Goal: Transaction & Acquisition: Download file/media

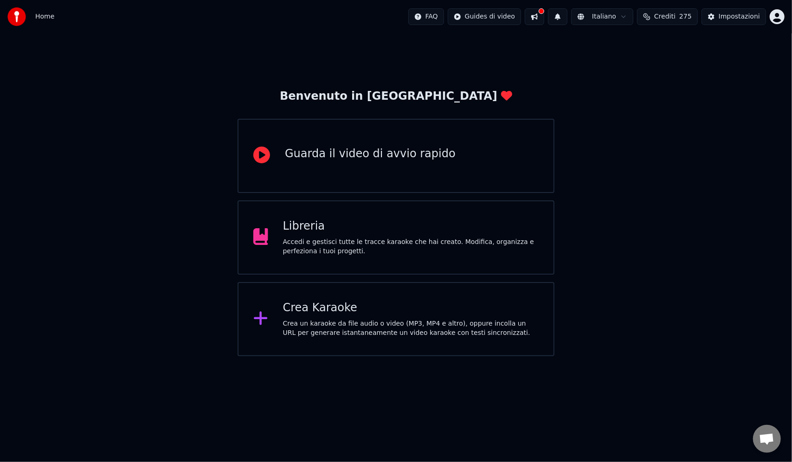
click at [737, 243] on div "Benvenuto in Youka Guarda il video di avvio rapido Libreria Accedi e gestisci t…" at bounding box center [396, 194] width 792 height 323
click at [389, 322] on div "Crea un karaoke da file audio o video (MP3, MP4 e altro), oppure incolla un URL…" at bounding box center [411, 328] width 256 height 19
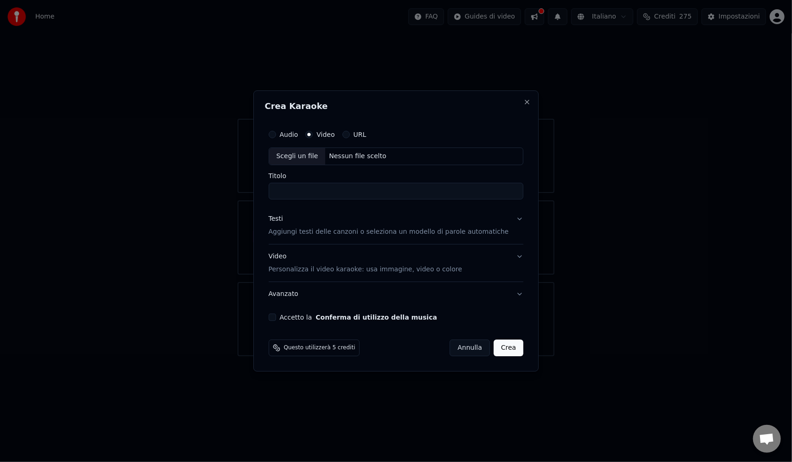
click at [324, 134] on div "Video" at bounding box center [319, 134] width 29 height 7
click at [314, 152] on div "Scegli un file" at bounding box center [297, 156] width 57 height 17
click at [320, 156] on div "Scegli un file" at bounding box center [297, 156] width 57 height 17
type input "**********"
click at [508, 221] on button "Testi Aggiungi testi delle canzoni o seleziona un modello di parole automatiche" at bounding box center [396, 225] width 255 height 37
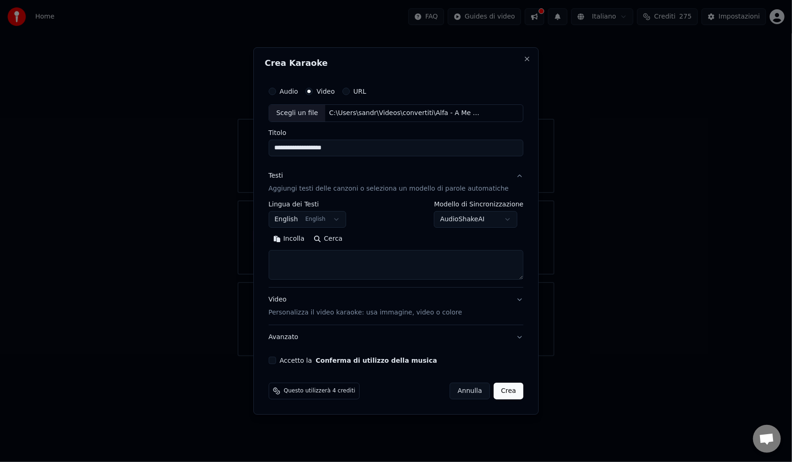
click at [285, 212] on button "English English" at bounding box center [308, 219] width 78 height 17
click at [297, 225] on button "English English" at bounding box center [308, 219] width 78 height 17
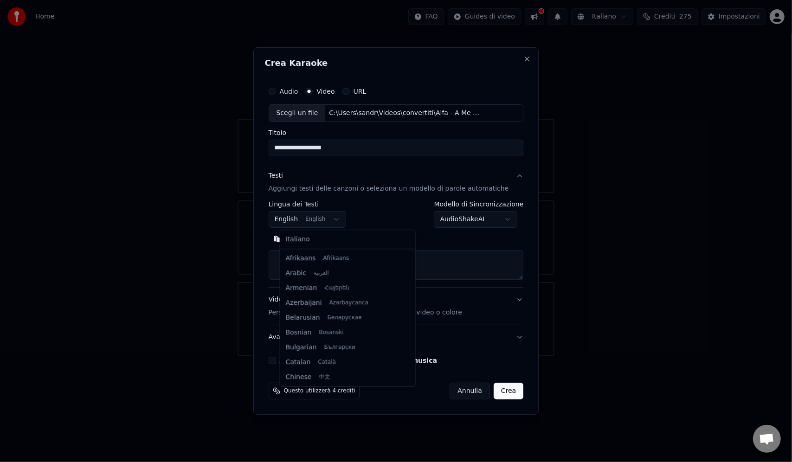
click at [346, 220] on body "**********" at bounding box center [396, 178] width 792 height 356
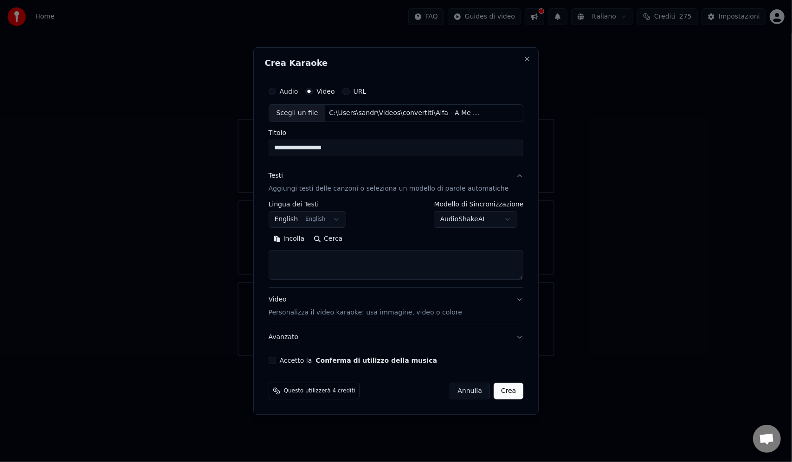
click at [302, 239] on button "Incolla" at bounding box center [289, 238] width 41 height 15
type textarea "**********"
click at [344, 219] on body "**********" at bounding box center [396, 178] width 792 height 356
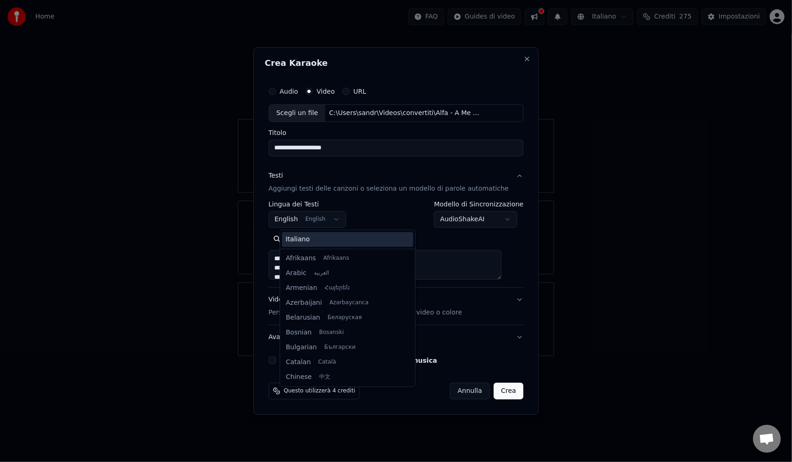
scroll to position [74, 0]
select select "**"
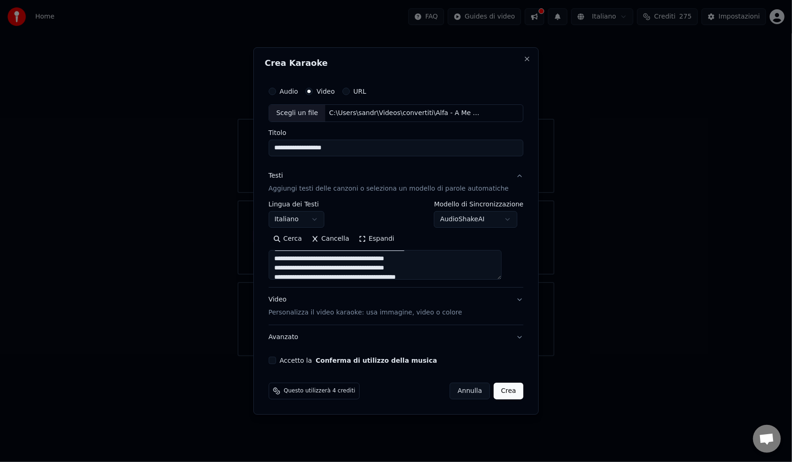
scroll to position [0, 0]
click at [276, 359] on button "Accetto la Conferma di utilizzo della musica" at bounding box center [272, 360] width 7 height 7
click at [509, 300] on button "Video Personalizza il video karaoke: usa immagine, video o colore" at bounding box center [396, 306] width 255 height 37
type textarea "**********"
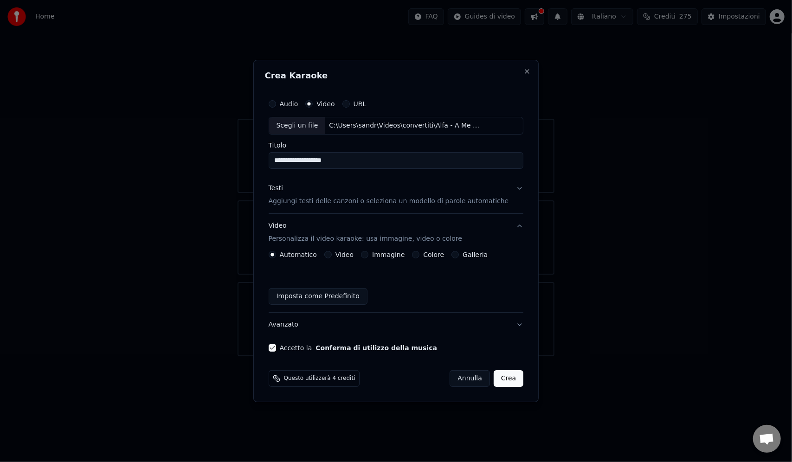
click at [341, 256] on div "Video" at bounding box center [338, 254] width 29 height 7
click at [332, 254] on button "Video" at bounding box center [327, 254] width 7 height 7
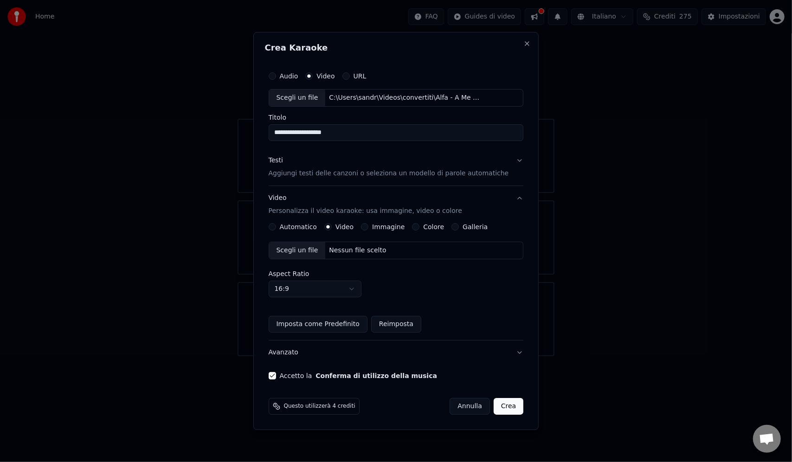
click at [276, 227] on button "Automatico" at bounding box center [272, 226] width 7 height 7
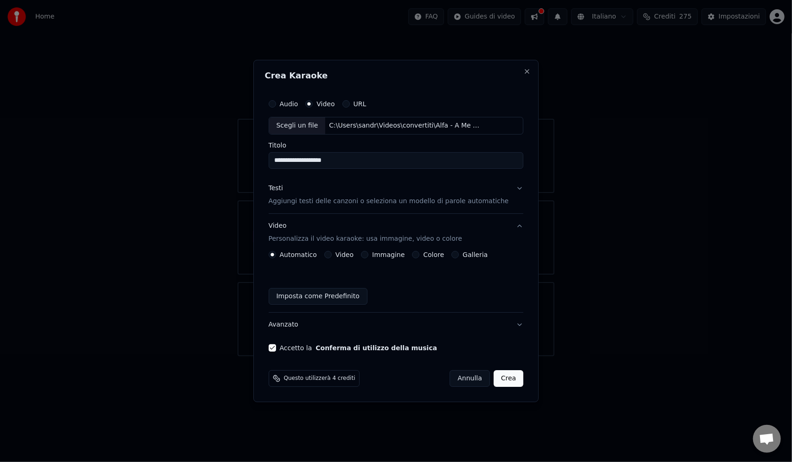
click at [506, 380] on button "Crea" at bounding box center [508, 378] width 30 height 17
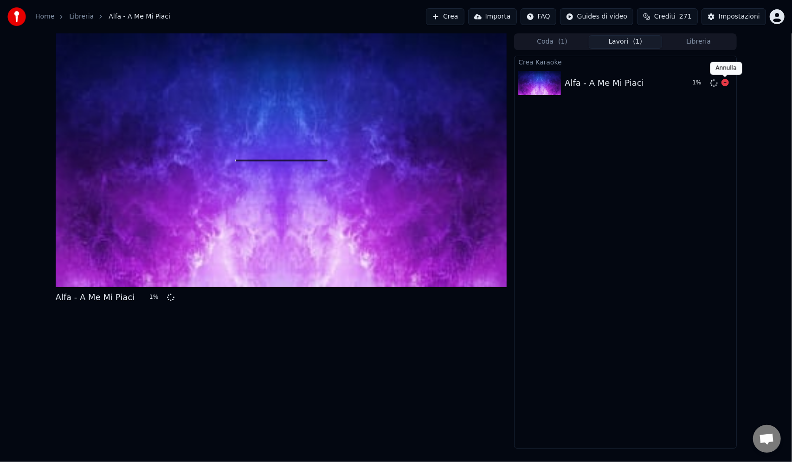
click at [725, 83] on icon at bounding box center [724, 82] width 7 height 7
click at [279, 165] on icon at bounding box center [281, 161] width 30 height 30
click at [556, 43] on button "Coda ( 1 )" at bounding box center [551, 41] width 73 height 13
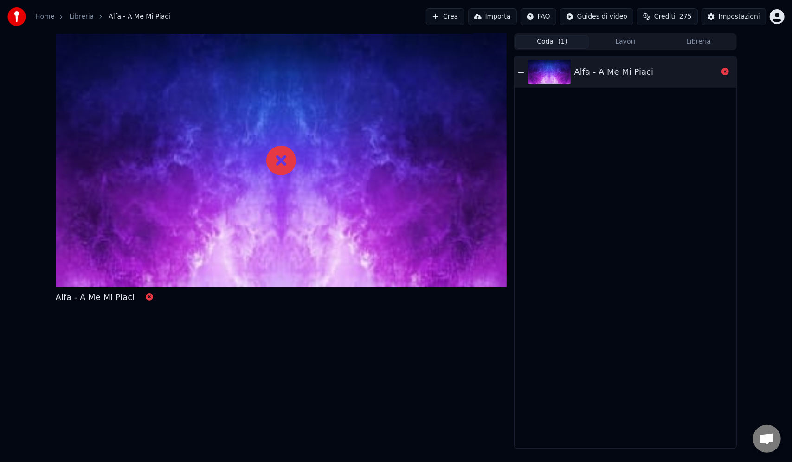
click at [724, 70] on icon at bounding box center [724, 71] width 7 height 7
click at [727, 73] on icon at bounding box center [724, 71] width 7 height 7
click at [726, 73] on icon at bounding box center [724, 71] width 7 height 7
click at [275, 159] on icon at bounding box center [281, 161] width 30 height 30
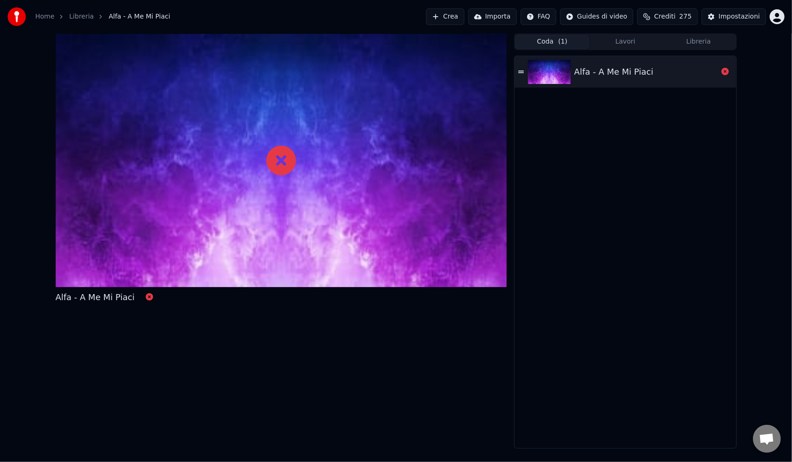
click at [551, 44] on button "Coda ( 1 )" at bounding box center [551, 41] width 73 height 13
click at [726, 73] on icon at bounding box center [724, 71] width 7 height 7
click at [522, 74] on icon at bounding box center [521, 72] width 6 height 6
click at [461, 17] on button "Crea" at bounding box center [445, 16] width 38 height 17
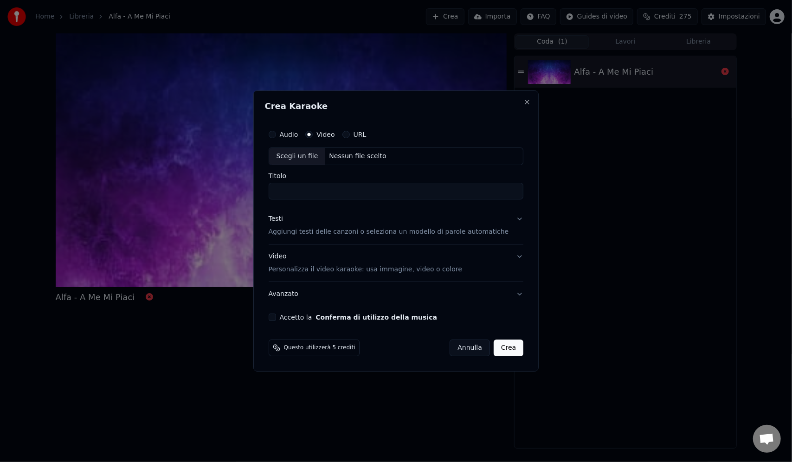
click at [318, 154] on div "Scegli un file" at bounding box center [297, 156] width 57 height 17
type input "**********"
click at [283, 220] on div "Testi" at bounding box center [276, 218] width 14 height 9
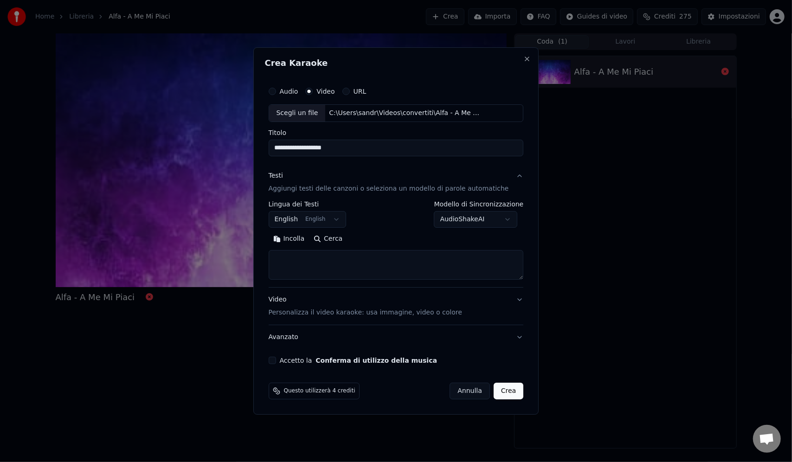
click at [300, 236] on button "Incolla" at bounding box center [289, 238] width 41 height 15
type textarea "**********"
click at [341, 219] on body "**********" at bounding box center [396, 231] width 792 height 462
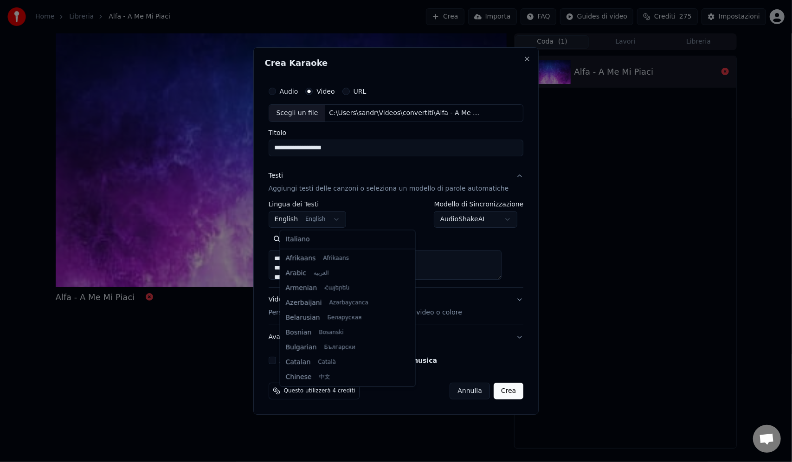
scroll to position [74, 0]
select select "**"
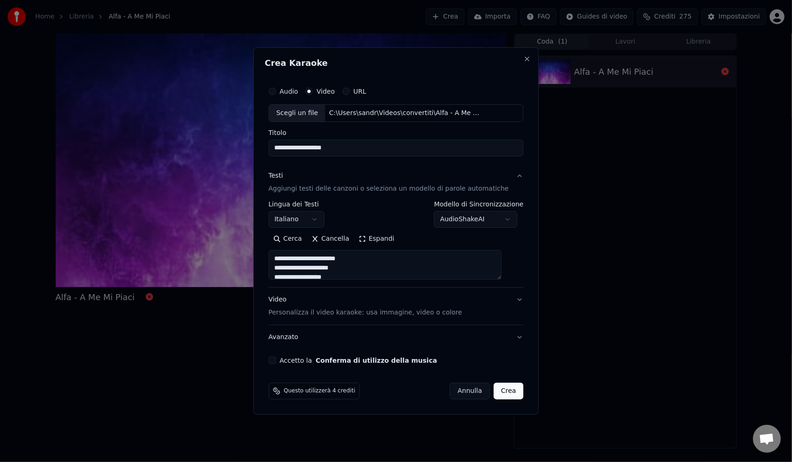
click at [499, 304] on button "Video Personalizza il video karaoke: usa immagine, video o colore" at bounding box center [396, 306] width 255 height 37
type textarea "**********"
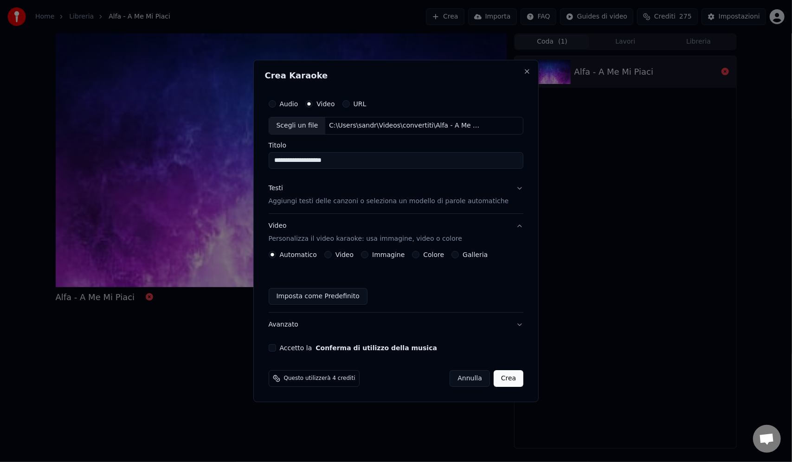
click at [332, 256] on button "Video" at bounding box center [327, 254] width 7 height 7
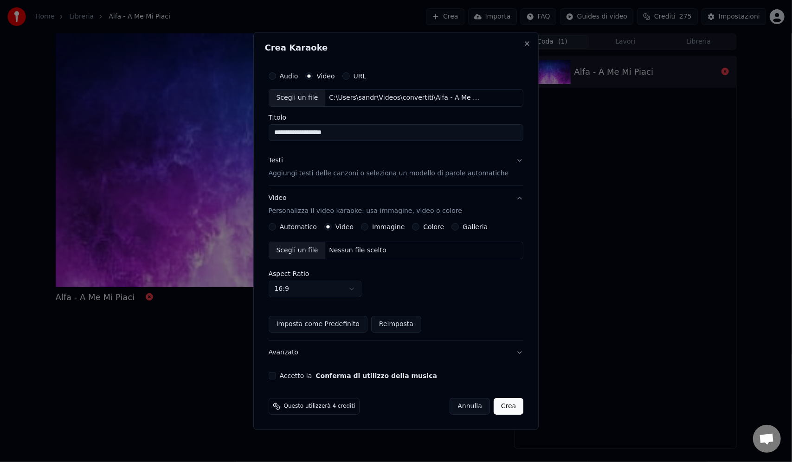
click at [276, 376] on button "Accetto la Conferma di utilizzo della musica" at bounding box center [272, 375] width 7 height 7
click at [343, 227] on div "Video" at bounding box center [338, 226] width 29 height 7
click at [313, 255] on div "Scegli un file" at bounding box center [297, 250] width 57 height 17
click at [506, 407] on button "Crea" at bounding box center [508, 406] width 30 height 17
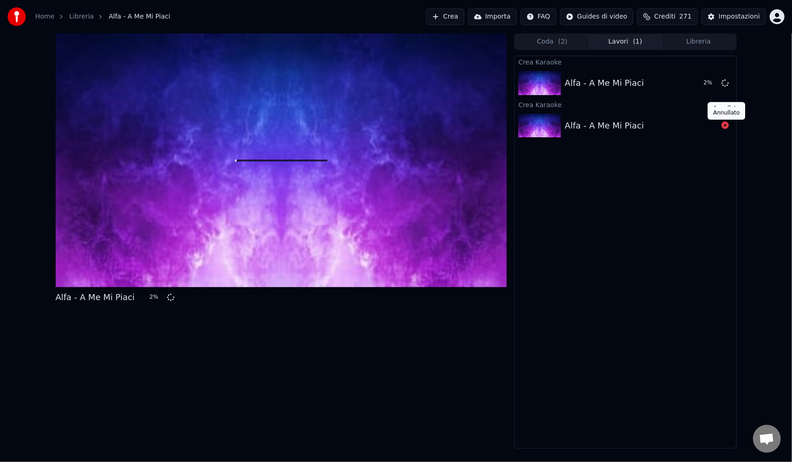
click at [656, 124] on div "Alfa - A Me Mi Piaci" at bounding box center [640, 125] width 153 height 13
click at [740, 12] on div "Impostazioni" at bounding box center [738, 16] width 41 height 9
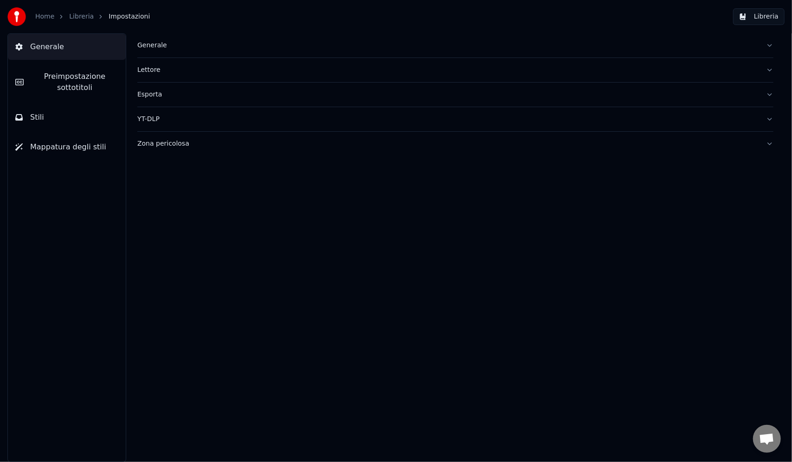
click at [91, 81] on span "Preimpostazione sottotitoli" at bounding box center [74, 82] width 87 height 22
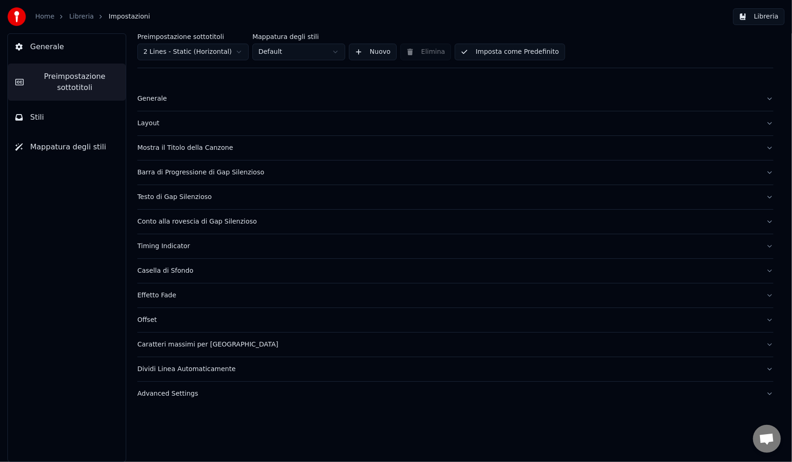
click at [186, 117] on button "Layout" at bounding box center [455, 123] width 636 height 24
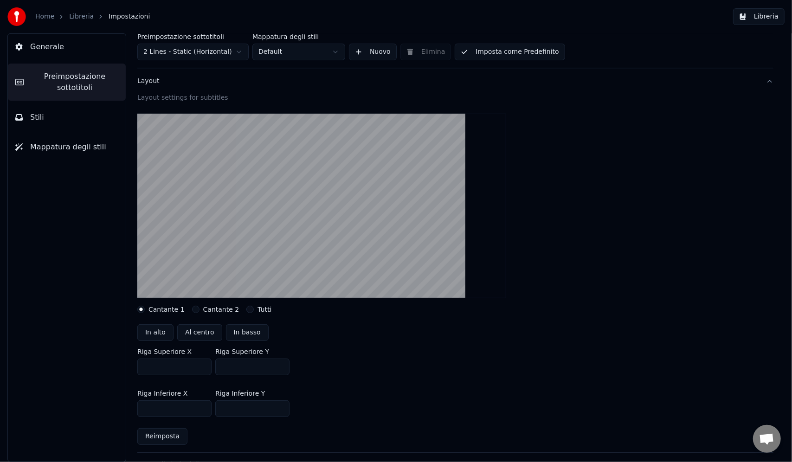
scroll to position [93, 0]
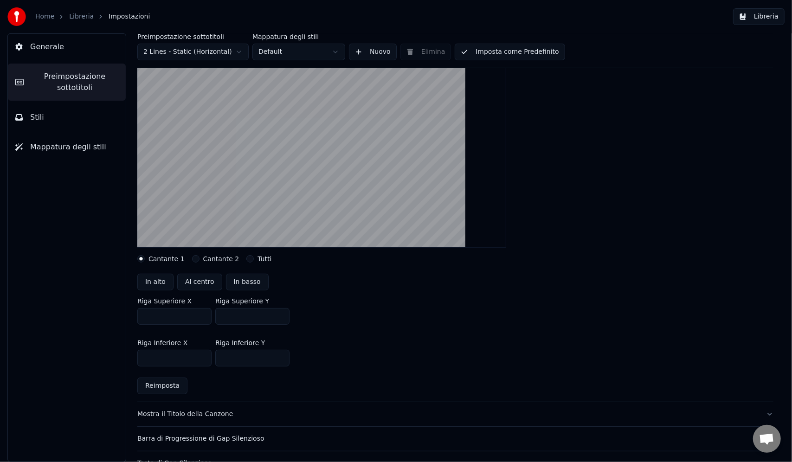
click at [192, 259] on button "Cantante 2" at bounding box center [195, 258] width 7 height 7
click at [151, 260] on label "Cantante 1" at bounding box center [166, 259] width 36 height 6
click at [145, 260] on button "Cantante 1" at bounding box center [140, 258] width 7 height 7
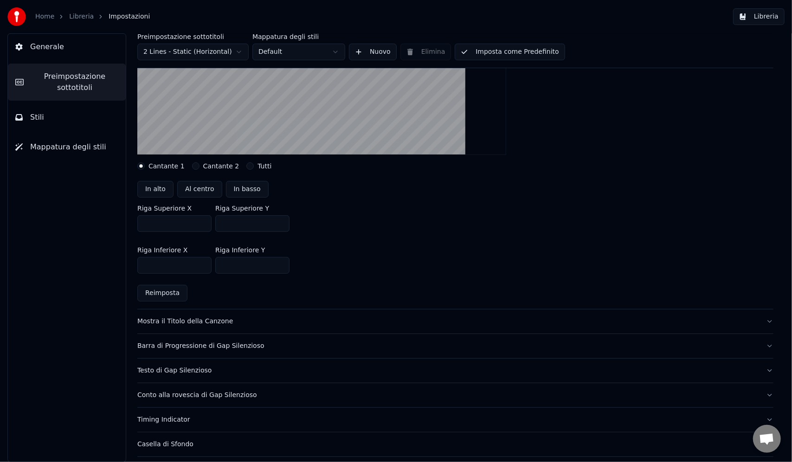
click at [207, 325] on div "Mostra il Titolo della Canzone" at bounding box center [447, 321] width 621 height 9
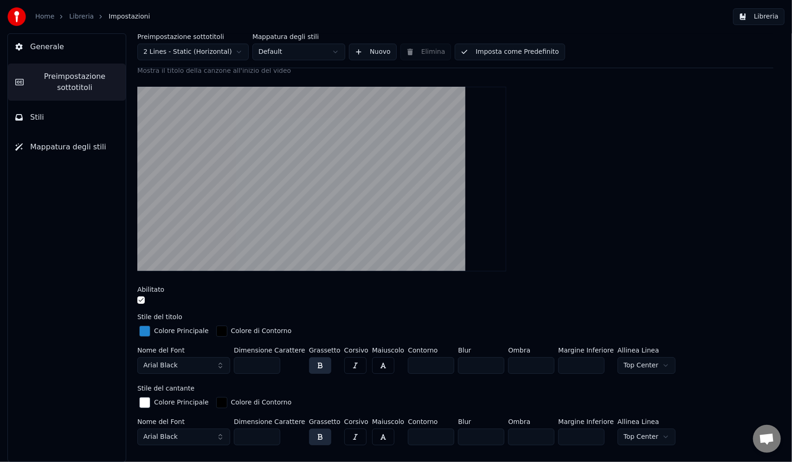
scroll to position [93, 0]
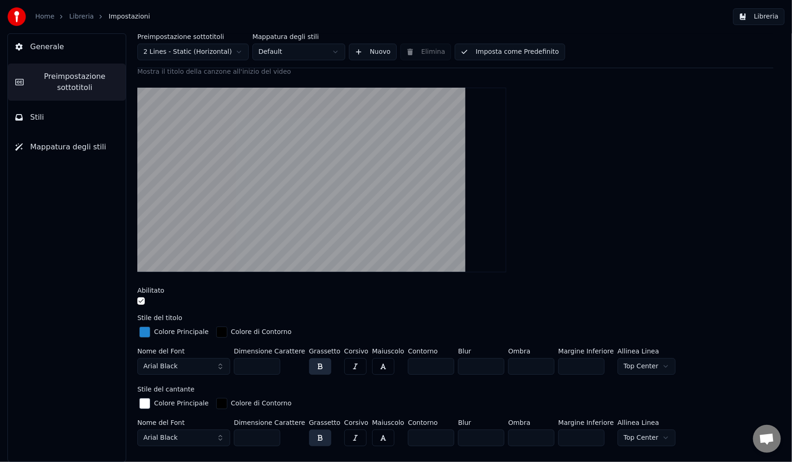
click at [143, 331] on div "button" at bounding box center [144, 332] width 11 height 11
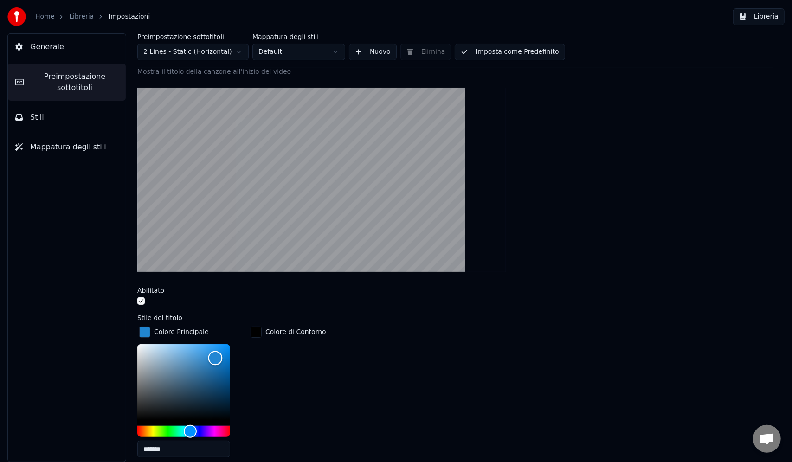
click at [186, 397] on div "Color" at bounding box center [183, 382] width 93 height 76
drag, startPoint x: 192, startPoint y: 396, endPoint x: 147, endPoint y: 355, distance: 60.7
click at [147, 355] on div "Color" at bounding box center [147, 356] width 14 height 14
drag, startPoint x: 147, startPoint y: 354, endPoint x: 203, endPoint y: 397, distance: 70.5
click at [203, 397] on div "Color" at bounding box center [203, 398] width 14 height 14
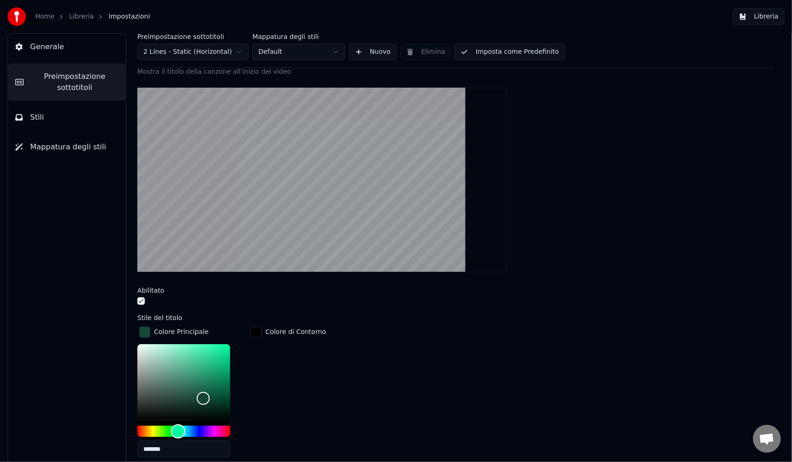
drag, startPoint x: 158, startPoint y: 434, endPoint x: 178, endPoint y: 437, distance: 20.7
click at [178, 437] on div "Hue" at bounding box center [183, 431] width 93 height 11
type input "*******"
click at [211, 355] on div "Color" at bounding box center [183, 382] width 93 height 76
click at [336, 369] on div "Colore Principale ******* Colore di Contorno" at bounding box center [455, 395] width 636 height 140
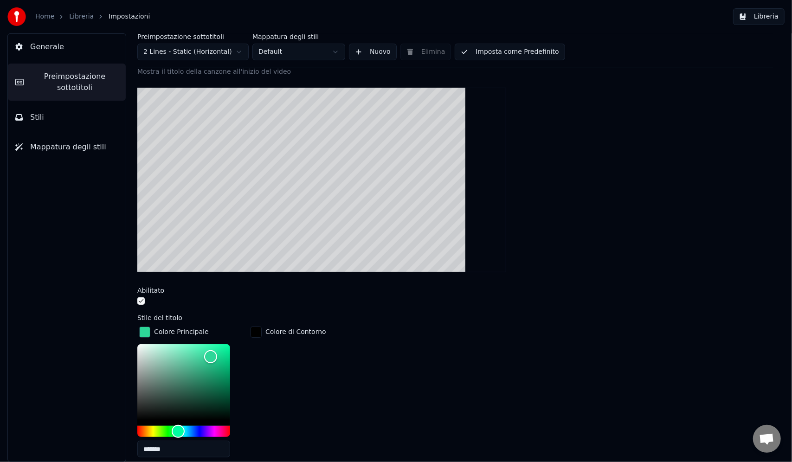
scroll to position [0, 0]
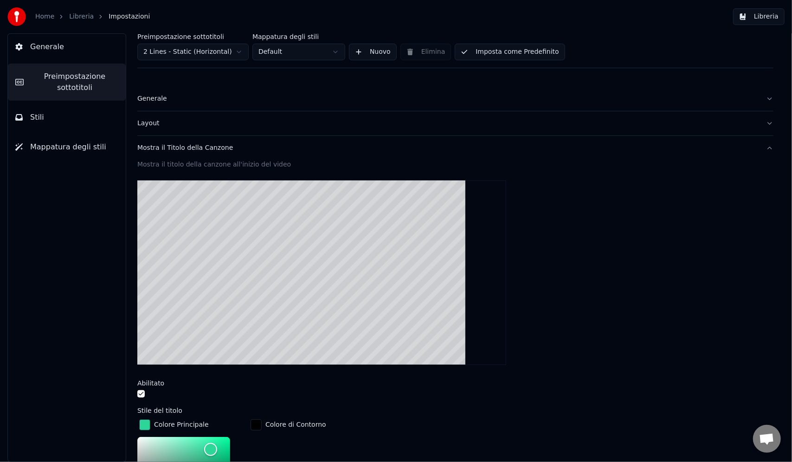
click at [523, 291] on div at bounding box center [455, 272] width 636 height 199
click at [777, 16] on button "Libreria" at bounding box center [758, 16] width 51 height 17
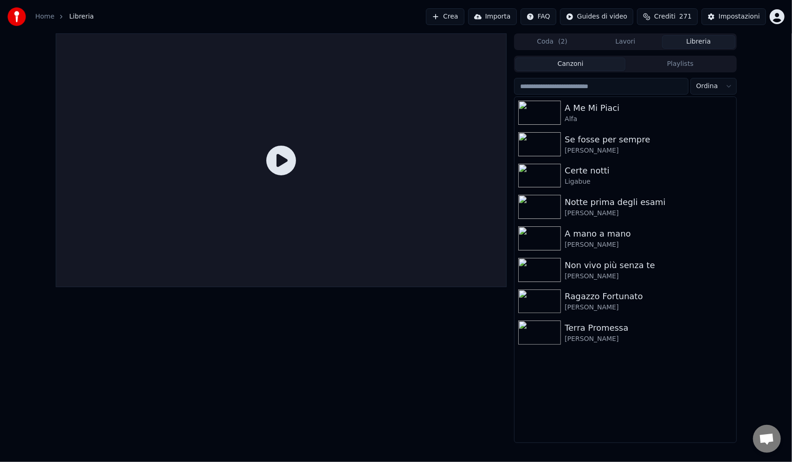
click at [291, 154] on icon at bounding box center [281, 161] width 30 height 30
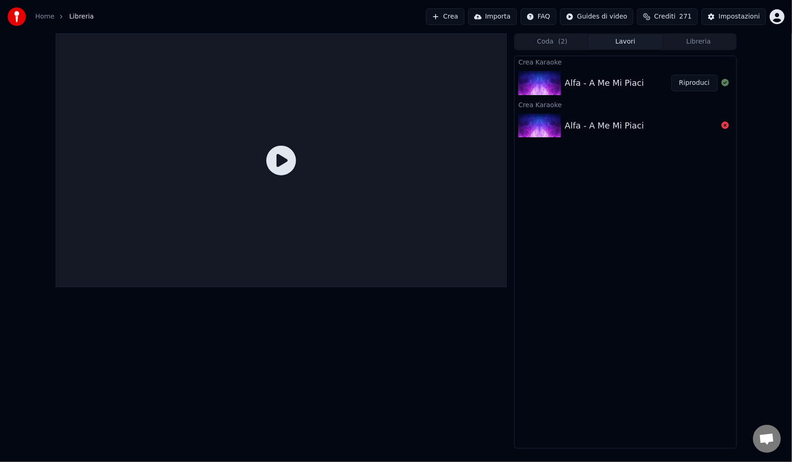
click at [627, 42] on button "Lavori" at bounding box center [625, 41] width 73 height 13
click at [691, 83] on button "Riproduci" at bounding box center [694, 83] width 46 height 17
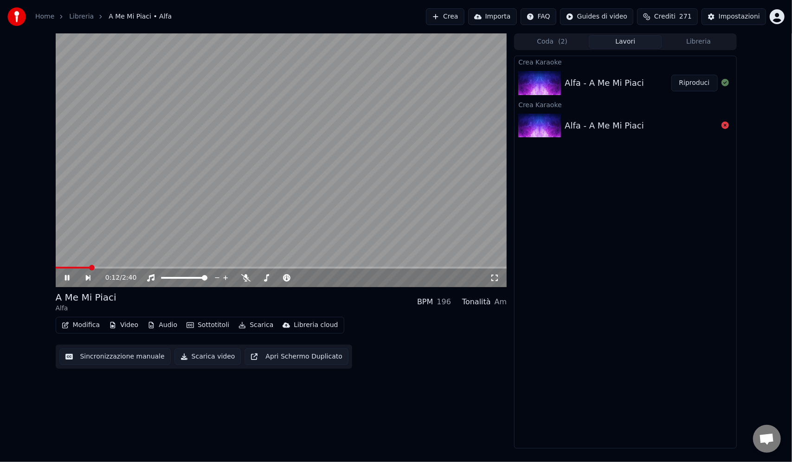
click at [169, 321] on button "Audio" at bounding box center [162, 325] width 37 height 13
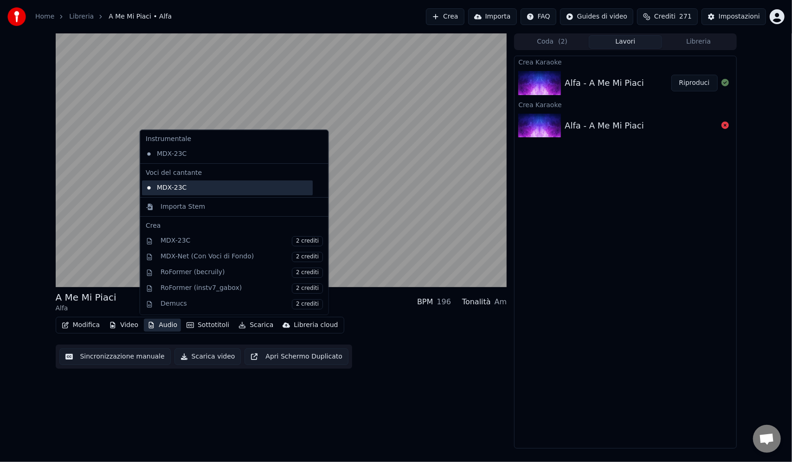
click at [200, 191] on div "MDX-23C" at bounding box center [227, 187] width 171 height 15
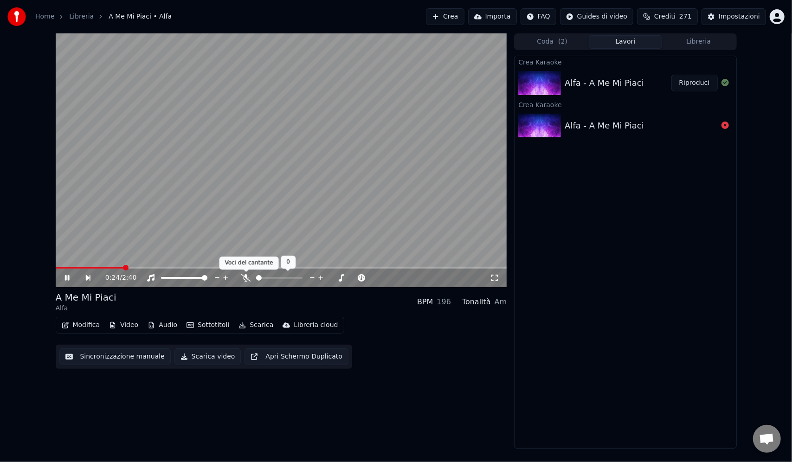
click at [246, 276] on icon at bounding box center [245, 277] width 9 height 7
click at [63, 268] on span at bounding box center [93, 268] width 75 height 2
click at [286, 277] on icon at bounding box center [286, 277] width 9 height 7
click at [323, 276] on span at bounding box center [323, 278] width 6 height 6
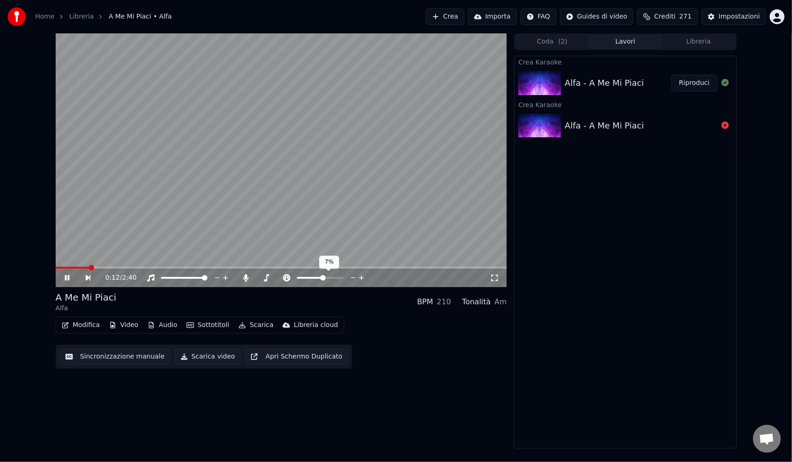
click at [323, 276] on span at bounding box center [323, 278] width 6 height 6
click at [352, 276] on icon at bounding box center [353, 277] width 9 height 9
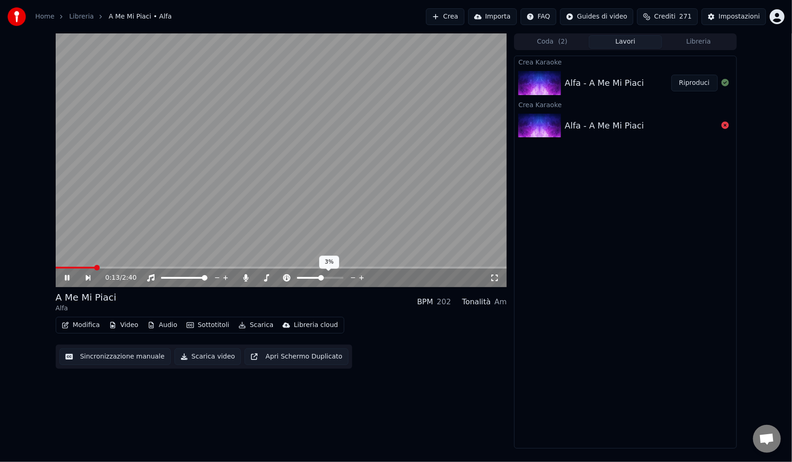
click at [352, 276] on icon at bounding box center [353, 277] width 9 height 9
click at [268, 277] on icon at bounding box center [266, 277] width 9 height 7
click at [297, 275] on span at bounding box center [300, 278] width 6 height 6
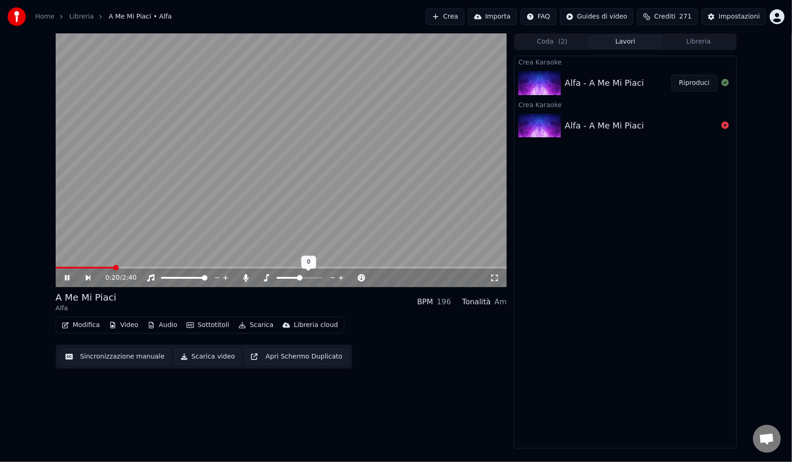
click at [298, 280] on span at bounding box center [300, 278] width 6 height 6
click at [247, 277] on icon at bounding box center [245, 277] width 5 height 7
click at [247, 277] on icon at bounding box center [245, 277] width 9 height 7
click at [247, 277] on icon at bounding box center [245, 277] width 5 height 7
click at [247, 276] on icon at bounding box center [245, 277] width 9 height 7
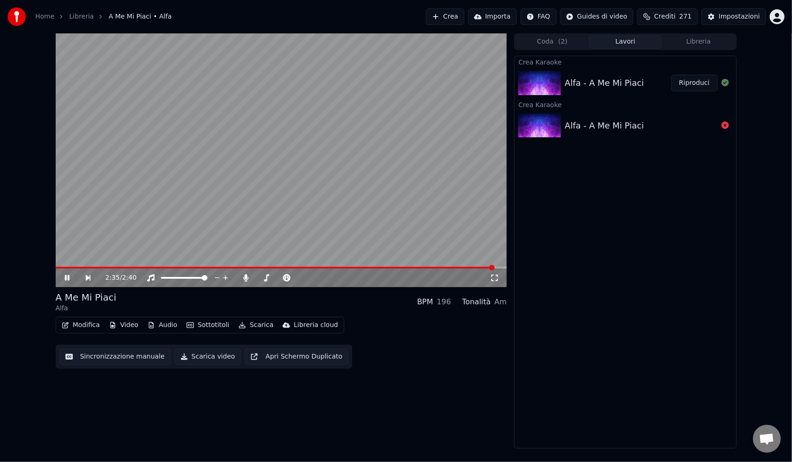
click at [80, 326] on button "Modifica" at bounding box center [81, 325] width 46 height 13
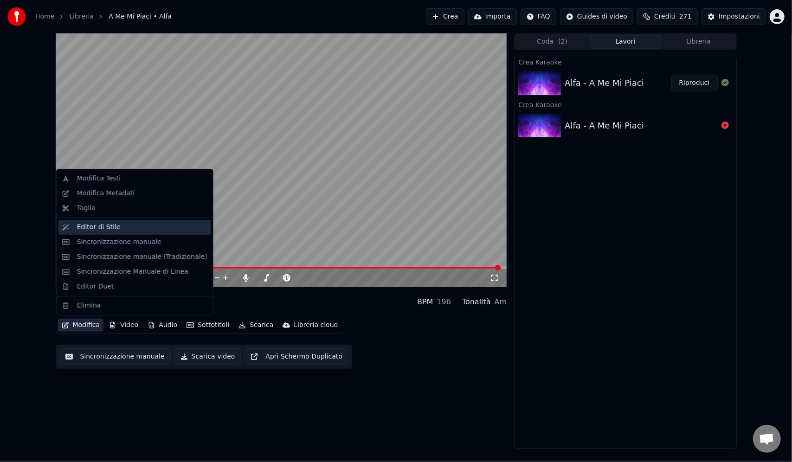
click at [102, 227] on div "Editor di Stile" at bounding box center [99, 227] width 44 height 9
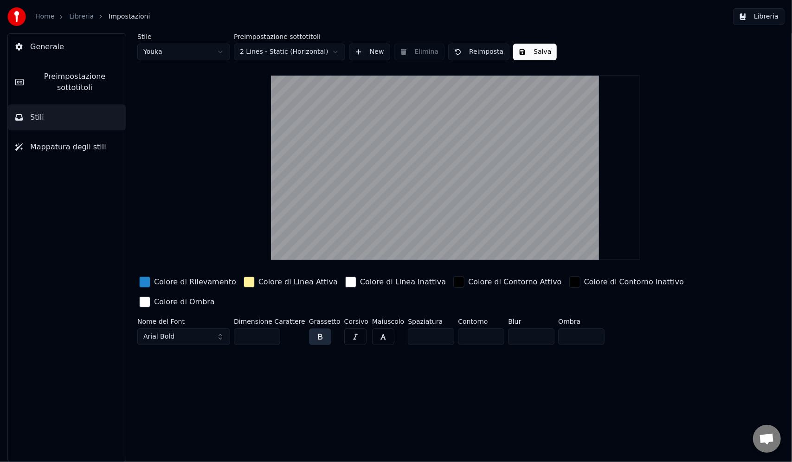
click at [243, 285] on div "button" at bounding box center [248, 281] width 11 height 11
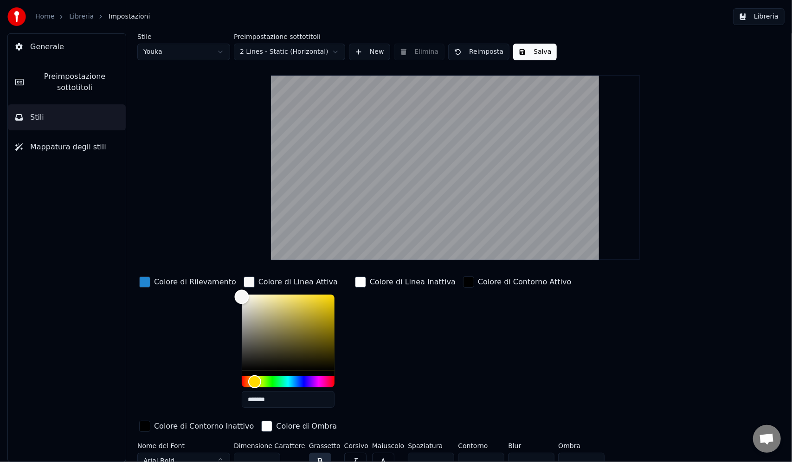
type input "*******"
drag, startPoint x: 248, startPoint y: 313, endPoint x: 209, endPoint y: 274, distance: 54.4
click at [217, 292] on div "Colore di Rilevamento Colore di Linea Attiva ******* Colore di Linea Inattiva C…" at bounding box center [414, 355] width 554 height 160
click at [140, 290] on div "Colore di Rilevamento" at bounding box center [187, 345] width 101 height 141
click at [144, 284] on div "button" at bounding box center [144, 281] width 11 height 11
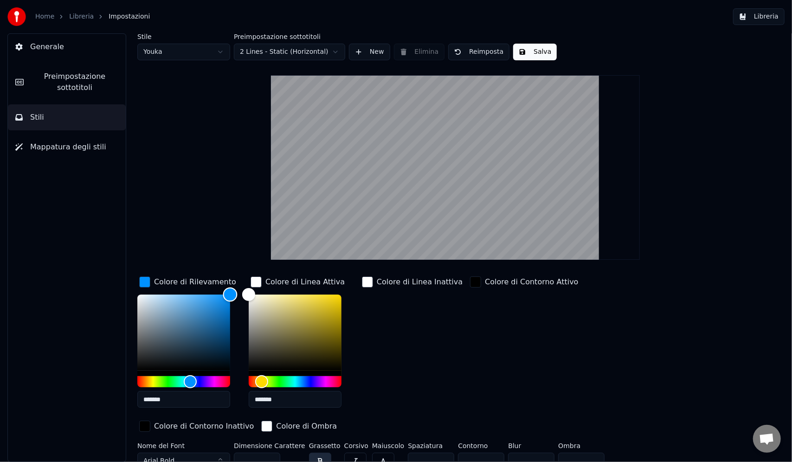
drag, startPoint x: 217, startPoint y: 307, endPoint x: 245, endPoint y: 288, distance: 34.2
click at [245, 288] on div "Colore di Rilevamento ******* Colore di Linea Attiva ******* Colore di Linea In…" at bounding box center [414, 355] width 554 height 160
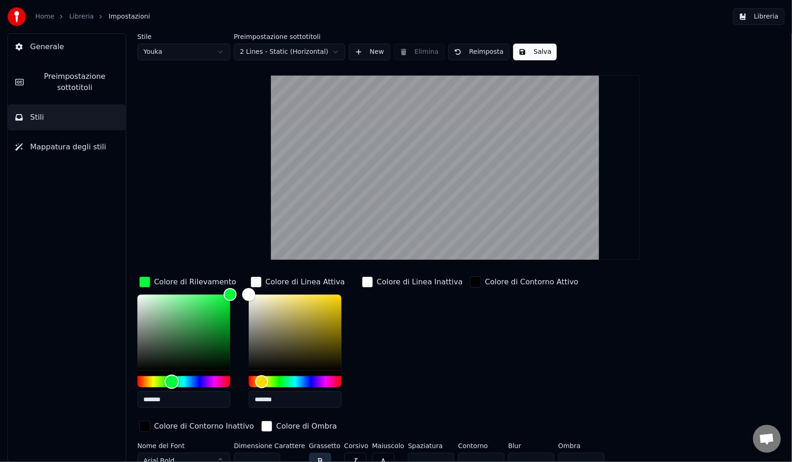
type input "*******"
drag, startPoint x: 206, startPoint y: 383, endPoint x: 165, endPoint y: 383, distance: 41.3
click at [165, 383] on div "Hue" at bounding box center [183, 381] width 93 height 11
click at [438, 354] on div "Colore di Linea Inattiva" at bounding box center [412, 345] width 104 height 141
click at [371, 283] on div "button" at bounding box center [367, 281] width 11 height 11
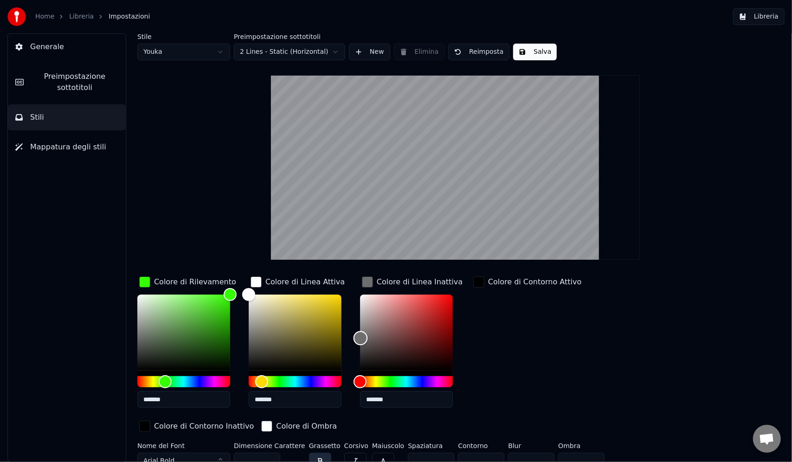
type input "*******"
click at [360, 339] on div "Color" at bounding box center [406, 333] width 93 height 76
click at [540, 342] on div "Colore di Contorno Attivo" at bounding box center [527, 345] width 112 height 141
click at [480, 282] on div "button" at bounding box center [478, 281] width 11 height 11
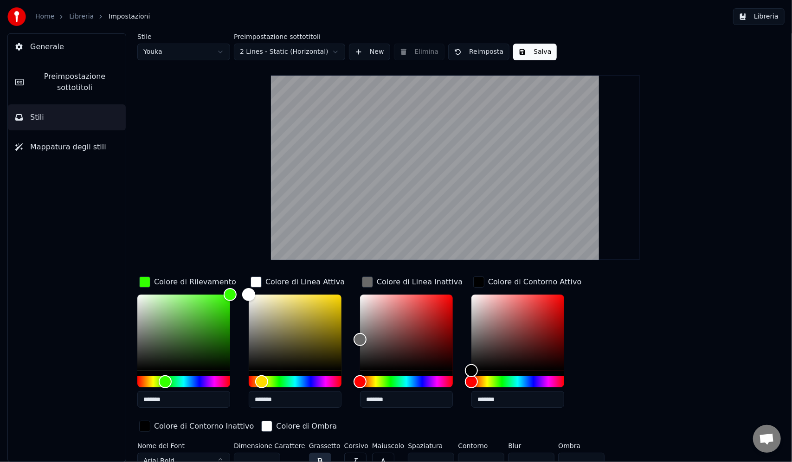
click at [483, 288] on div "Colore di Contorno Attivo" at bounding box center [527, 282] width 112 height 15
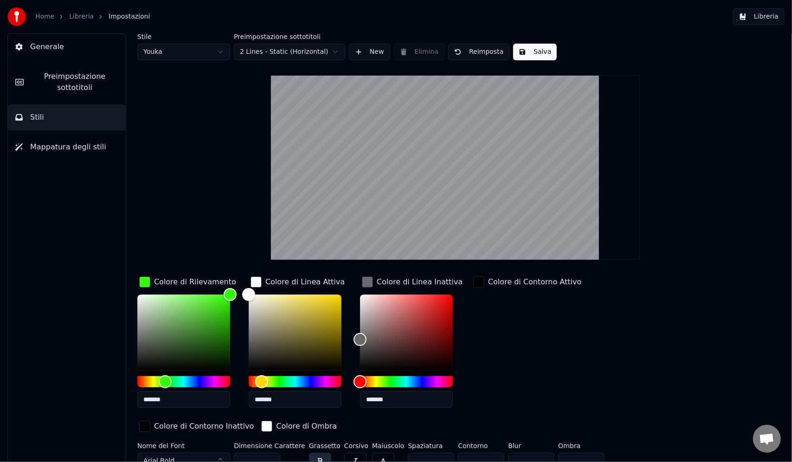
click at [496, 282] on div "Colore di Contorno Attivo" at bounding box center [534, 281] width 93 height 11
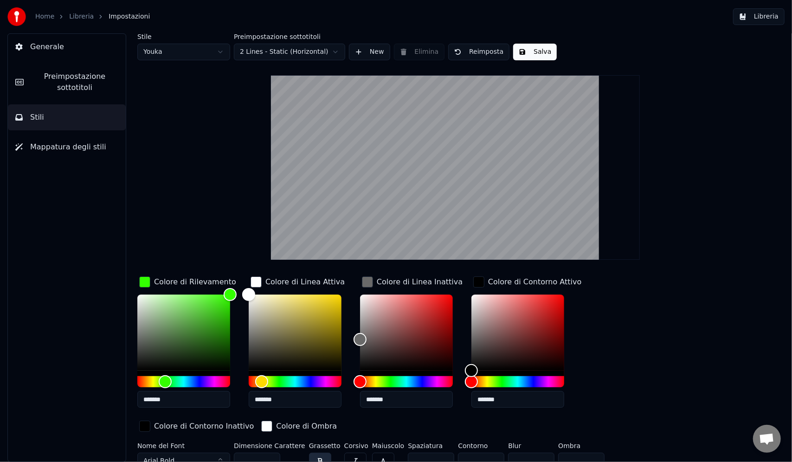
click at [496, 282] on div "Colore di Contorno Attivo" at bounding box center [534, 281] width 93 height 11
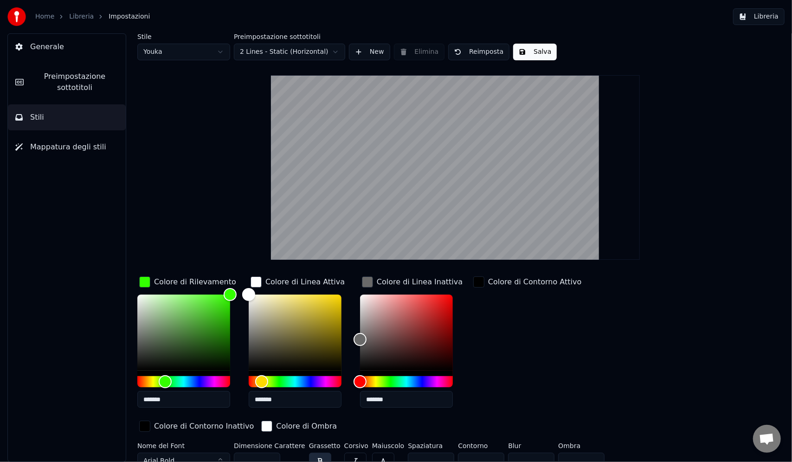
scroll to position [10, 0]
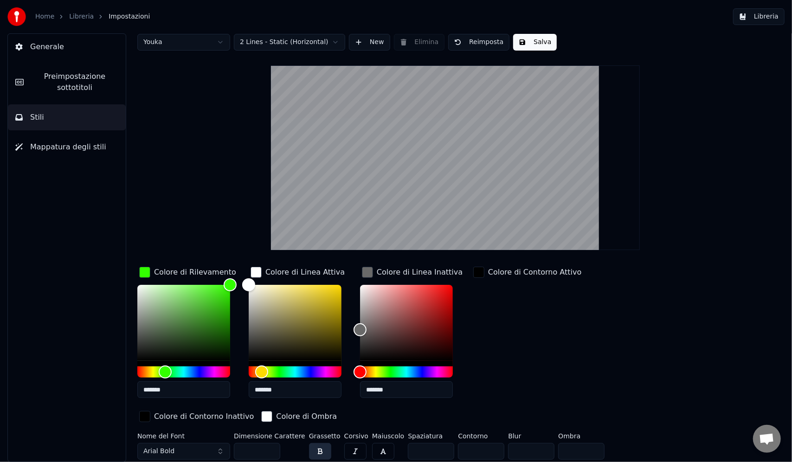
click at [261, 414] on div "button" at bounding box center [266, 416] width 11 height 11
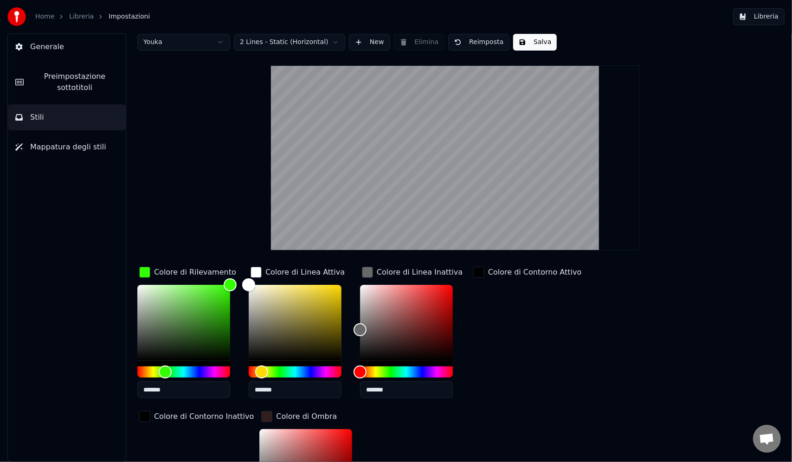
scroll to position [51, 0]
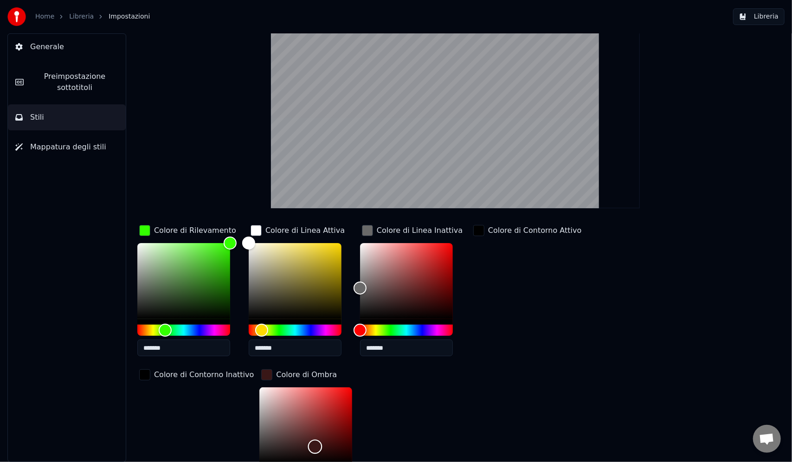
drag, startPoint x: 176, startPoint y: 447, endPoint x: 193, endPoint y: 445, distance: 16.8
click at [259, 445] on div "Color" at bounding box center [305, 425] width 93 height 76
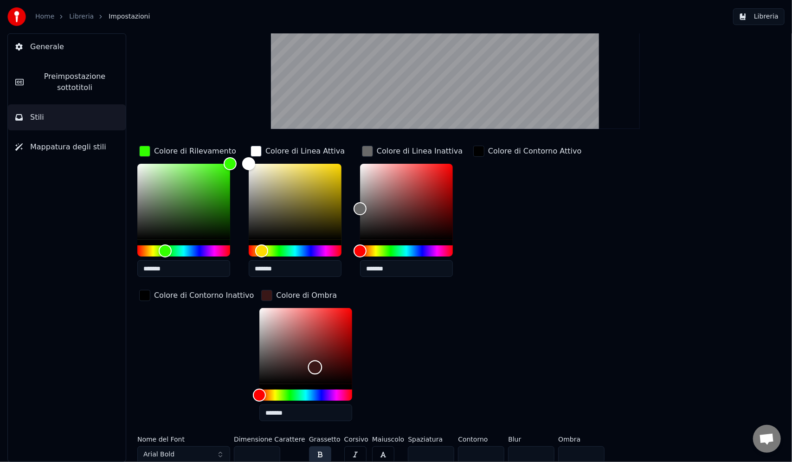
scroll to position [134, 0]
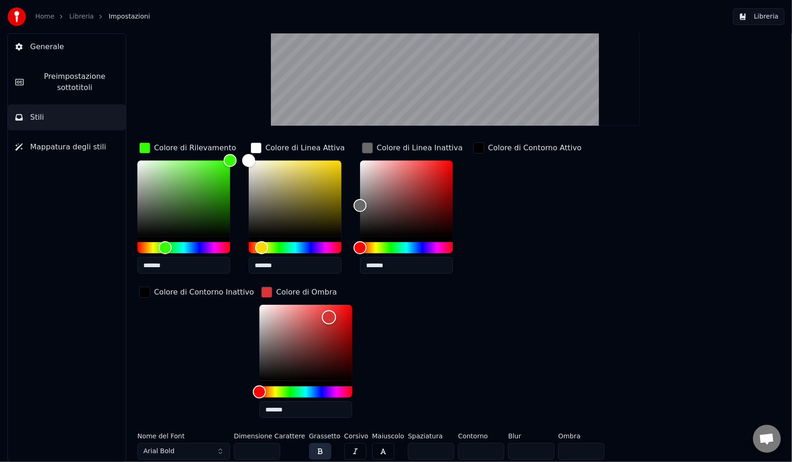
click at [259, 316] on div "Color" at bounding box center [305, 343] width 93 height 76
type input "*******"
click at [261, 287] on div "button" at bounding box center [266, 292] width 11 height 11
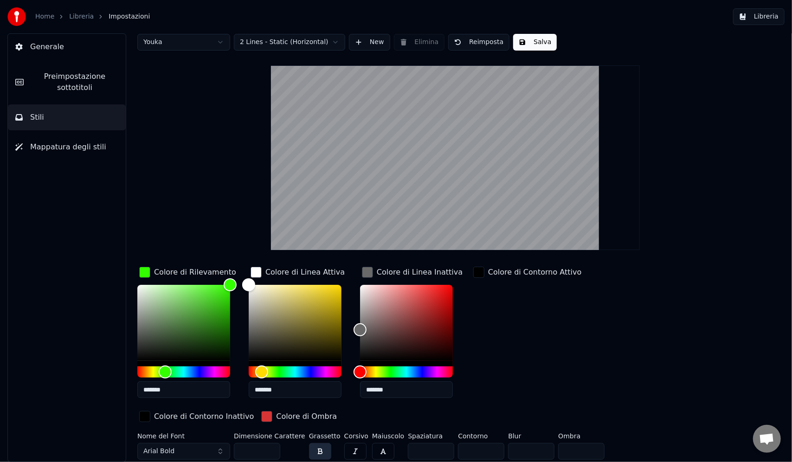
click at [188, 444] on button "Arial Bold" at bounding box center [183, 451] width 93 height 17
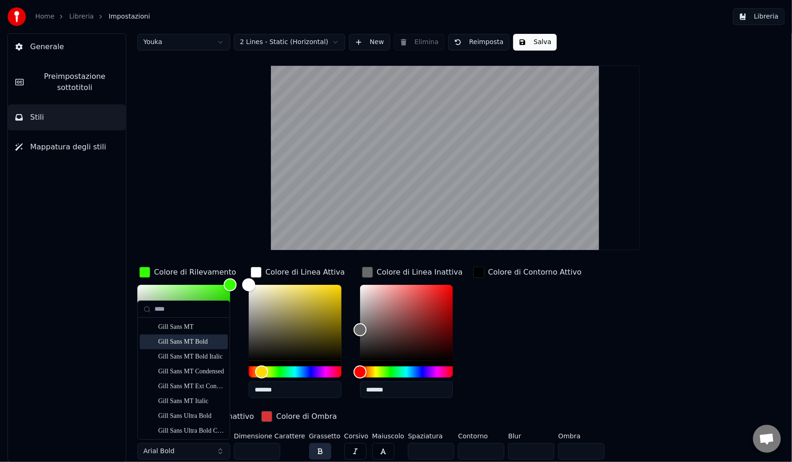
scroll to position [119, 0]
type input "****"
click at [189, 342] on div "Lucida Sans Regular" at bounding box center [191, 341] width 66 height 9
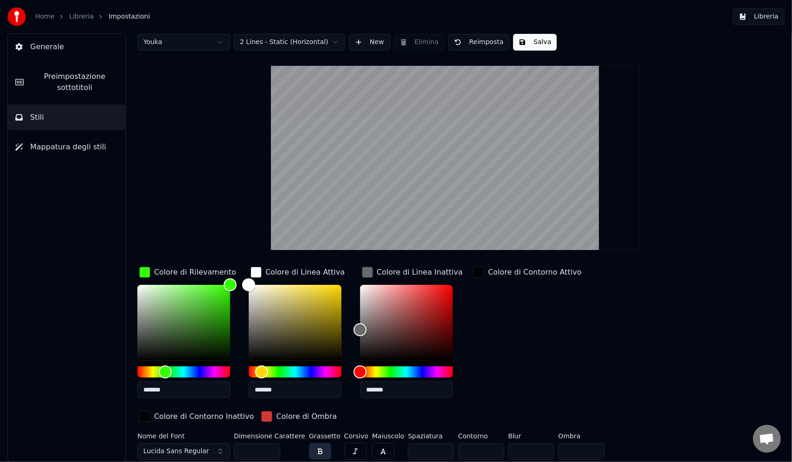
click at [211, 453] on button "Lucida Sans Regular" at bounding box center [183, 451] width 93 height 17
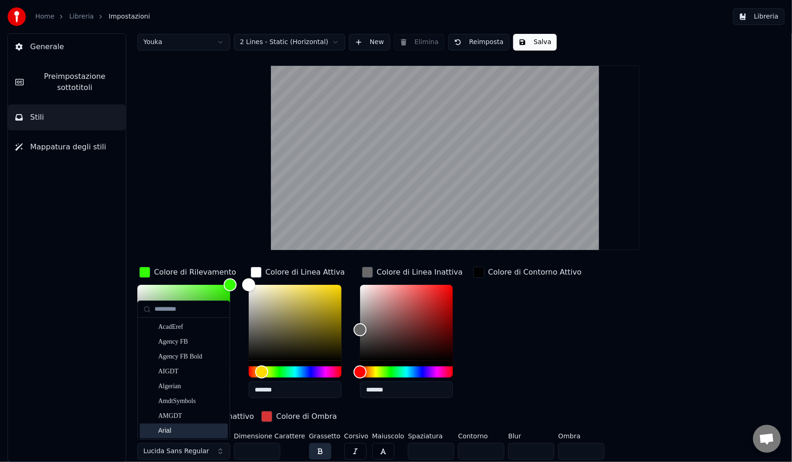
click at [199, 429] on div "Arial" at bounding box center [191, 430] width 66 height 9
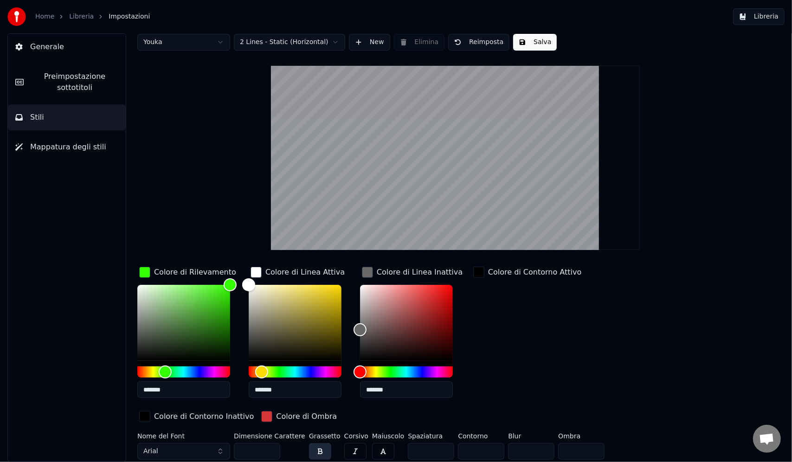
click at [311, 452] on button "button" at bounding box center [320, 451] width 22 height 17
click at [346, 452] on button "button" at bounding box center [355, 451] width 22 height 17
click at [345, 452] on button "button" at bounding box center [355, 451] width 22 height 17
click at [256, 409] on div "Colore di Contorno Inattivo" at bounding box center [196, 417] width 118 height 16
click at [447, 119] on video at bounding box center [455, 157] width 369 height 185
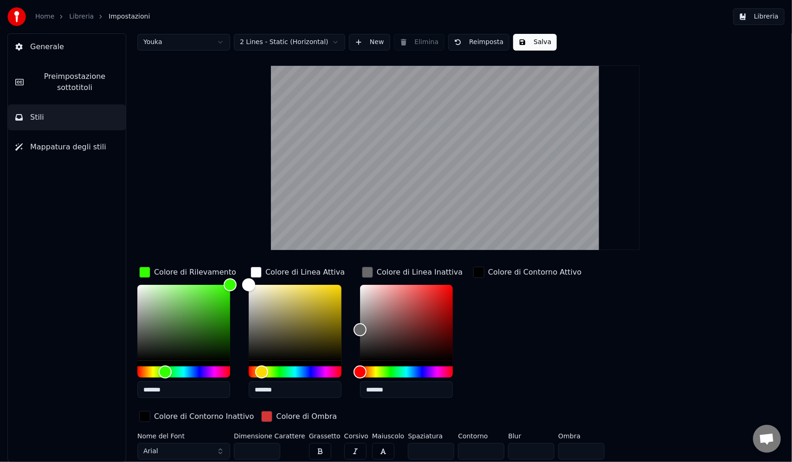
click at [527, 42] on button "Salva" at bounding box center [535, 42] width 44 height 17
click at [535, 41] on button "Fatto" at bounding box center [534, 42] width 42 height 17
click at [322, 45] on html "Home Libreria Impostazioni Libreria Generale Preimpostazione sottotitoli Stili …" at bounding box center [396, 231] width 792 height 462
click at [323, 43] on html "Home Libreria Impostazioni Libreria Generale Preimpostazione sottotitoli Stili …" at bounding box center [396, 231] width 792 height 462
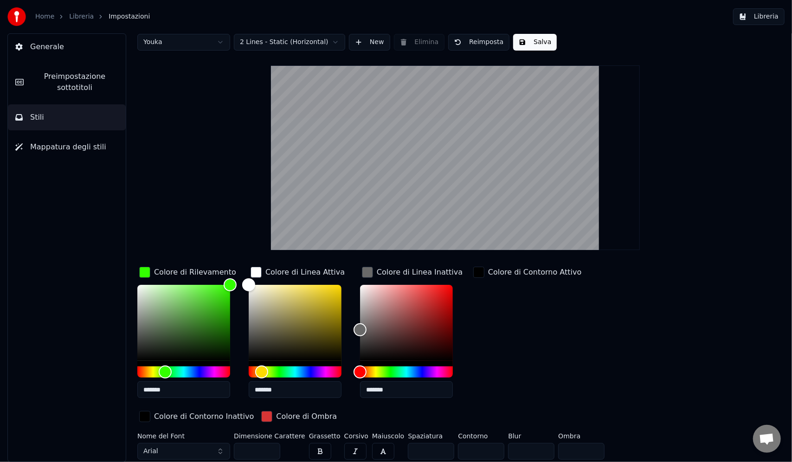
click at [368, 41] on button "New" at bounding box center [369, 42] width 41 height 17
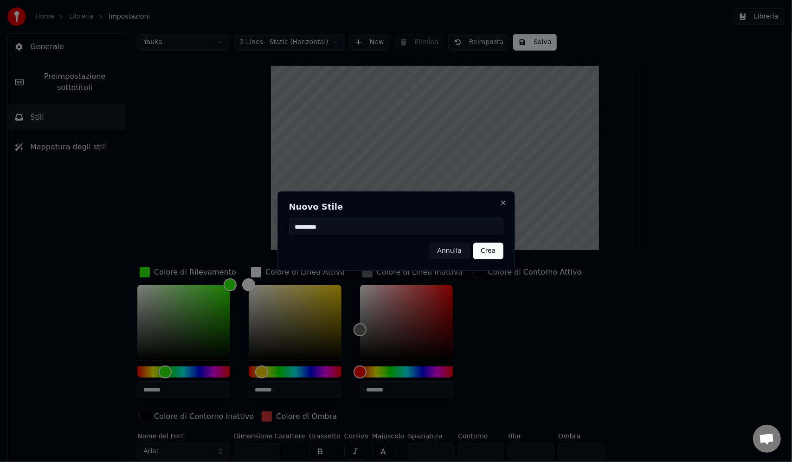
type input "*********"
click at [502, 251] on button "Crea" at bounding box center [488, 251] width 30 height 17
type input "*******"
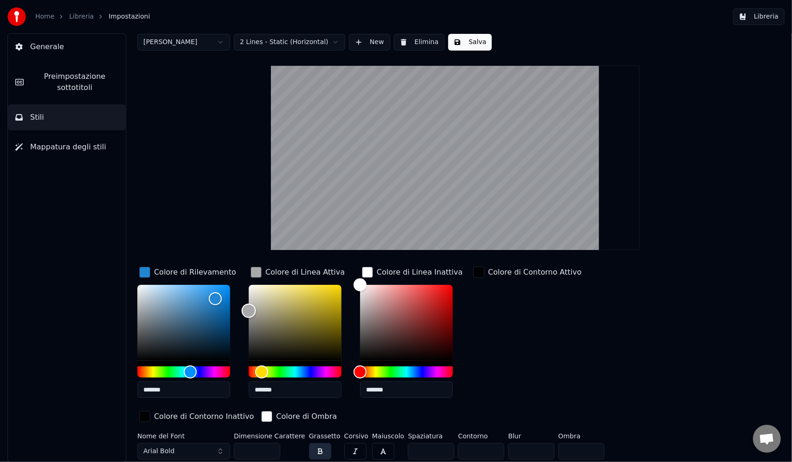
drag, startPoint x: 288, startPoint y: 285, endPoint x: 203, endPoint y: 310, distance: 88.4
click at [203, 310] on div "Colore di Rilevamento ******* Colore di Linea Attiva ******* Colore di Linea In…" at bounding box center [414, 345] width 554 height 160
type input "*******"
drag, startPoint x: 245, startPoint y: 310, endPoint x: 235, endPoint y: 306, distance: 10.6
click at [235, 306] on div "Colore di Rilevamento ******* Colore di Linea Attiva ******* Colore di Linea In…" at bounding box center [414, 345] width 554 height 160
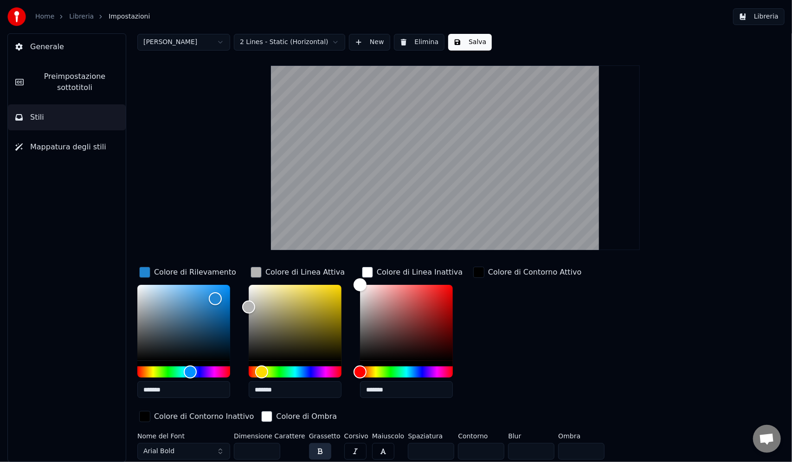
click at [256, 409] on div "Colore di Contorno Inattivo" at bounding box center [196, 417] width 118 height 16
click at [472, 43] on button "Salva" at bounding box center [470, 42] width 44 height 17
click at [256, 409] on div "Colore di Contorno Inattivo" at bounding box center [196, 417] width 118 height 16
type input "*******"
drag, startPoint x: 360, startPoint y: 283, endPoint x: 345, endPoint y: 325, distance: 43.9
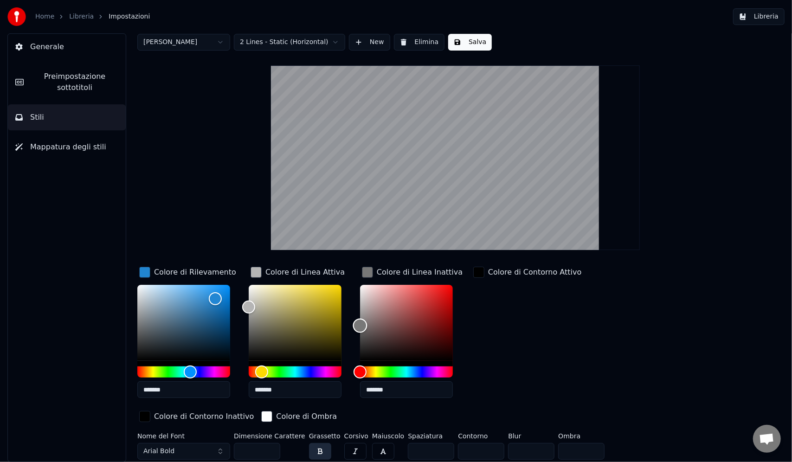
click at [345, 325] on div "Colore di Rilevamento ******* Colore di Linea Attiva ******* Colore di Linea In…" at bounding box center [414, 345] width 554 height 160
type input "*******"
drag, startPoint x: 246, startPoint y: 302, endPoint x: 242, endPoint y: 296, distance: 7.7
click at [242, 296] on div "Color" at bounding box center [249, 297] width 14 height 14
type input "*******"
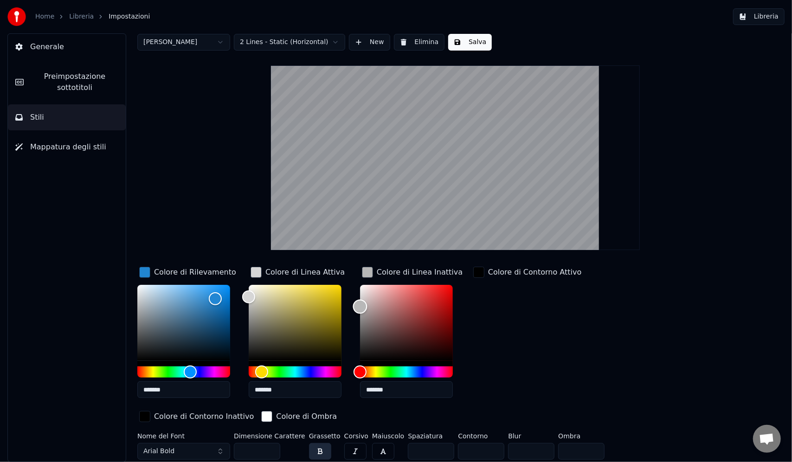
drag, startPoint x: 357, startPoint y: 325, endPoint x: 343, endPoint y: 306, distance: 24.2
click at [343, 306] on div "Colore di Rilevamento ******* Colore di Linea Attiva ******* Colore di Linea In…" at bounding box center [414, 345] width 554 height 160
click at [547, 353] on div "Colore di Contorno Attivo" at bounding box center [527, 335] width 112 height 141
click at [458, 44] on button "Salva" at bounding box center [470, 42] width 44 height 17
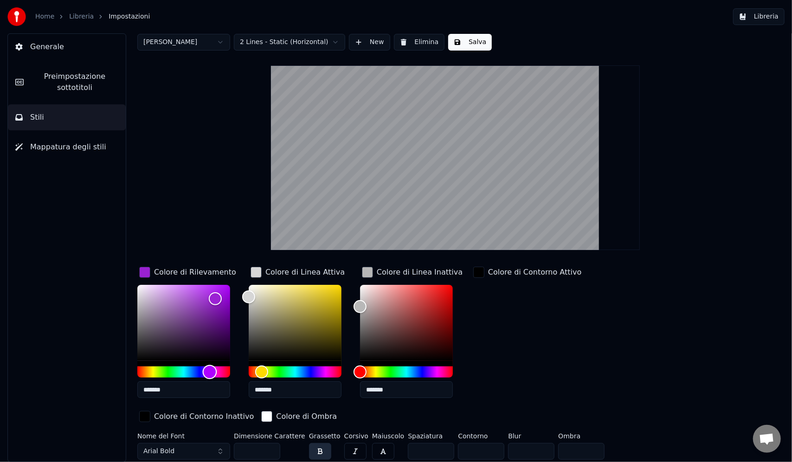
drag, startPoint x: 169, startPoint y: 372, endPoint x: 210, endPoint y: 368, distance: 40.9
click at [210, 368] on div "Hue" at bounding box center [183, 371] width 93 height 11
click at [196, 322] on div "Color" at bounding box center [183, 323] width 93 height 76
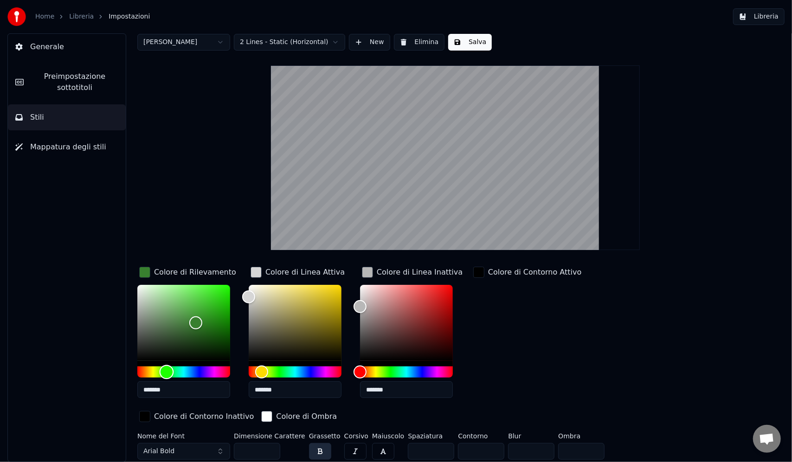
click at [167, 372] on div "Hue" at bounding box center [183, 371] width 93 height 11
type input "*******"
drag, startPoint x: 168, startPoint y: 297, endPoint x: 178, endPoint y: 298, distance: 9.3
click at [178, 298] on div "Color" at bounding box center [183, 323] width 93 height 76
drag, startPoint x: 564, startPoint y: 330, endPoint x: 525, endPoint y: 255, distance: 84.9
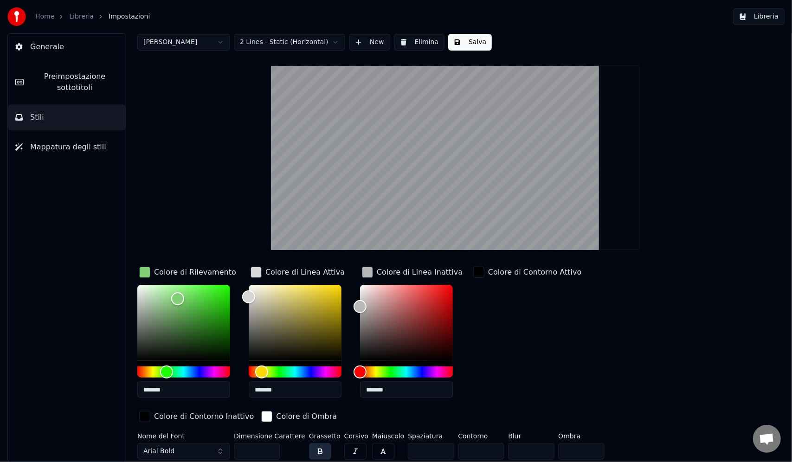
click at [564, 329] on div "Colore di Contorno Attivo" at bounding box center [527, 335] width 112 height 141
click at [470, 39] on button "Salva" at bounding box center [470, 42] width 44 height 17
click at [743, 341] on div "Stile [PERSON_NAME] ok Preimpostazione sottotitoli 2 Lines - Static (Horizontal…" at bounding box center [455, 244] width 636 height 440
click at [188, 447] on button "Arial Bold" at bounding box center [183, 451] width 93 height 17
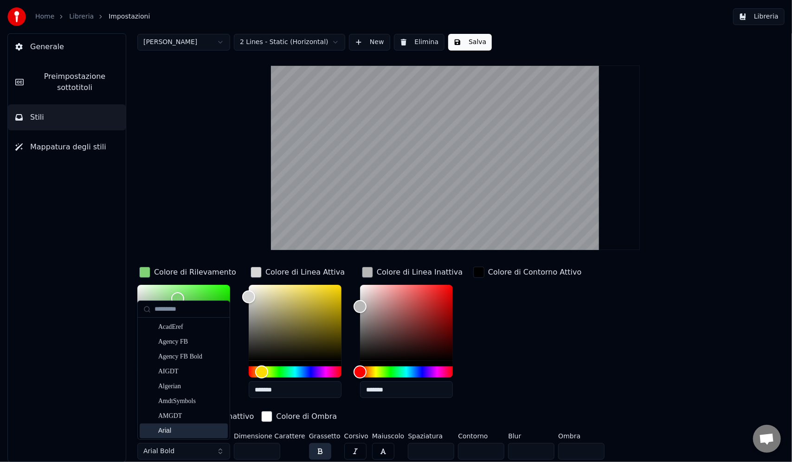
click at [183, 430] on div "Arial" at bounding box center [191, 430] width 66 height 9
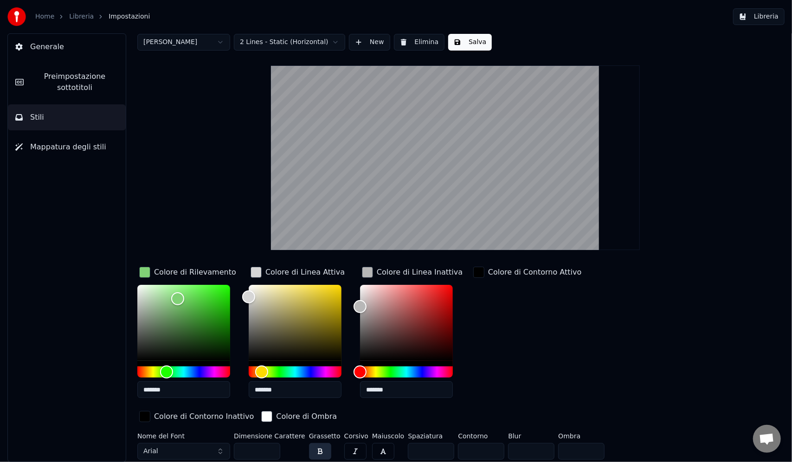
click at [313, 451] on button "button" at bounding box center [320, 451] width 22 height 17
click at [344, 447] on button "button" at bounding box center [355, 451] width 22 height 17
click at [346, 453] on button "button" at bounding box center [355, 451] width 22 height 17
click at [703, 366] on div "Stile [PERSON_NAME] ok Preimpostazione sottotitoli 2 Lines - Static (Horizontal…" at bounding box center [455, 244] width 636 height 440
click at [471, 45] on button "Salva" at bounding box center [470, 42] width 44 height 17
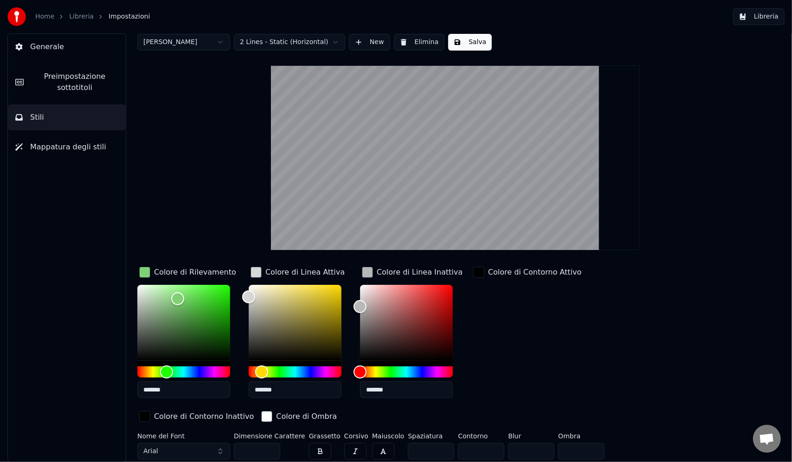
click at [83, 83] on span "Preimpostazione sottotitoli" at bounding box center [74, 82] width 87 height 22
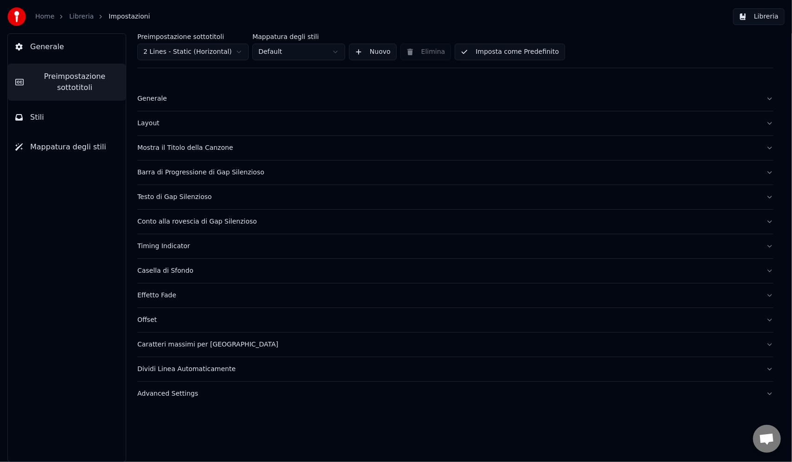
scroll to position [0, 0]
click at [67, 144] on span "Mappatura degli stili" at bounding box center [68, 146] width 76 height 11
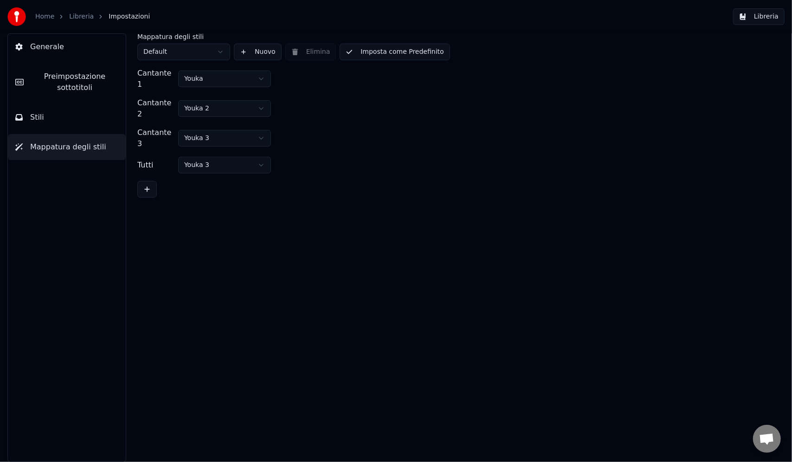
click at [369, 222] on div "Mappatura degli stili Default Nuovo Elimina Imposta come Predefinito Cantante 1…" at bounding box center [455, 247] width 673 height 429
click at [48, 77] on span "Preimpostazione sottotitoli" at bounding box center [74, 82] width 87 height 22
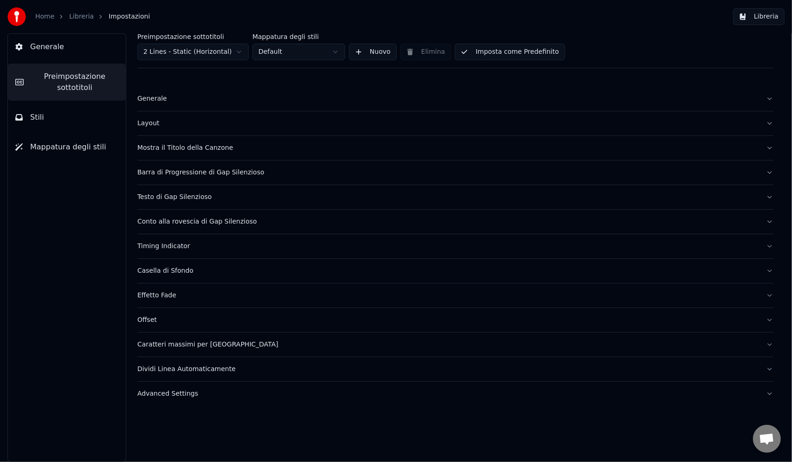
click at [243, 53] on html "Home Libreria Impostazioni Libreria Generale Preimpostazione sottotitoli Stili …" at bounding box center [396, 231] width 792 height 462
click at [290, 51] on html "Home Libreria Impostazioni Libreria Generale Preimpostazione sottotitoli Stili …" at bounding box center [396, 231] width 792 height 462
click at [292, 50] on html "Home Libreria Impostazioni Libreria Generale Preimpostazione sottotitoli Stili …" at bounding box center [396, 231] width 792 height 462
click at [209, 50] on html "Home Libreria Impostazioni Libreria Generale Preimpostazione sottotitoli Stili …" at bounding box center [396, 231] width 792 height 462
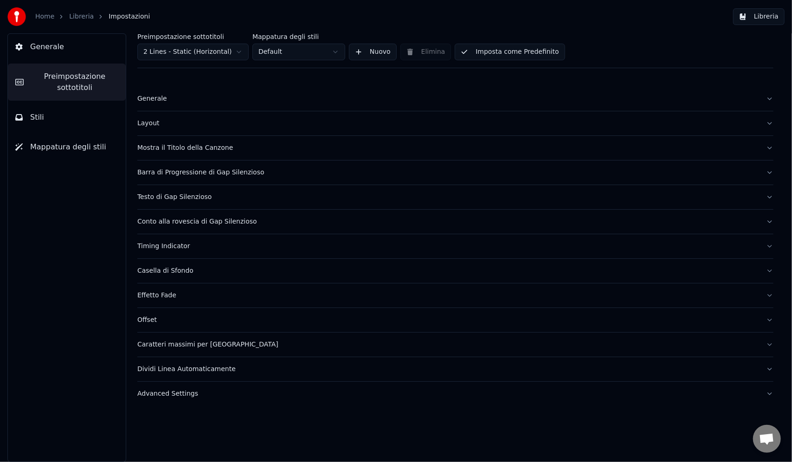
click at [383, 47] on button "Nuovo" at bounding box center [373, 52] width 48 height 17
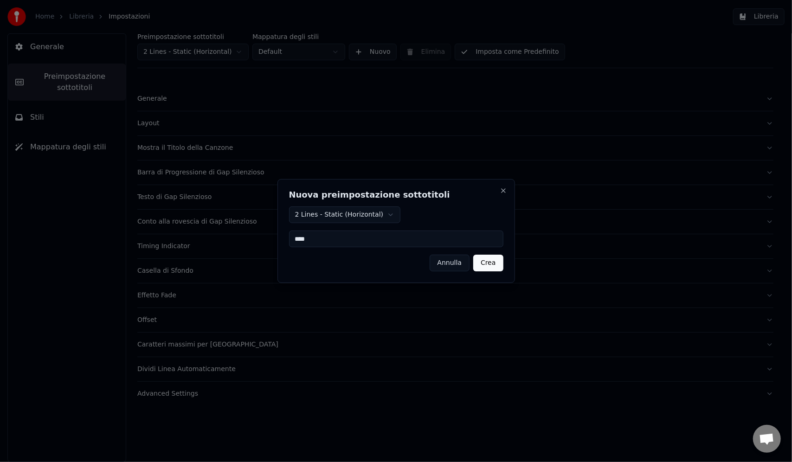
type input "****"
click at [492, 269] on button "Crea" at bounding box center [488, 263] width 30 height 17
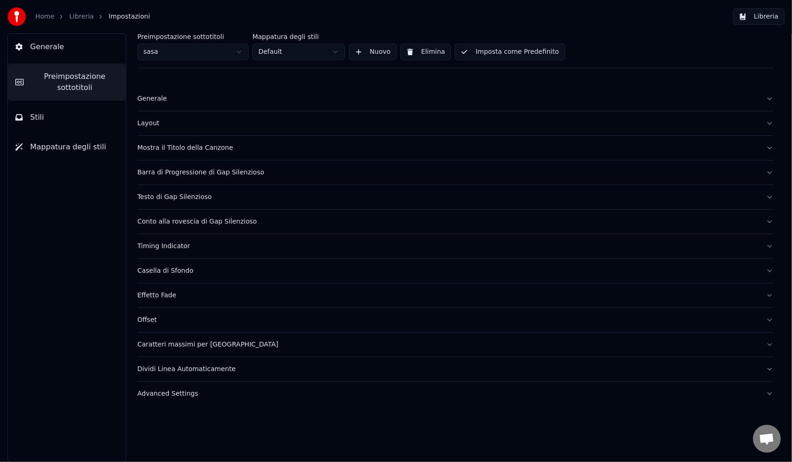
click at [491, 57] on button "Imposta come Predefinito" at bounding box center [510, 52] width 110 height 17
click at [162, 124] on div "Layout" at bounding box center [447, 123] width 621 height 9
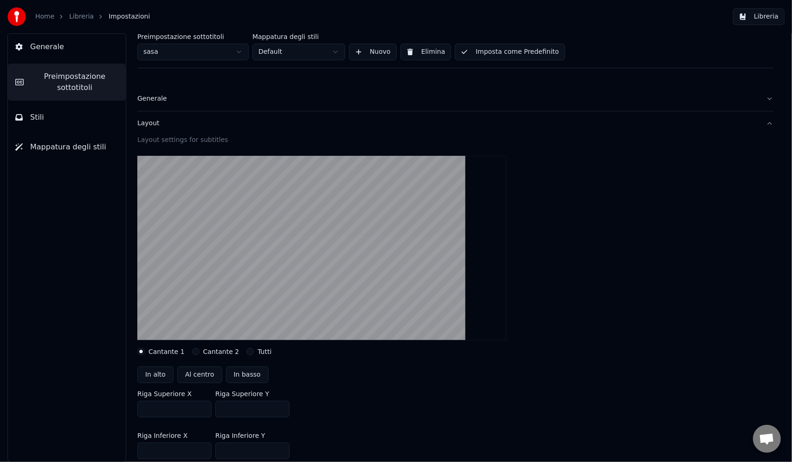
click at [632, 254] on div at bounding box center [455, 247] width 636 height 199
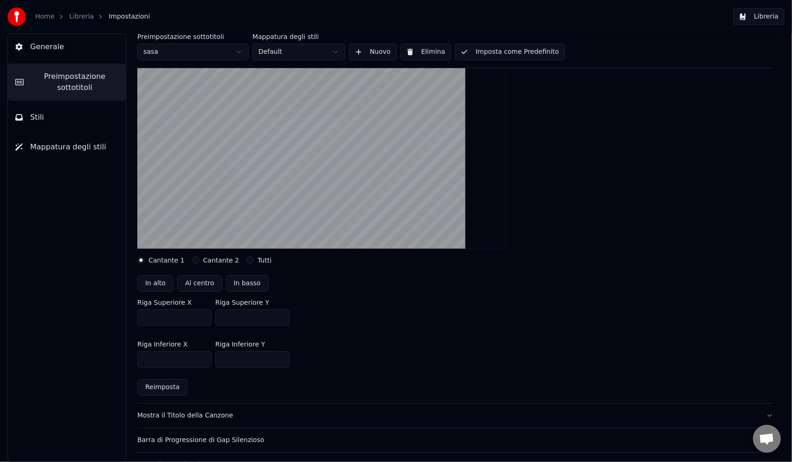
scroll to position [93, 0]
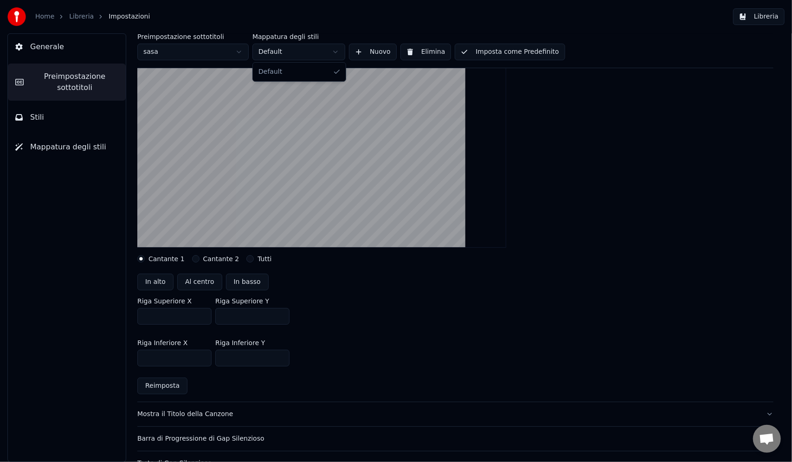
click at [330, 50] on html "Home Libreria Impostazioni Libreria Generale Preimpostazione sottotitoli Stili …" at bounding box center [396, 231] width 792 height 462
drag, startPoint x: 330, startPoint y: 50, endPoint x: 300, endPoint y: 50, distance: 30.6
click at [330, 50] on html "Home Libreria Impostazioni Libreria Generale Preimpostazione sottotitoli Stili …" at bounding box center [396, 231] width 792 height 462
click at [238, 47] on html "Home Libreria Impostazioni Libreria Generale Preimpostazione sottotitoli Stili …" at bounding box center [396, 231] width 792 height 462
click at [203, 50] on html "Home Libreria Impostazioni Libreria Generale Preimpostazione sottotitoli Stili …" at bounding box center [396, 231] width 792 height 462
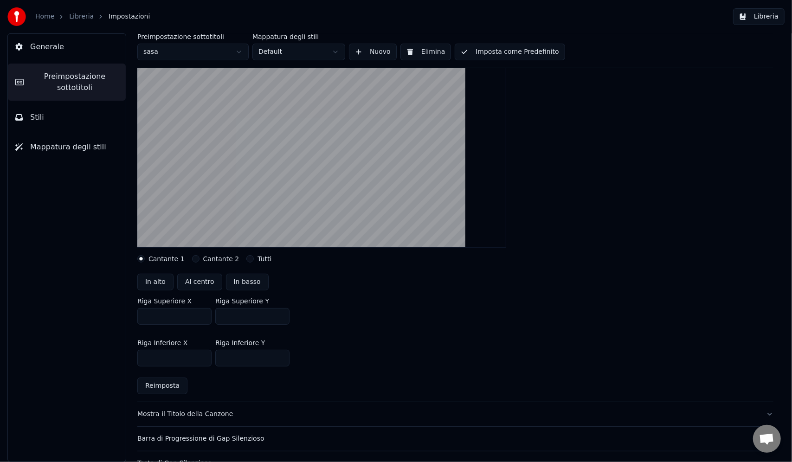
click at [520, 51] on button "Imposta come Predefinito" at bounding box center [510, 52] width 110 height 17
click at [205, 284] on button "Al centro" at bounding box center [199, 282] width 45 height 17
type input "***"
click at [237, 280] on button "In basso" at bounding box center [247, 282] width 43 height 17
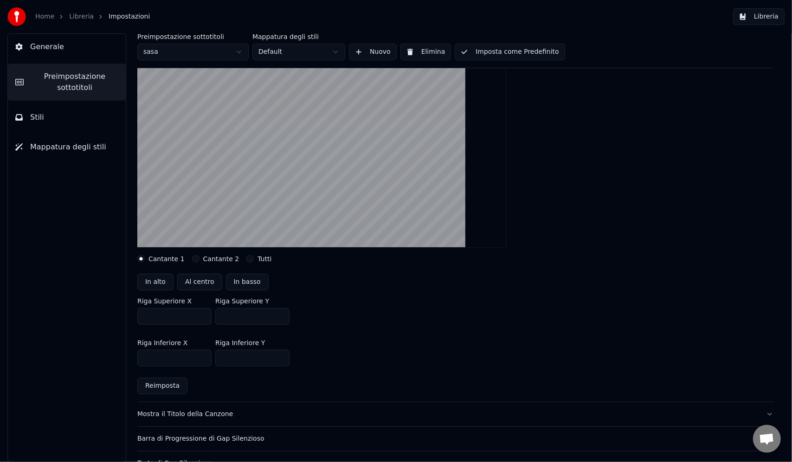
type input "***"
click at [471, 327] on div "Riga Superiore X *** [GEOGRAPHIC_DATA] Y ***" at bounding box center [455, 311] width 636 height 42
click at [209, 415] on div "Mostra il Titolo della Canzone" at bounding box center [447, 414] width 621 height 9
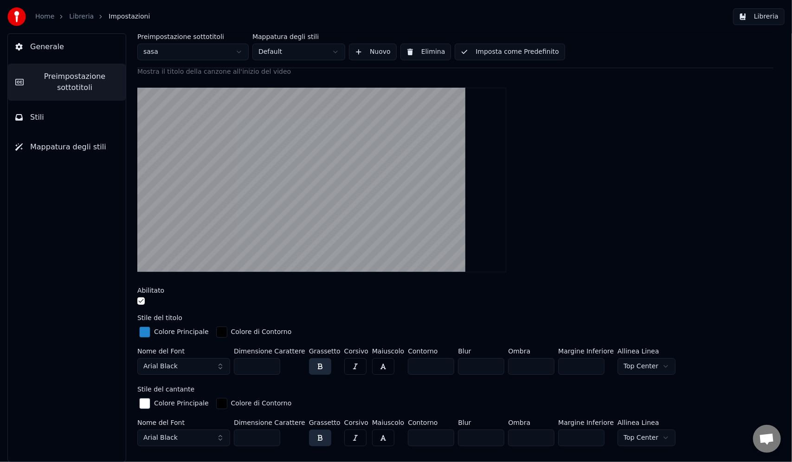
click at [141, 303] on button "button" at bounding box center [140, 300] width 7 height 7
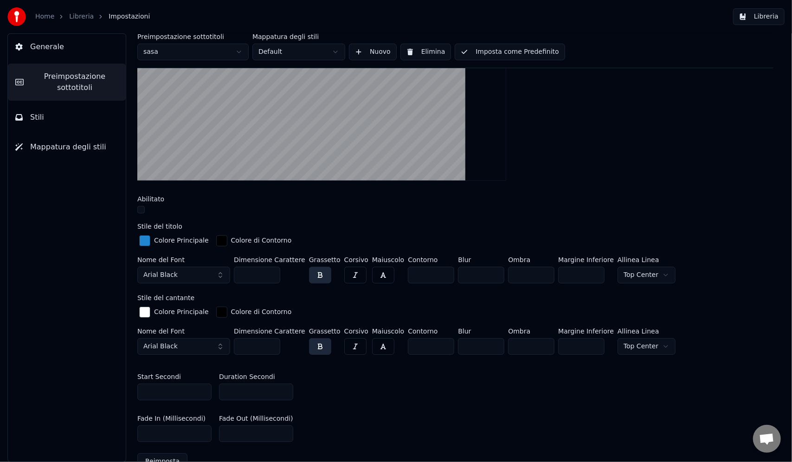
scroll to position [186, 0]
click at [220, 308] on div "button" at bounding box center [221, 310] width 11 height 11
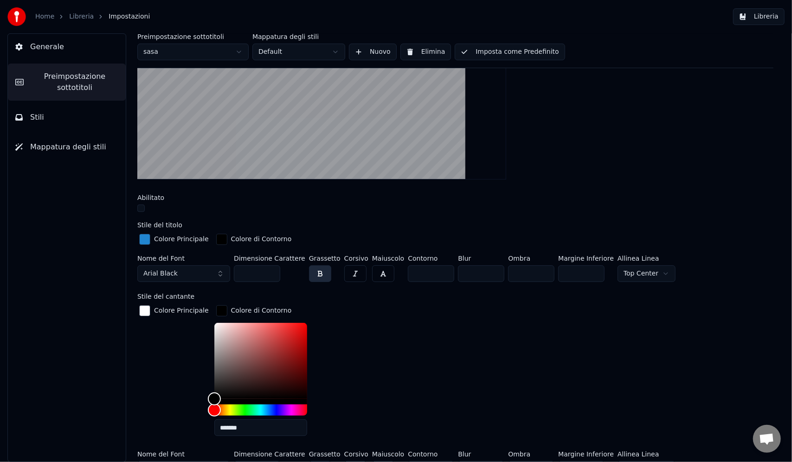
click at [218, 308] on div "button" at bounding box center [221, 310] width 11 height 11
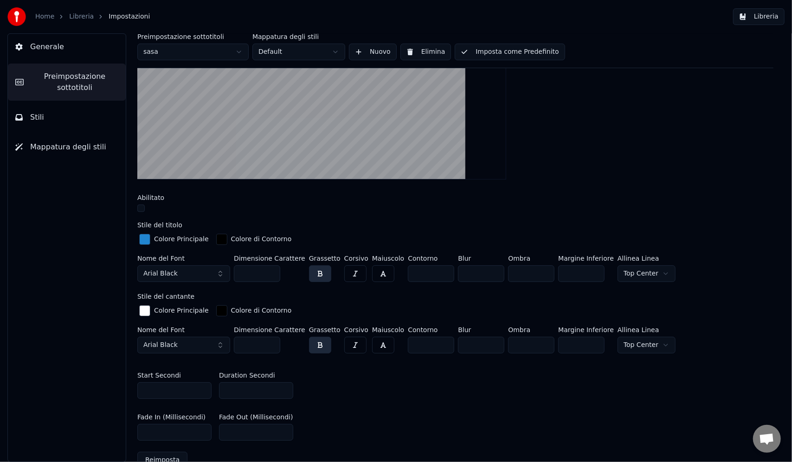
click at [162, 310] on div "Colore Principale" at bounding box center [181, 310] width 55 height 9
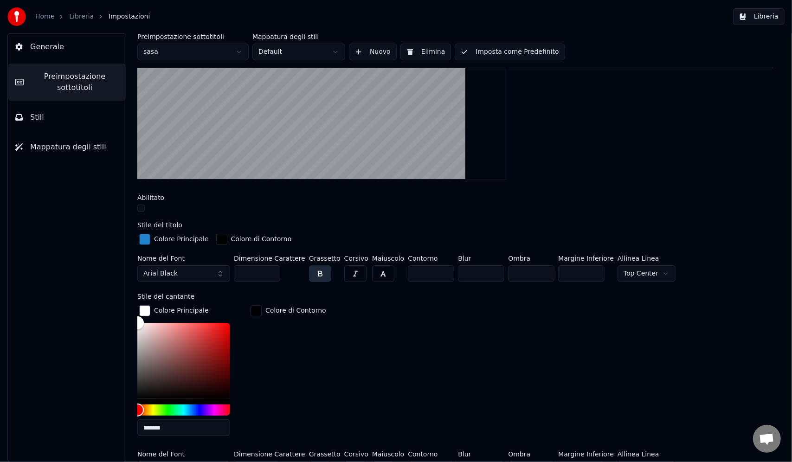
click at [159, 309] on div "Colore Principale" at bounding box center [181, 310] width 55 height 9
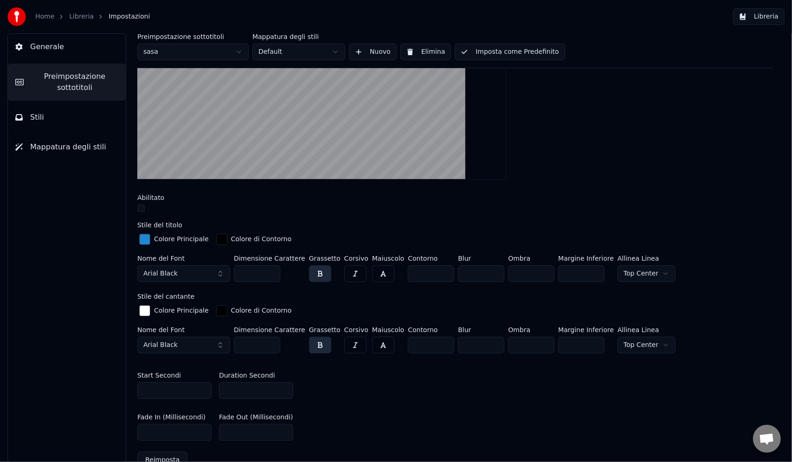
scroll to position [278, 0]
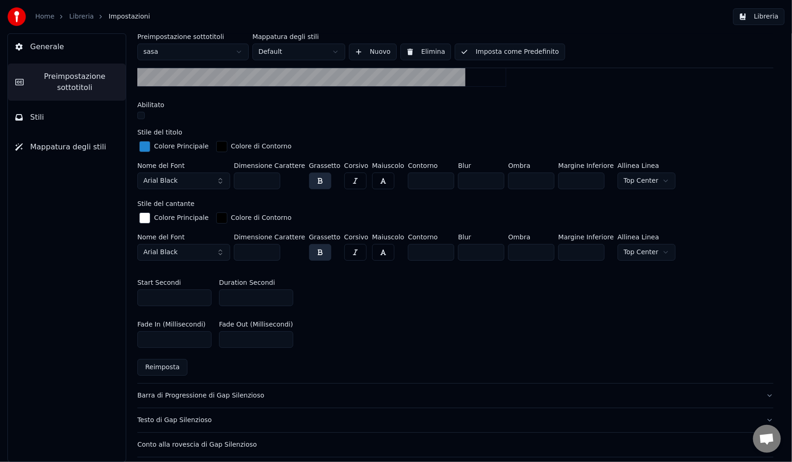
click at [231, 395] on div "Barra di Progressione di Gap Silenzioso" at bounding box center [447, 395] width 621 height 9
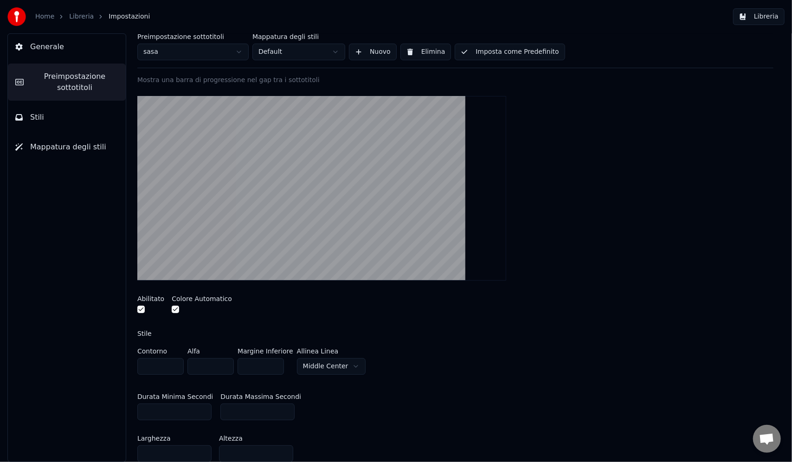
scroll to position [93, 0]
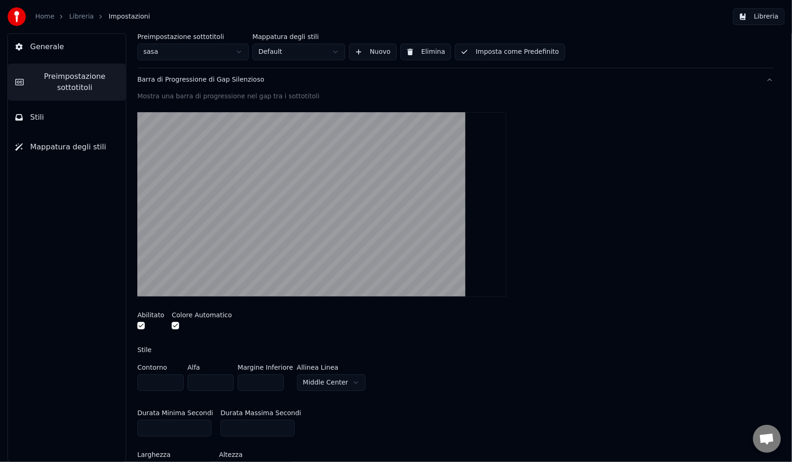
click at [238, 214] on video at bounding box center [321, 204] width 369 height 185
click at [141, 323] on button "button" at bounding box center [140, 325] width 7 height 7
click at [142, 324] on button "button" at bounding box center [140, 325] width 7 height 7
click at [177, 325] on button "button" at bounding box center [175, 325] width 7 height 7
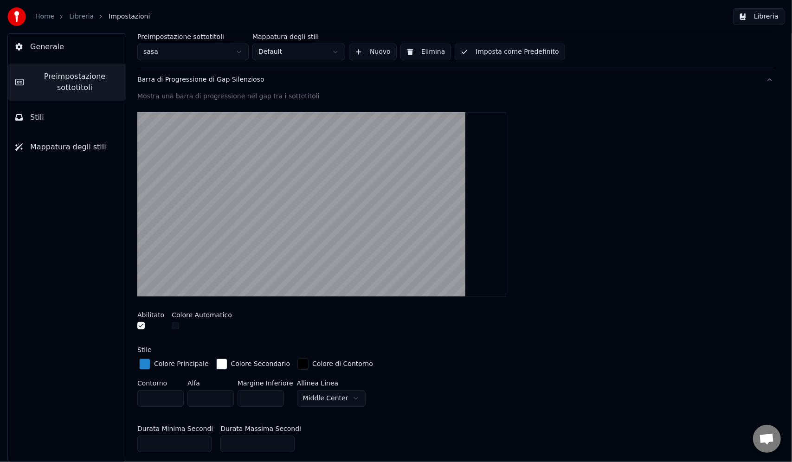
drag, startPoint x: 170, startPoint y: 330, endPoint x: 151, endPoint y: 329, distance: 19.1
click at [172, 330] on div at bounding box center [202, 327] width 60 height 10
drag, startPoint x: 171, startPoint y: 324, endPoint x: 145, endPoint y: 320, distance: 26.2
click at [169, 324] on div "Abilitato Colore Automatico" at bounding box center [455, 321] width 636 height 35
click at [141, 321] on div "Abilitato" at bounding box center [150, 322] width 27 height 20
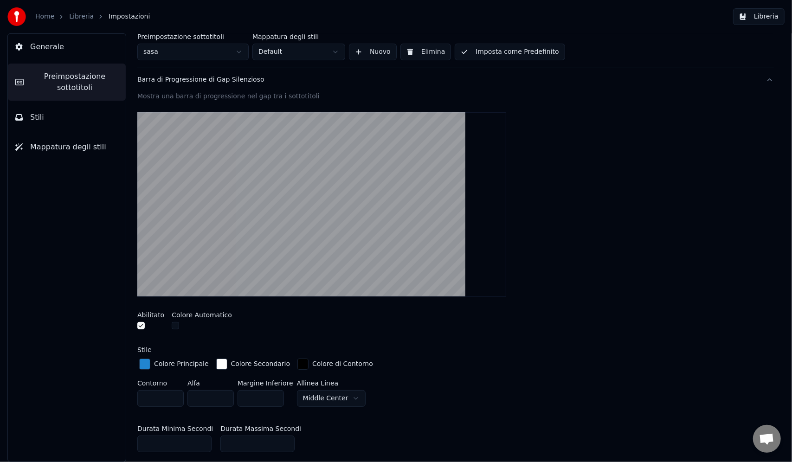
click at [140, 327] on button "button" at bounding box center [140, 325] width 7 height 7
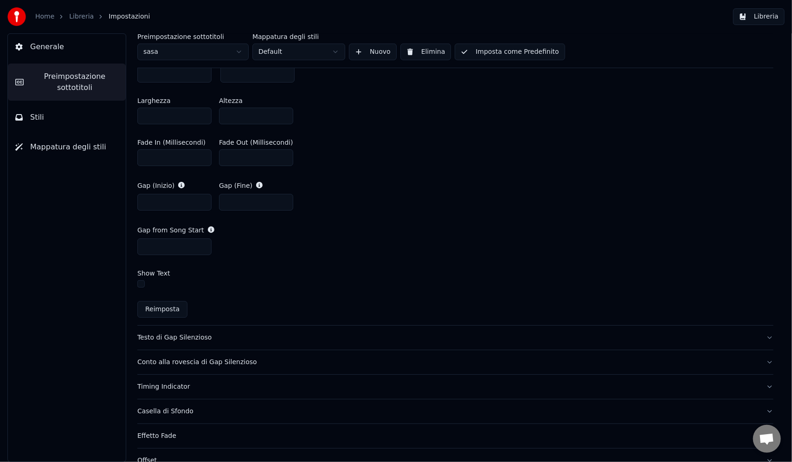
scroll to position [464, 0]
click at [199, 339] on button "Testo di Gap Silenzioso" at bounding box center [455, 336] width 636 height 24
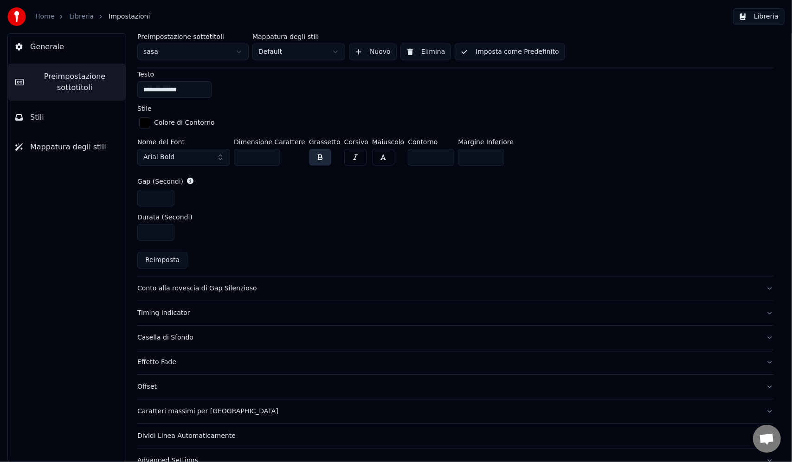
click at [237, 287] on div "Conto alla rovescia di Gap Silenzioso" at bounding box center [447, 288] width 621 height 9
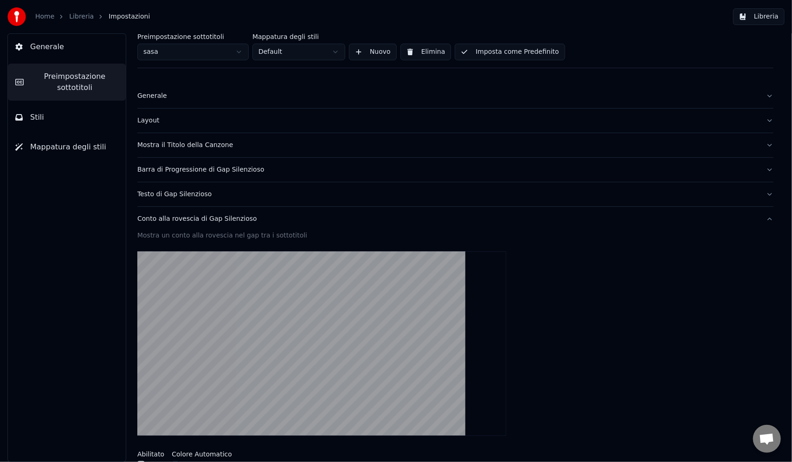
scroll to position [0, 0]
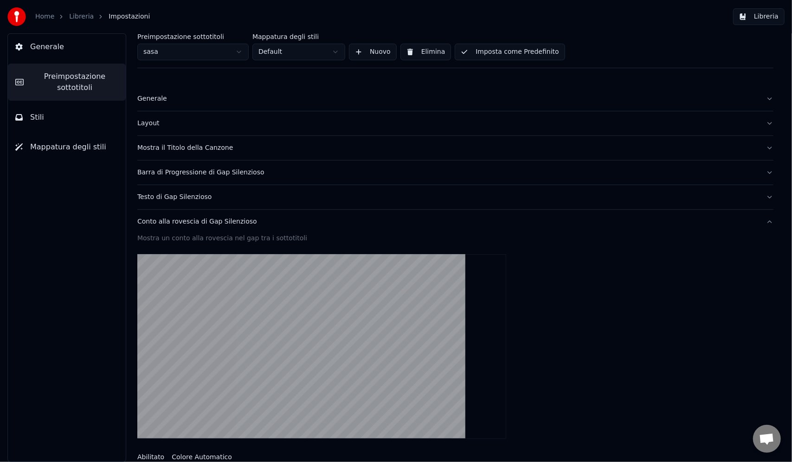
click at [181, 199] on div "Testo di Gap Silenzioso" at bounding box center [447, 196] width 621 height 9
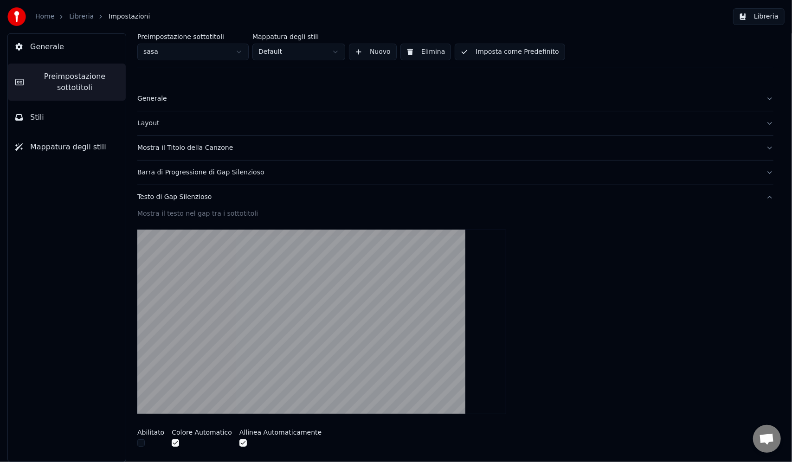
click at [177, 442] on button "button" at bounding box center [175, 442] width 7 height 7
click at [175, 444] on button "button" at bounding box center [175, 442] width 7 height 7
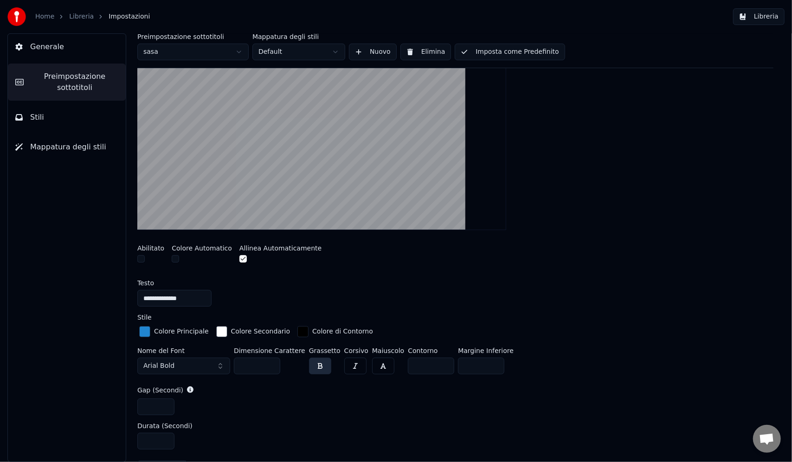
scroll to position [186, 0]
click at [142, 327] on div "button" at bounding box center [144, 330] width 11 height 11
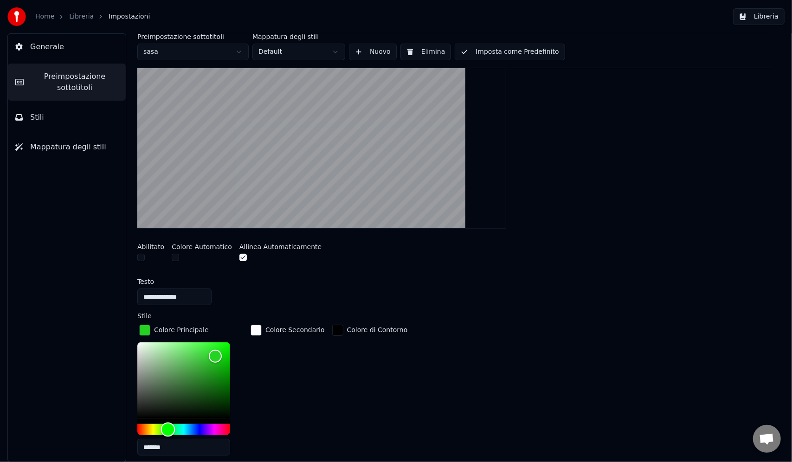
drag, startPoint x: 168, startPoint y: 427, endPoint x: 164, endPoint y: 424, distance: 4.9
click at [167, 427] on div "Hue" at bounding box center [183, 429] width 93 height 11
type input "*******"
drag, startPoint x: 185, startPoint y: 356, endPoint x: 177, endPoint y: 356, distance: 7.9
click at [177, 356] on div "Color" at bounding box center [183, 380] width 93 height 76
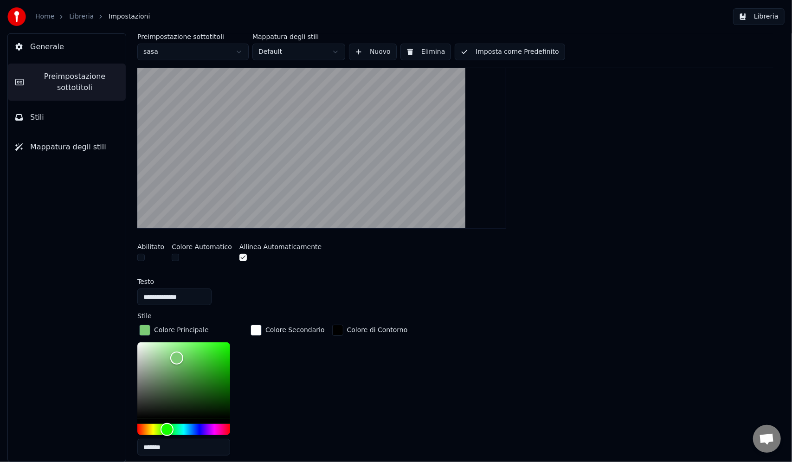
click at [257, 329] on div "button" at bounding box center [255, 330] width 11 height 11
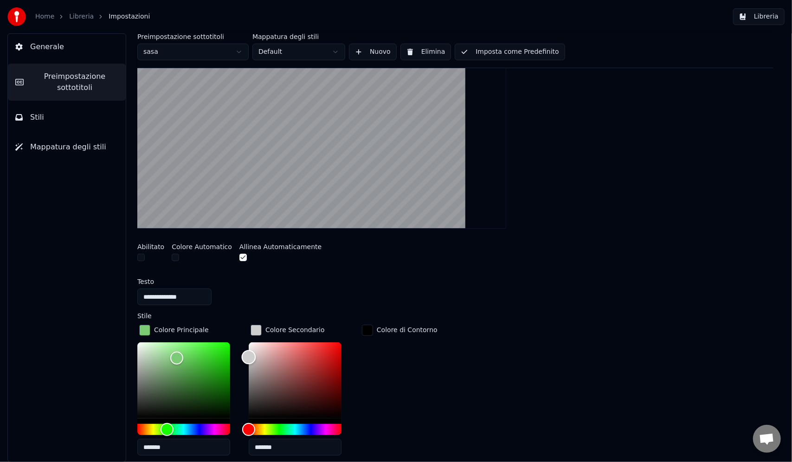
type input "*******"
drag, startPoint x: 245, startPoint y: 341, endPoint x: 239, endPoint y: 356, distance: 16.0
click at [239, 356] on div "Colore Principale ******* Colore Secondario ******* Colore di Contorno" at bounding box center [455, 393] width 636 height 140
click at [456, 271] on div "**********" at bounding box center [455, 316] width 636 height 584
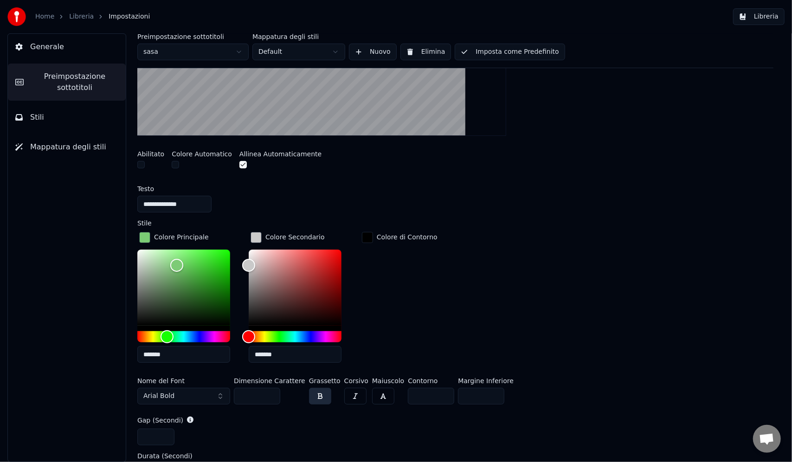
click at [188, 397] on button "Arial Bold" at bounding box center [183, 396] width 93 height 17
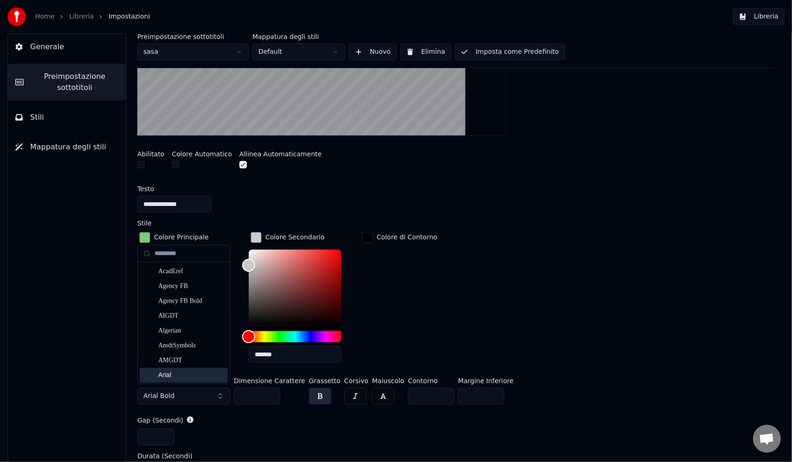
click at [171, 377] on div "Arial" at bounding box center [191, 375] width 66 height 9
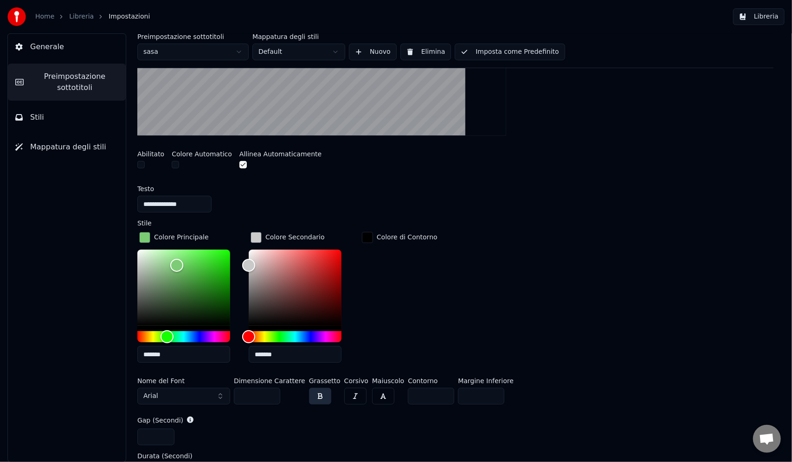
click at [309, 397] on button "button" at bounding box center [320, 396] width 22 height 17
click at [572, 336] on div "Colore Principale ******* Colore Secondario ******* Colore di Contorno" at bounding box center [455, 300] width 636 height 140
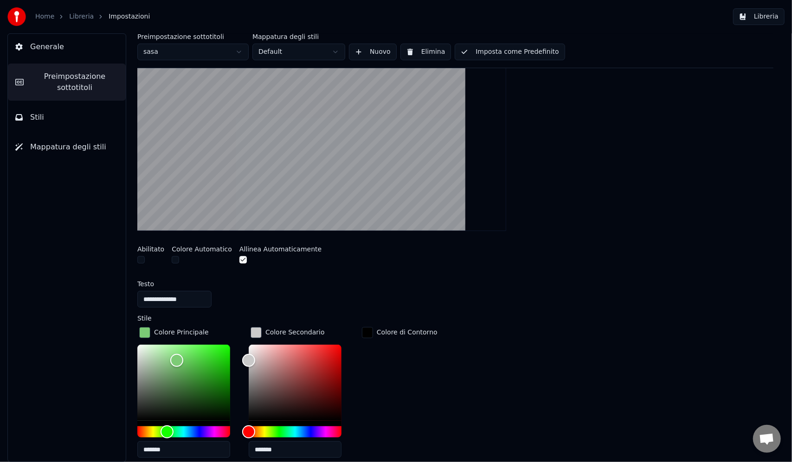
scroll to position [186, 0]
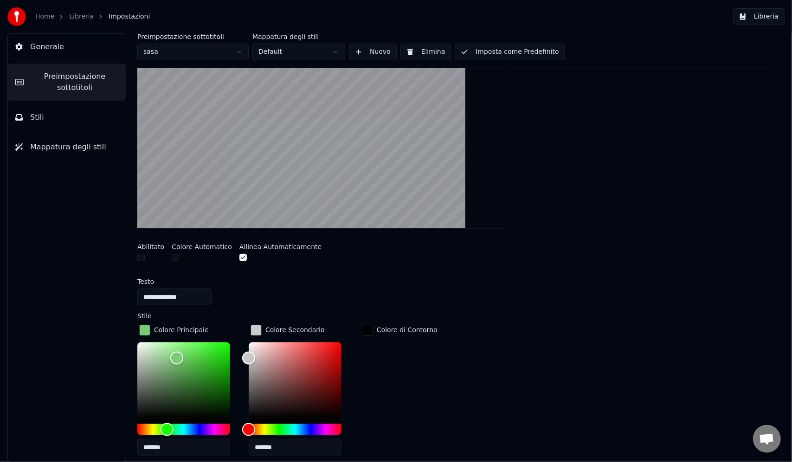
click at [501, 54] on button "Imposta come Predefinito" at bounding box center [510, 52] width 110 height 17
click at [471, 47] on button "Fatto" at bounding box center [476, 52] width 43 height 17
click at [477, 51] on button "Fatto" at bounding box center [476, 52] width 43 height 17
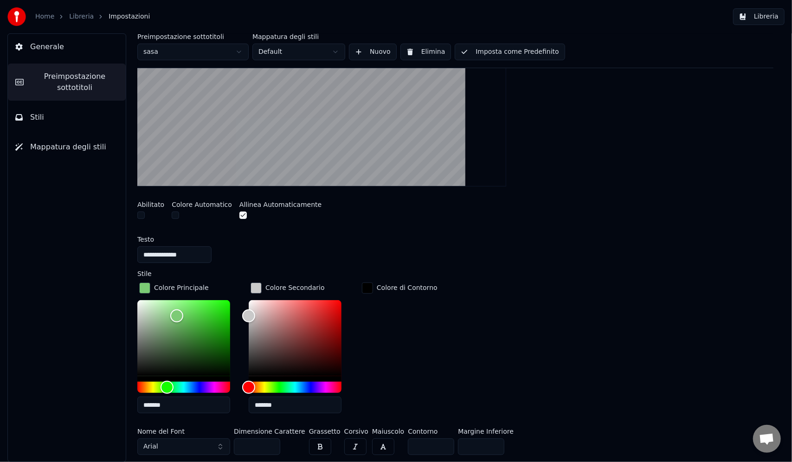
scroll to position [278, 0]
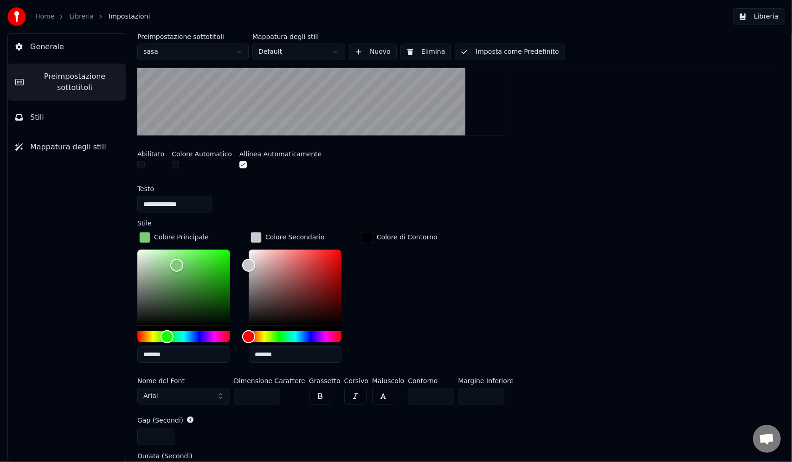
click at [144, 162] on button "button" at bounding box center [140, 164] width 7 height 7
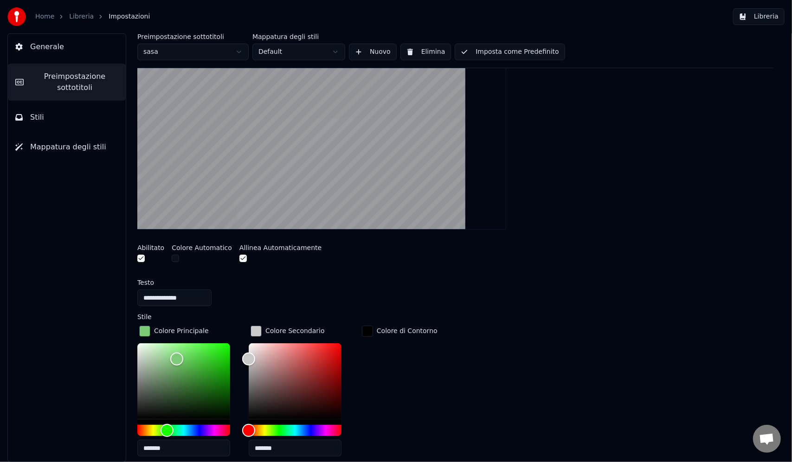
scroll to position [186, 0]
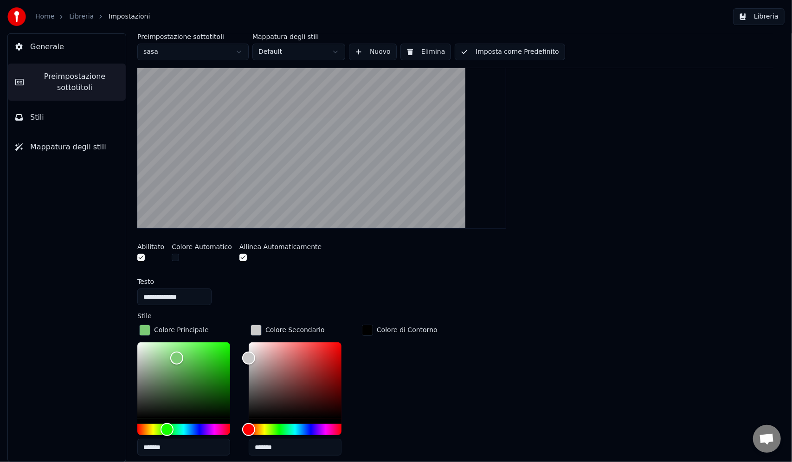
click at [144, 254] on button "button" at bounding box center [140, 257] width 7 height 7
click at [239, 257] on button "button" at bounding box center [242, 257] width 7 height 7
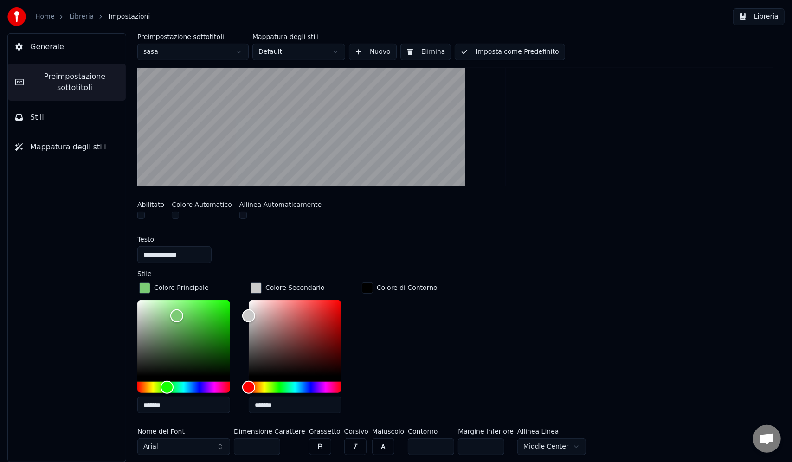
scroll to position [278, 0]
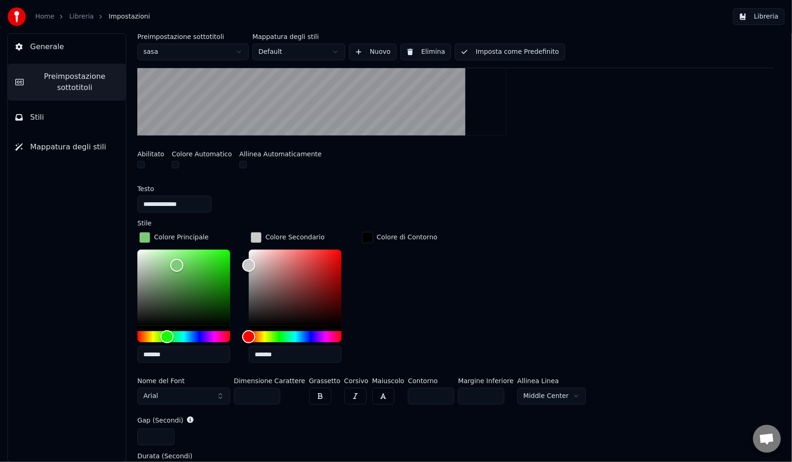
click at [148, 236] on div "button" at bounding box center [144, 237] width 11 height 11
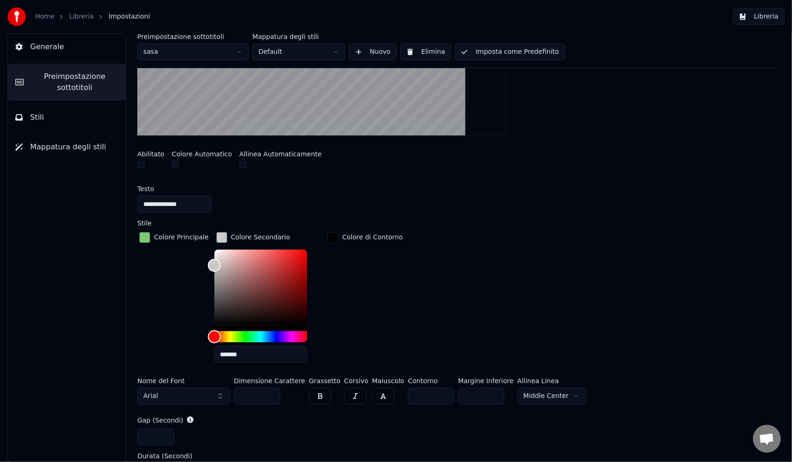
click at [220, 238] on div "button" at bounding box center [221, 237] width 11 height 11
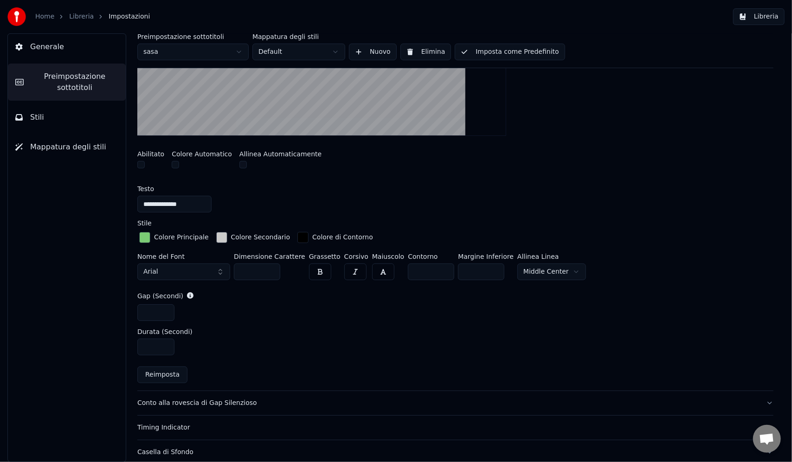
click at [509, 52] on button "Imposta come Predefinito" at bounding box center [510, 52] width 110 height 17
click at [196, 399] on div "Conto alla rovescia di Gap Silenzioso" at bounding box center [447, 402] width 621 height 9
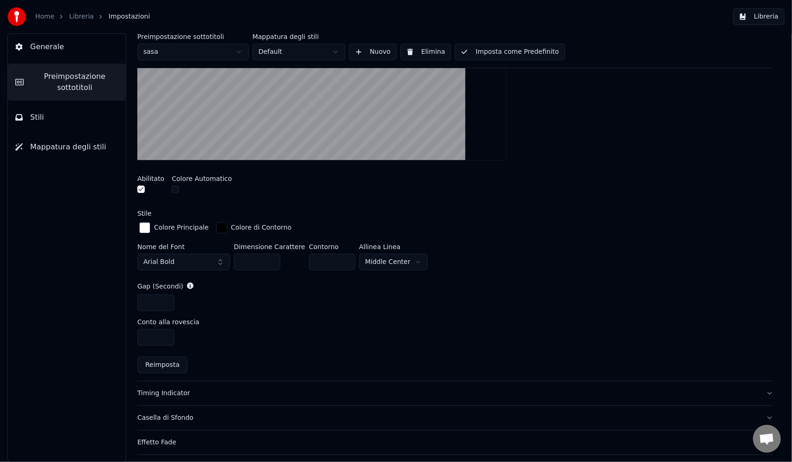
click at [144, 186] on button "button" at bounding box center [140, 189] width 7 height 7
click at [198, 396] on div "Timing Indicator" at bounding box center [447, 393] width 621 height 9
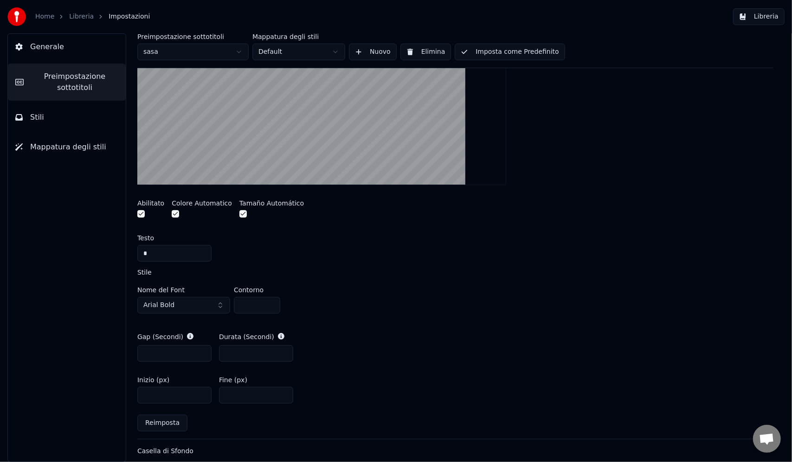
click at [141, 215] on button "button" at bounding box center [140, 213] width 7 height 7
click at [144, 212] on button "button" at bounding box center [140, 213] width 7 height 7
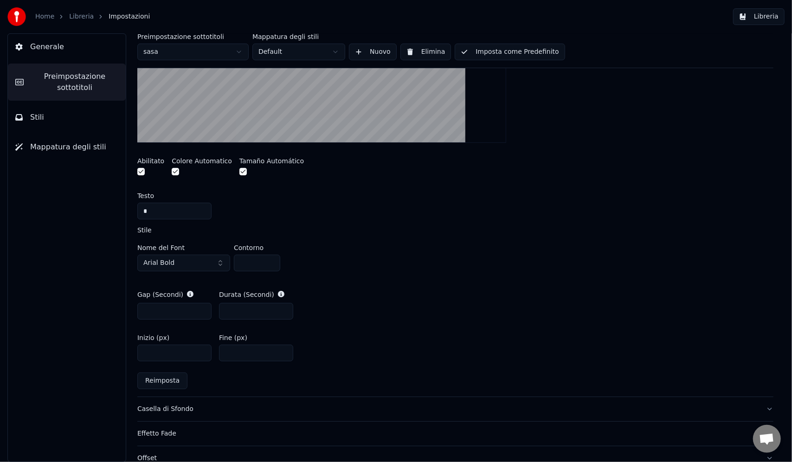
scroll to position [371, 0]
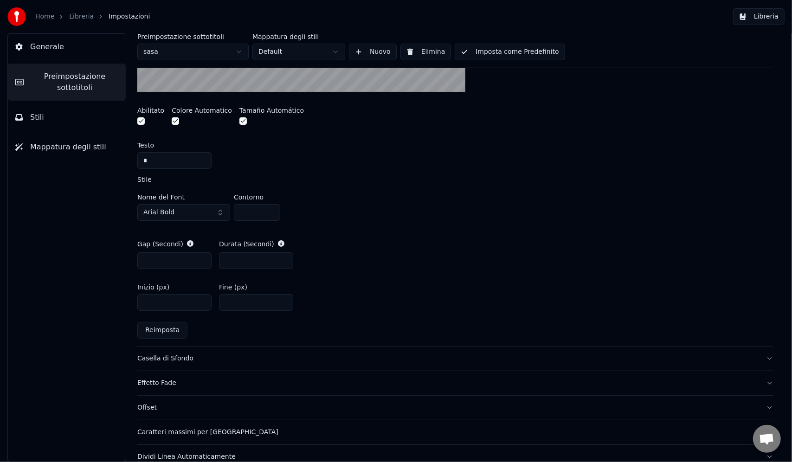
click at [200, 359] on div "Casella di Sfondo" at bounding box center [447, 358] width 621 height 9
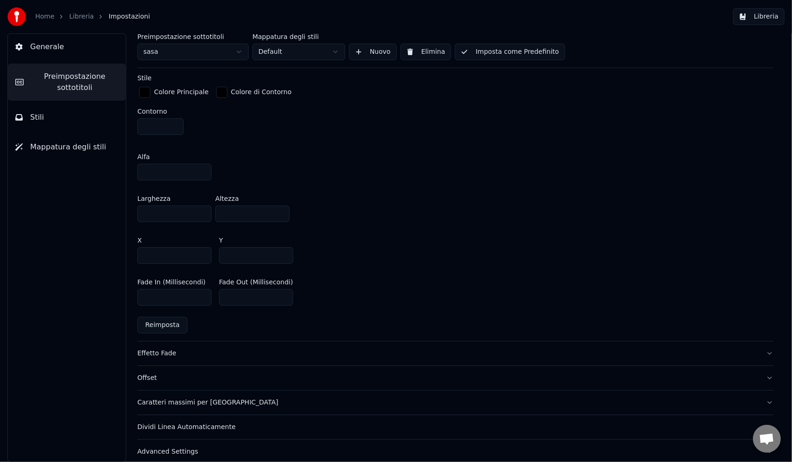
scroll to position [500, 0]
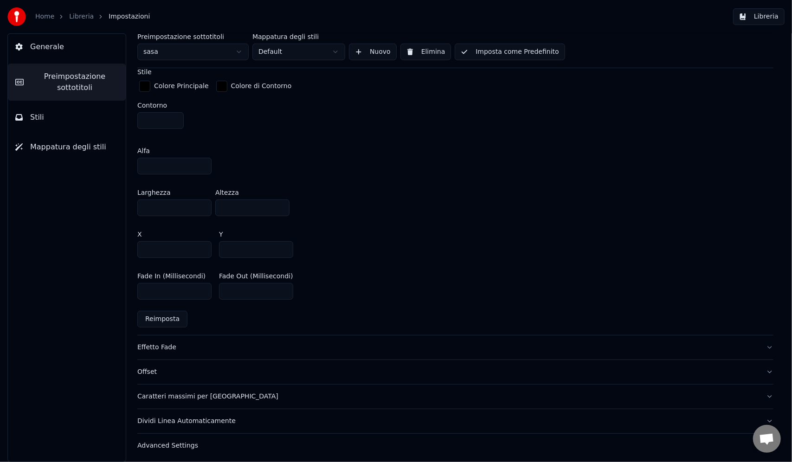
click at [217, 441] on div "Advanced Settings" at bounding box center [447, 445] width 621 height 9
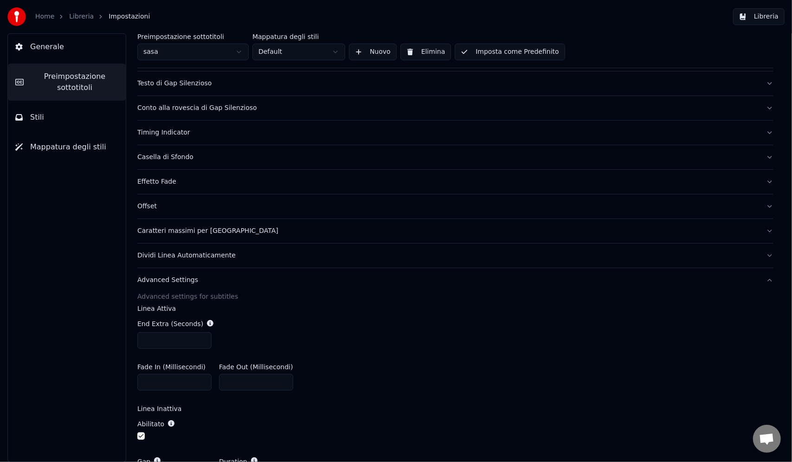
scroll to position [0, 0]
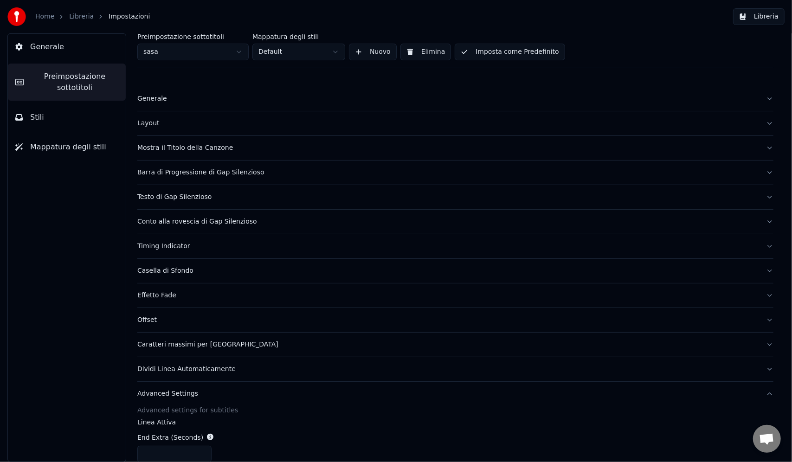
click at [155, 96] on div "Generale" at bounding box center [447, 98] width 621 height 9
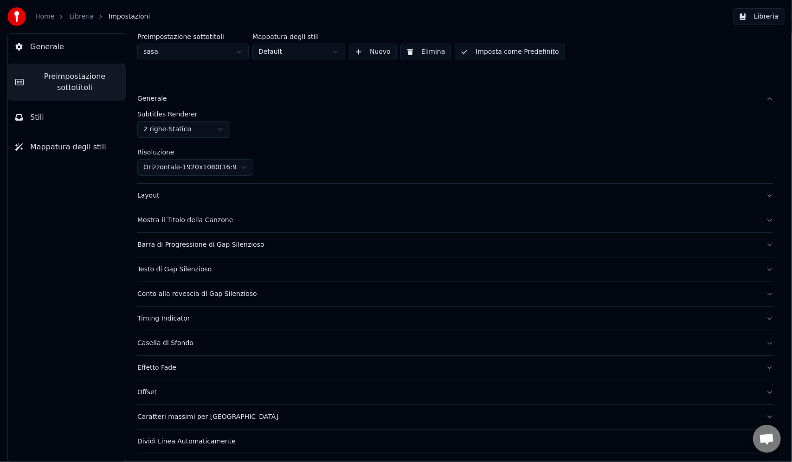
click at [155, 199] on div "Layout" at bounding box center [447, 195] width 621 height 9
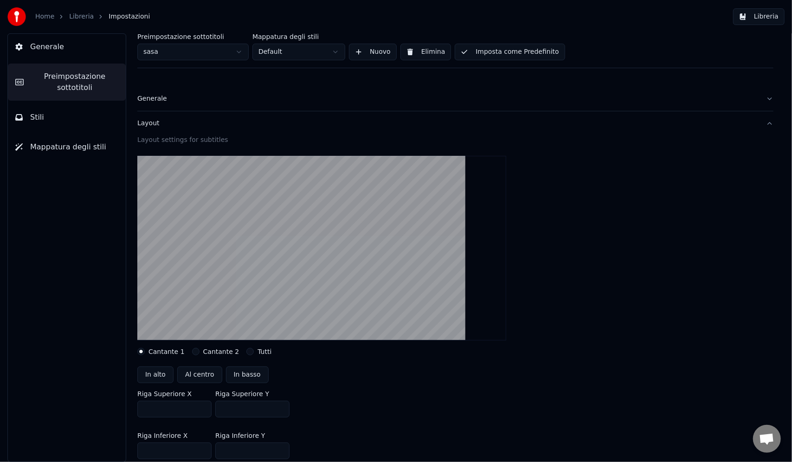
click at [400, 390] on div "Riga Superiore X *** [GEOGRAPHIC_DATA] Y ***" at bounding box center [455, 404] width 636 height 42
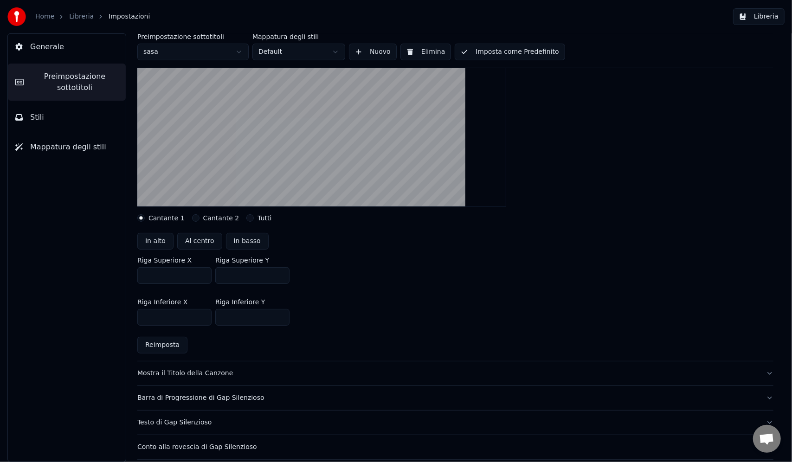
scroll to position [186, 0]
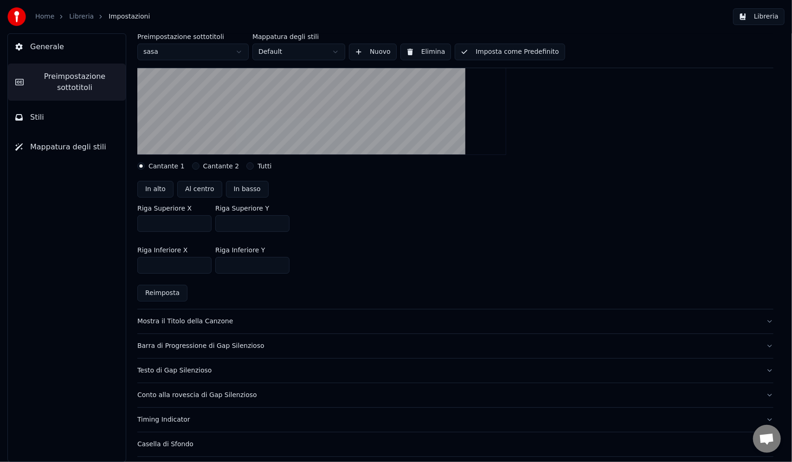
click at [201, 371] on div "Testo di Gap Silenzioso" at bounding box center [447, 370] width 621 height 9
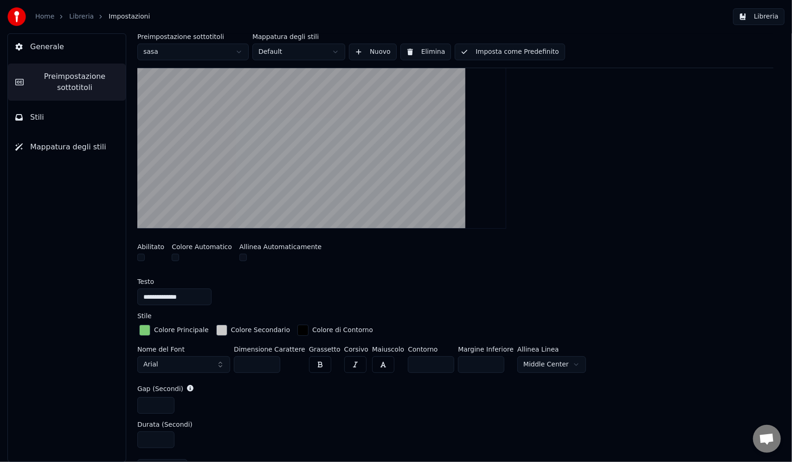
click at [142, 256] on button "button" at bounding box center [140, 257] width 7 height 7
click at [138, 255] on button "button" at bounding box center [140, 257] width 7 height 7
click at [147, 256] on div at bounding box center [150, 259] width 27 height 10
click at [146, 256] on div at bounding box center [150, 259] width 27 height 10
click at [142, 258] on button "button" at bounding box center [140, 257] width 7 height 7
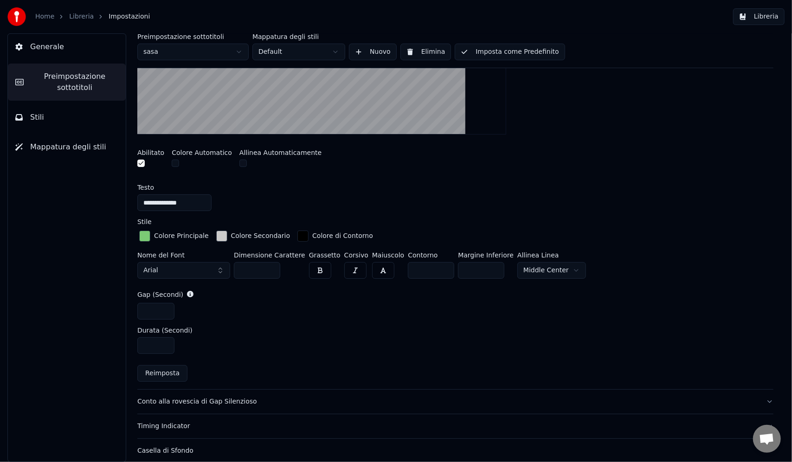
scroll to position [371, 0]
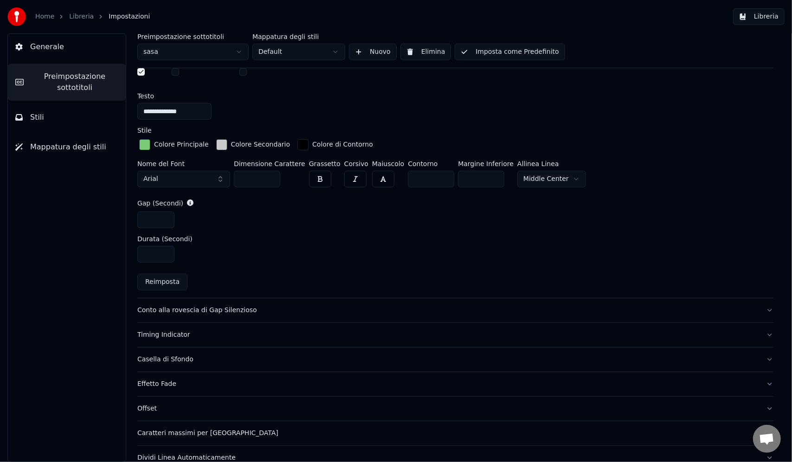
click at [176, 334] on div "Timing Indicator" at bounding box center [447, 334] width 621 height 9
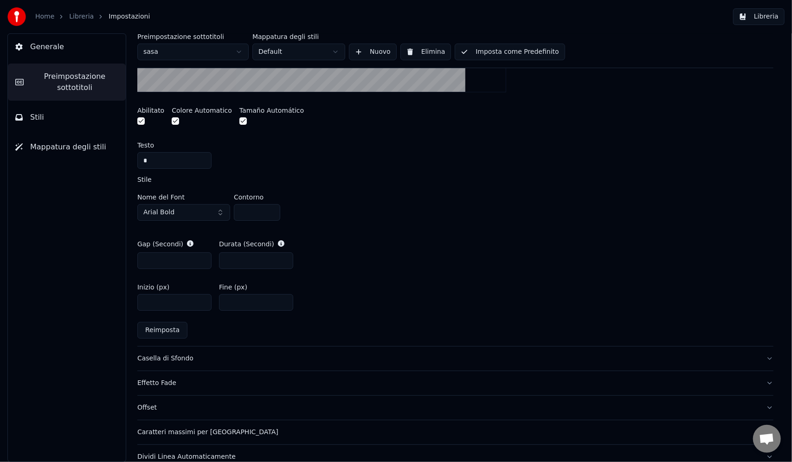
click at [64, 117] on button "Stili" at bounding box center [67, 117] width 118 height 26
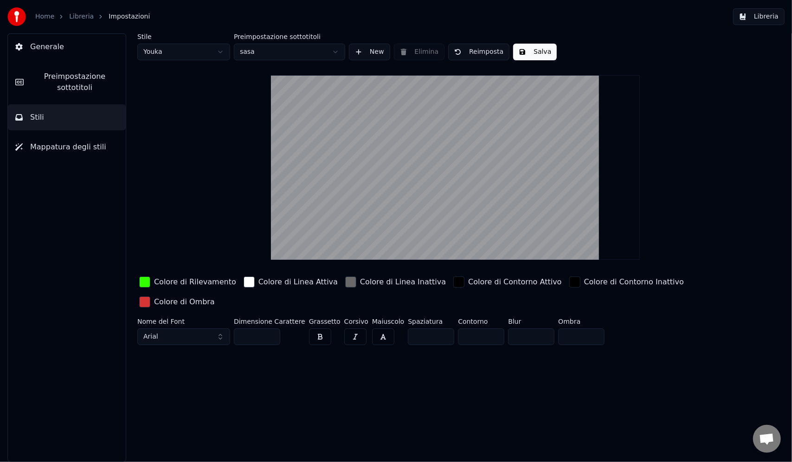
click at [146, 304] on div "button" at bounding box center [144, 301] width 11 height 11
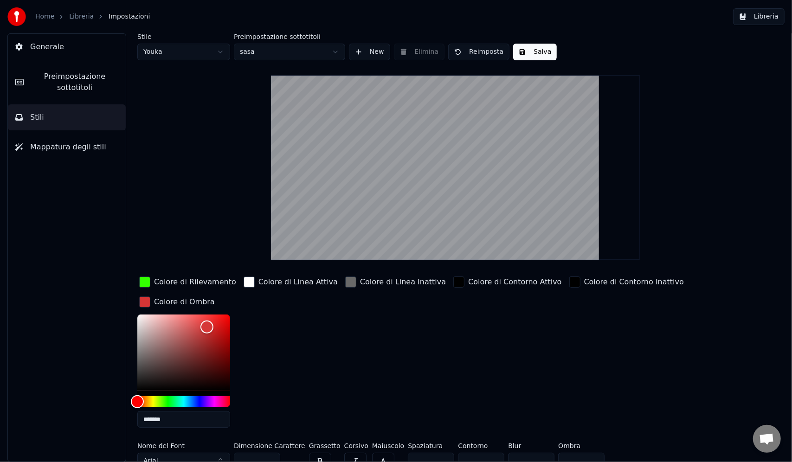
click at [146, 304] on div "button" at bounding box center [144, 301] width 11 height 11
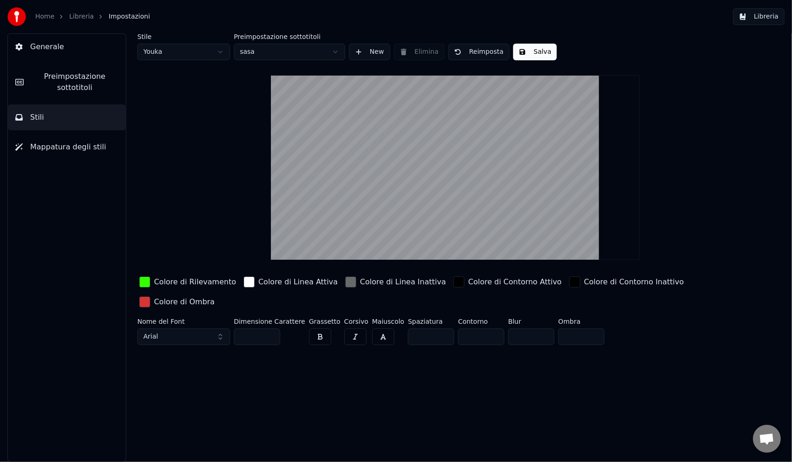
click at [154, 308] on div "Colore di Ombra" at bounding box center [176, 302] width 79 height 15
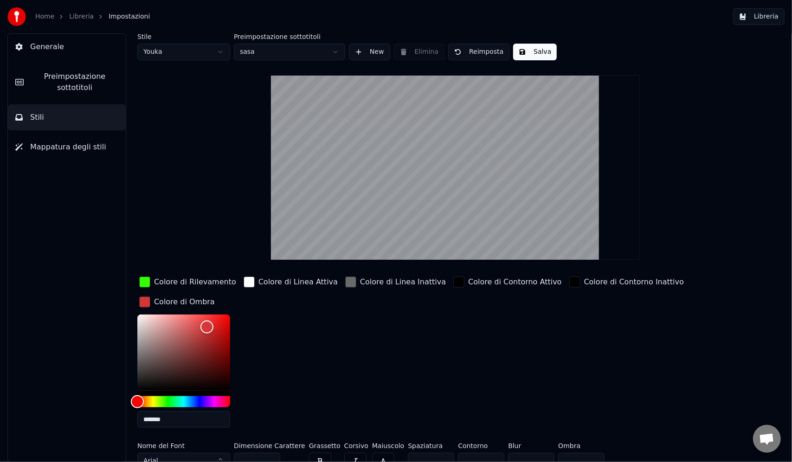
scroll to position [10, 0]
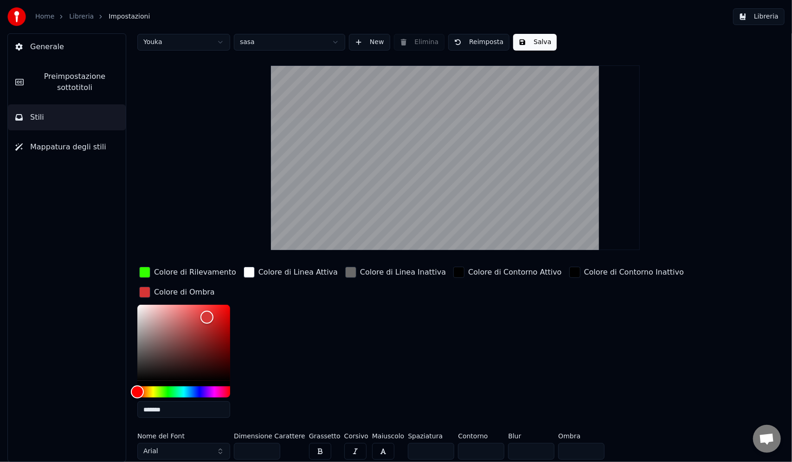
click at [144, 293] on div "button" at bounding box center [144, 292] width 11 height 11
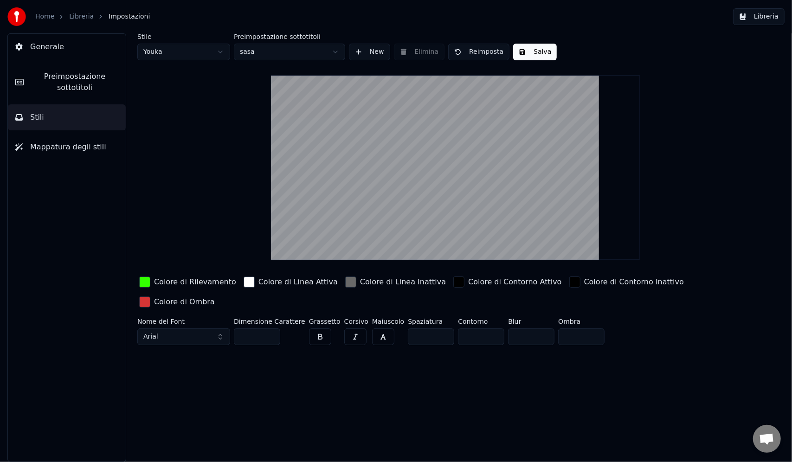
click at [335, 386] on div "Stile Youka Preimpostazione sottotitoli sasa New Elimina Reimposta Salva Colore…" at bounding box center [455, 247] width 673 height 429
click at [527, 49] on button "Salva" at bounding box center [535, 52] width 44 height 17
click at [221, 50] on html "Home Libreria Impostazioni Libreria Generale Preimpostazione sottotitoli Stili …" at bounding box center [396, 231] width 792 height 462
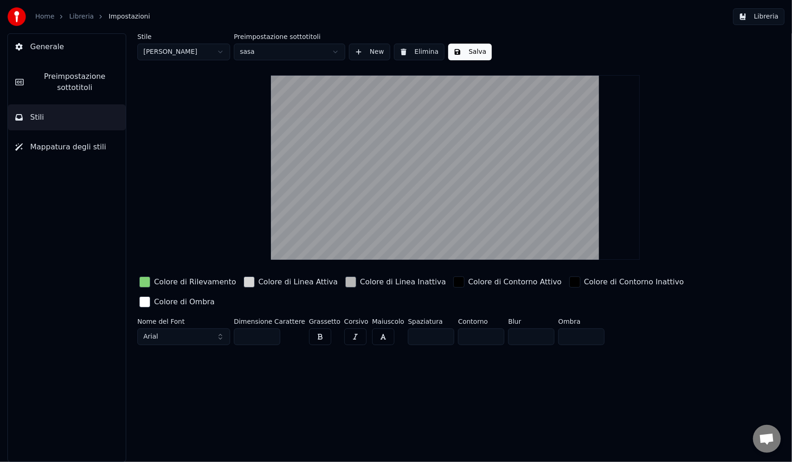
click at [468, 50] on button "Salva" at bounding box center [470, 52] width 44 height 17
click at [72, 92] on span "Preimpostazione sottotitoli" at bounding box center [74, 82] width 87 height 22
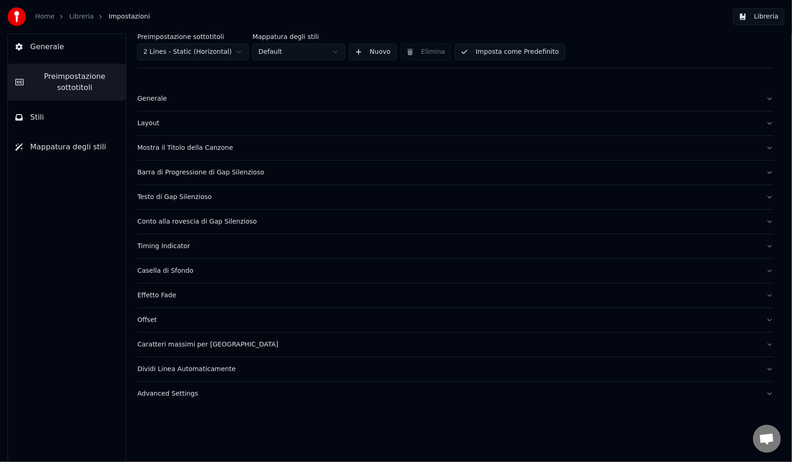
click at [201, 53] on html "Home Libreria Impostazioni Libreria Generale Preimpostazione sottotitoli Stili …" at bounding box center [396, 231] width 792 height 462
click at [270, 55] on html "Home Libreria Impostazioni Libreria Generale Preimpostazione sottotitoli Stili …" at bounding box center [396, 231] width 792 height 462
drag, startPoint x: 277, startPoint y: 53, endPoint x: 222, endPoint y: 43, distance: 56.6
click at [276, 53] on html "Home Libreria Impostazioni Libreria Generale Preimpostazione sottotitoli Stili …" at bounding box center [396, 231] width 792 height 462
click at [197, 42] on div "Preimpostazione sottotitoli sasa" at bounding box center [192, 46] width 111 height 27
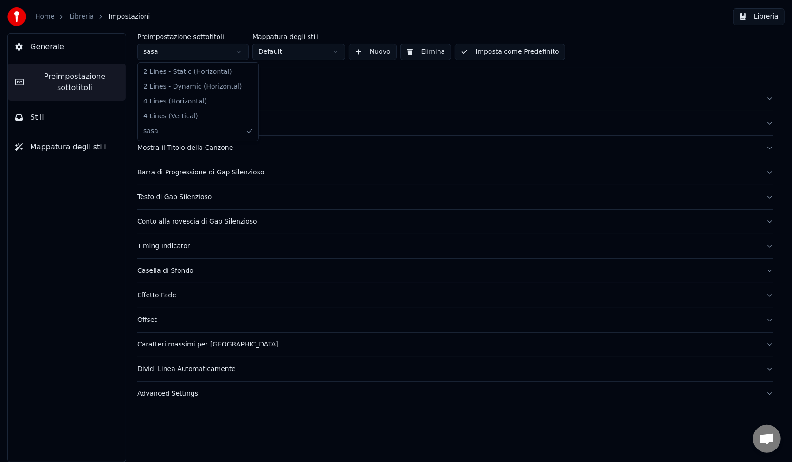
click at [195, 49] on html "Home Libreria Impostazioni Libreria Generale Preimpostazione sottotitoli Stili …" at bounding box center [396, 231] width 792 height 462
click at [71, 150] on span "Mappatura degli stili" at bounding box center [68, 146] width 76 height 11
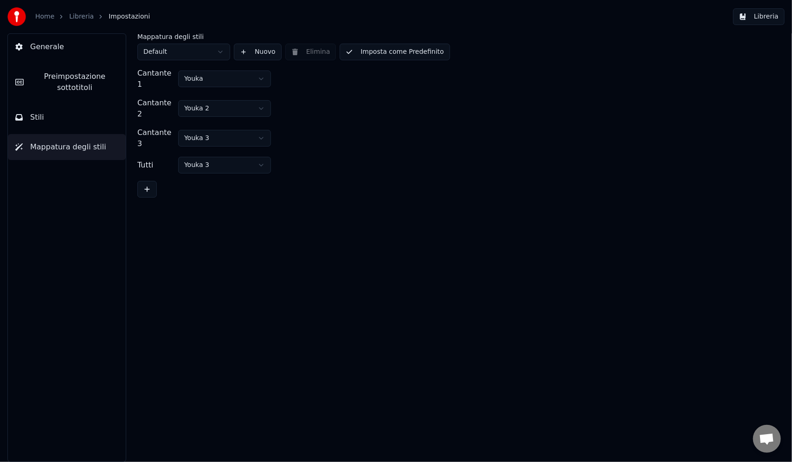
drag, startPoint x: 39, startPoint y: 123, endPoint x: 89, endPoint y: 199, distance: 90.4
click at [89, 199] on div "Generale Preimpostazione sottotitoli Stili Mappatura degli stili" at bounding box center [66, 247] width 119 height 429
click at [203, 70] on html "Home Libreria Impostazioni Libreria Generale Preimpostazione sottotitoli Stili …" at bounding box center [396, 231] width 792 height 462
click at [322, 181] on div at bounding box center [455, 189] width 636 height 17
click at [378, 49] on button "Imposta come Predefinito" at bounding box center [395, 52] width 110 height 17
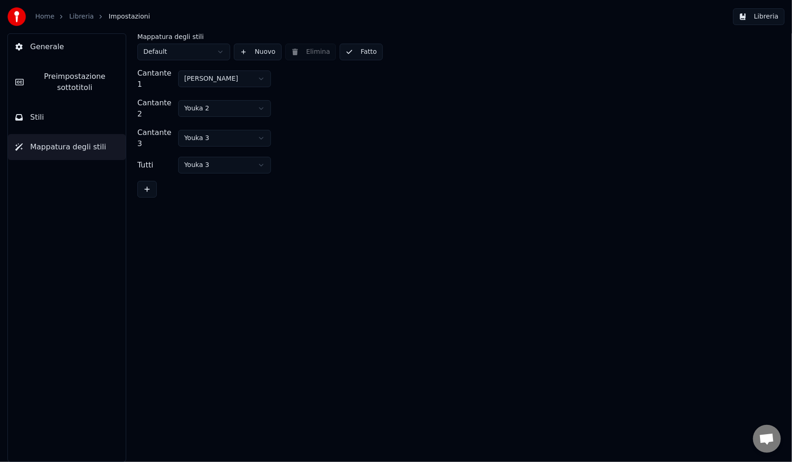
click at [58, 83] on span "Preimpostazione sottotitoli" at bounding box center [74, 82] width 87 height 22
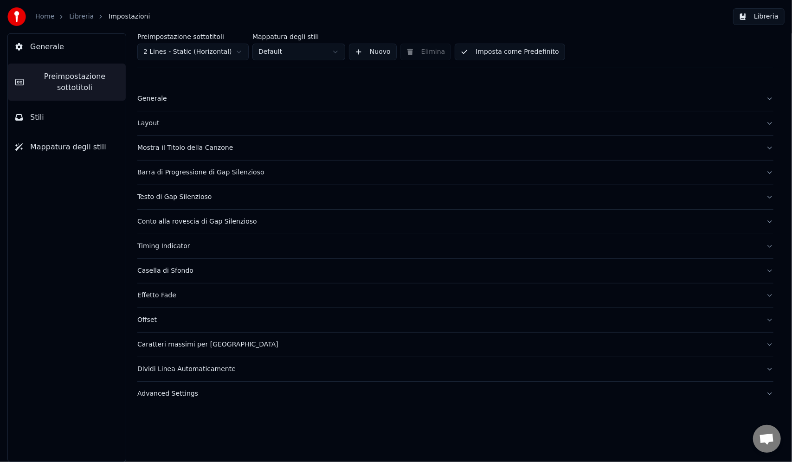
click at [38, 122] on span "Stili" at bounding box center [37, 117] width 14 height 11
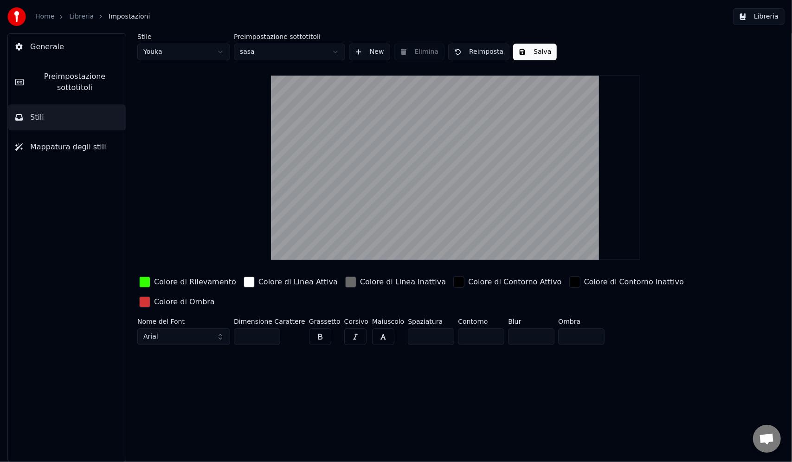
click at [522, 44] on button "Salva" at bounding box center [535, 52] width 44 height 17
click at [199, 60] on div "Stile Youka Preimpostazione sottotitoli sasa New Elimina Reimposta Fatto Colore…" at bounding box center [455, 190] width 636 height 315
click at [202, 57] on html "Home Libreria Impostazioni Libreria Generale Preimpostazione sottotitoli Stili …" at bounding box center [396, 231] width 792 height 462
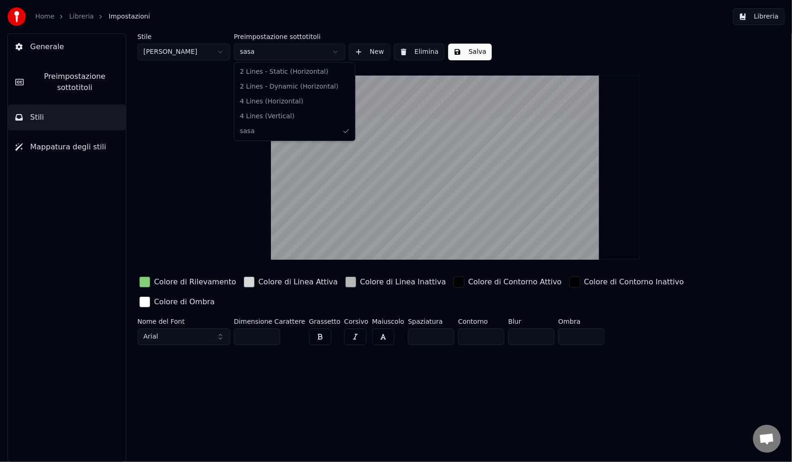
click at [291, 59] on html "Home Libreria Impostazioni Libreria Generale Preimpostazione sottotitoli Stili …" at bounding box center [396, 231] width 792 height 462
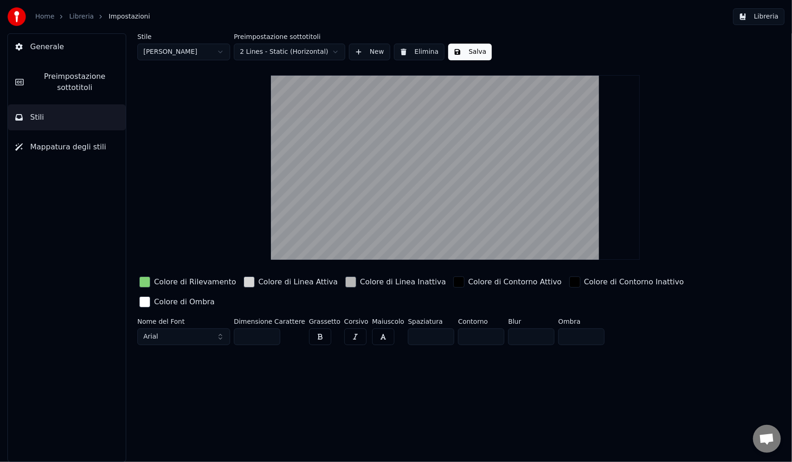
click at [466, 45] on button "Salva" at bounding box center [470, 52] width 44 height 17
click at [452, 120] on video at bounding box center [455, 167] width 369 height 185
click at [497, 430] on div "Stile [PERSON_NAME] ok Preimpostazione sottotitoli 2 Lines - Static (Horizontal…" at bounding box center [455, 247] width 673 height 429
click at [68, 90] on span "Preimpostazione sottotitoli" at bounding box center [74, 82] width 87 height 22
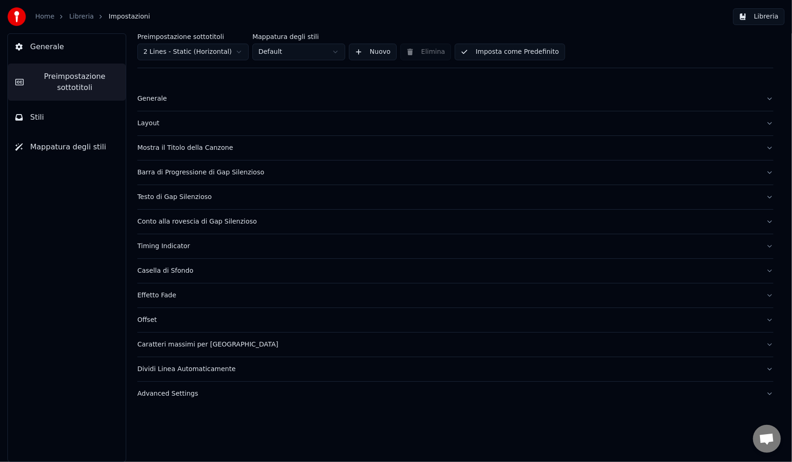
click at [59, 121] on button "Stili" at bounding box center [67, 117] width 118 height 26
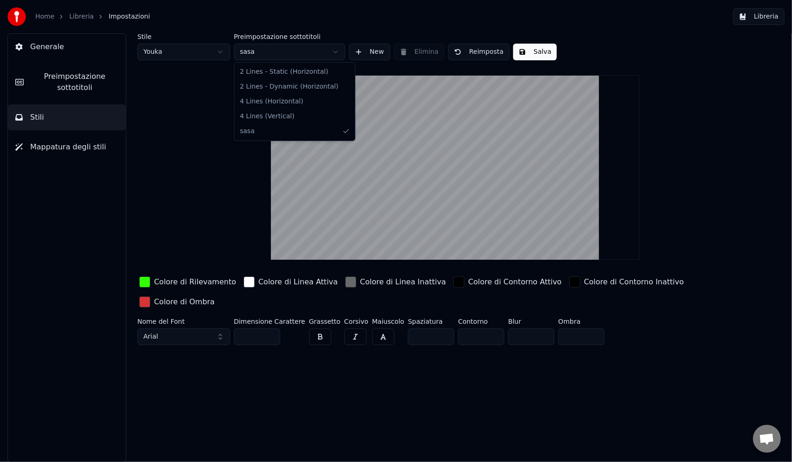
click at [235, 51] on html "Home Libreria Impostazioni Libreria Generale Preimpostazione sottotitoli Stili …" at bounding box center [396, 231] width 792 height 462
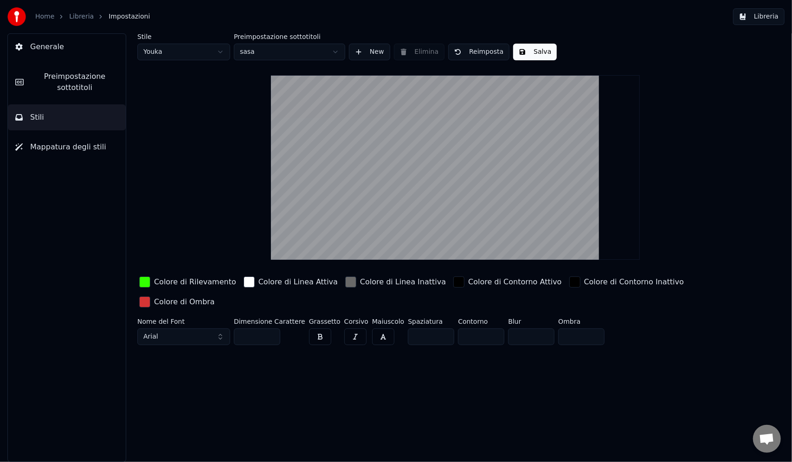
click at [225, 50] on html "Home Libreria Impostazioni Libreria Generale Preimpostazione sottotitoli Stili …" at bounding box center [396, 231] width 792 height 462
click at [221, 50] on html "Home Libreria Impostazioni Libreria Generale Preimpostazione sottotitoli Stili …" at bounding box center [396, 231] width 792 height 462
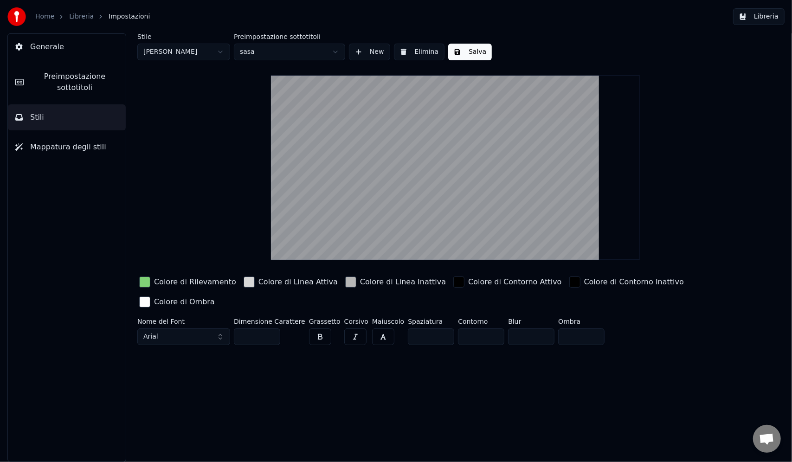
click at [468, 49] on button "Salva" at bounding box center [470, 52] width 44 height 17
click at [69, 151] on span "Mappatura degli stili" at bounding box center [68, 146] width 76 height 11
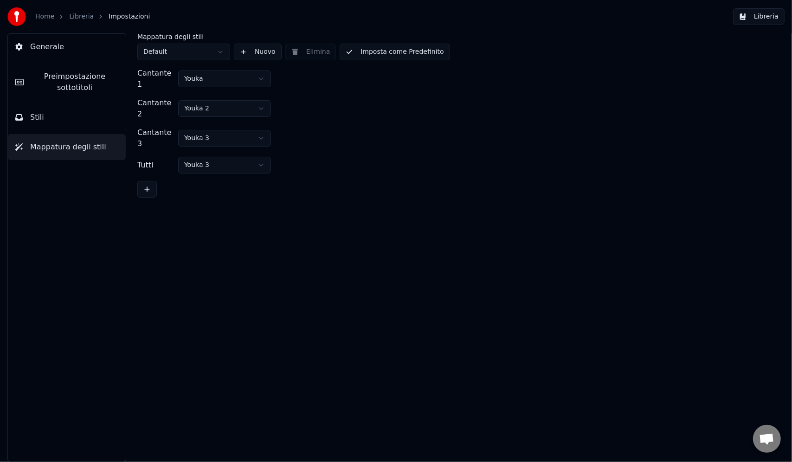
click at [195, 75] on html "Home Libreria Impostazioni Libreria Generale Preimpostazione sottotitoli Stili …" at bounding box center [396, 231] width 792 height 462
click at [393, 40] on div "Mappatura degli stili Default Nuovo Elimina Imposta come Predefinito" at bounding box center [455, 46] width 636 height 27
click at [397, 46] on button "Imposta come Predefinito" at bounding box center [395, 52] width 110 height 17
click at [204, 52] on html "Home Libreria Impostazioni Libreria Generale Preimpostazione sottotitoli Stili …" at bounding box center [396, 231] width 792 height 462
click at [366, 46] on button "Fatto" at bounding box center [361, 52] width 43 height 17
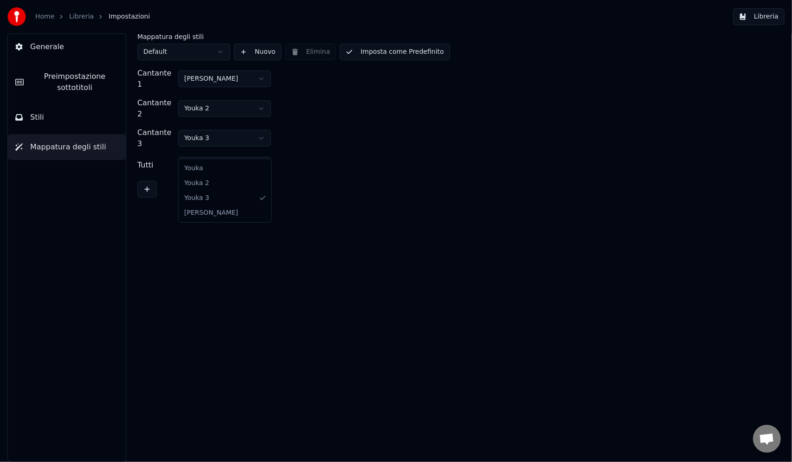
click at [214, 152] on html "Home Libreria Impostazioni Libreria Generale Preimpostazione sottotitoli Stili …" at bounding box center [396, 231] width 792 height 462
drag, startPoint x: 206, startPoint y: 215, endPoint x: 210, endPoint y: 211, distance: 5.2
click at [401, 52] on button "Imposta come Predefinito" at bounding box center [395, 52] width 110 height 17
click at [360, 54] on button "Fatto" at bounding box center [361, 52] width 43 height 17
click at [58, 116] on button "Stili" at bounding box center [67, 117] width 118 height 26
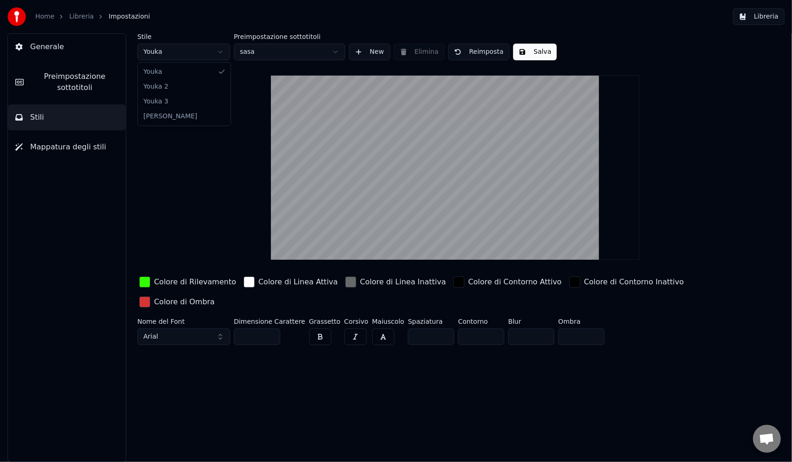
click at [168, 49] on html "Home Libreria Impostazioni Libreria Generale Preimpostazione sottotitoli Stili …" at bounding box center [396, 231] width 792 height 462
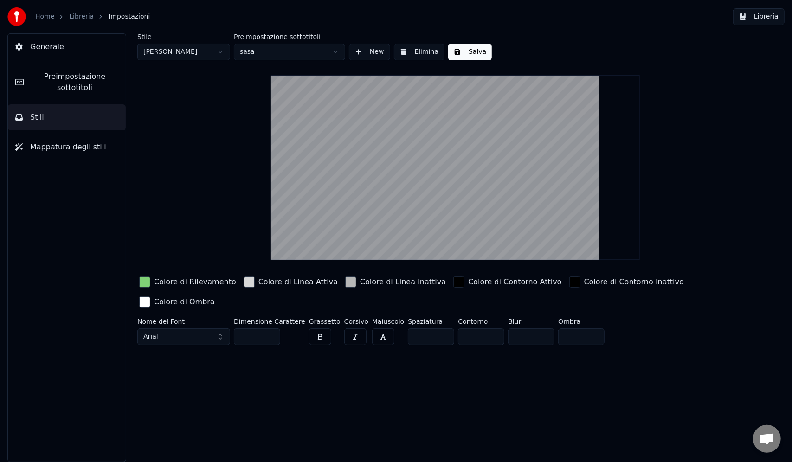
click at [472, 53] on button "Salva" at bounding box center [470, 52] width 44 height 17
click at [60, 75] on span "Preimpostazione sottotitoli" at bounding box center [74, 82] width 87 height 22
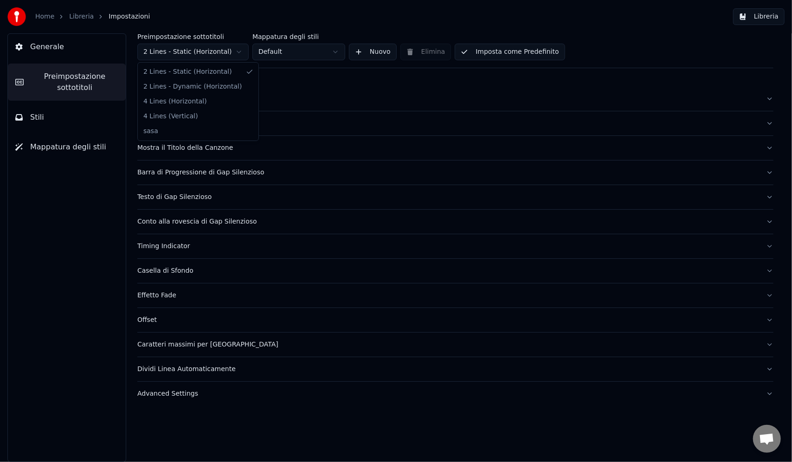
click at [232, 50] on html "Home Libreria Impostazioni Libreria Generale Preimpostazione sottotitoli Stili …" at bounding box center [396, 231] width 792 height 462
click at [283, 54] on html "Home Libreria Impostazioni Libreria Generale Preimpostazione sottotitoli Stili …" at bounding box center [396, 231] width 792 height 462
click at [218, 57] on html "Home Libreria Impostazioni Libreria Generale Preimpostazione sottotitoli Stili …" at bounding box center [396, 231] width 792 height 462
click at [153, 101] on div "Generale" at bounding box center [447, 98] width 621 height 9
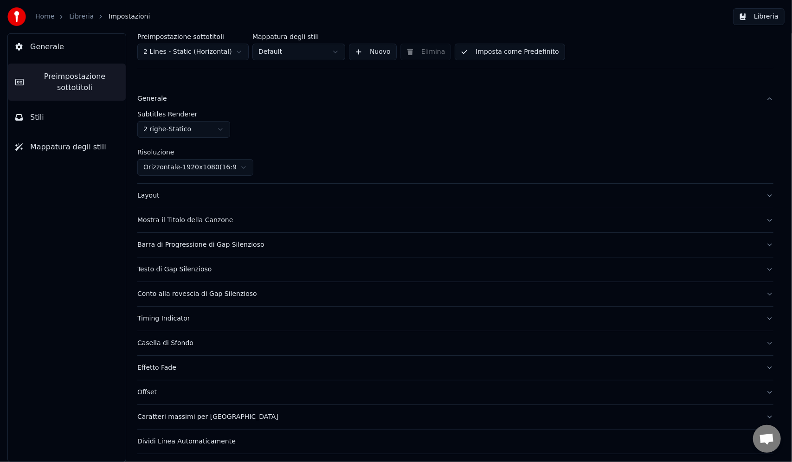
click at [156, 202] on button "Layout" at bounding box center [455, 196] width 636 height 24
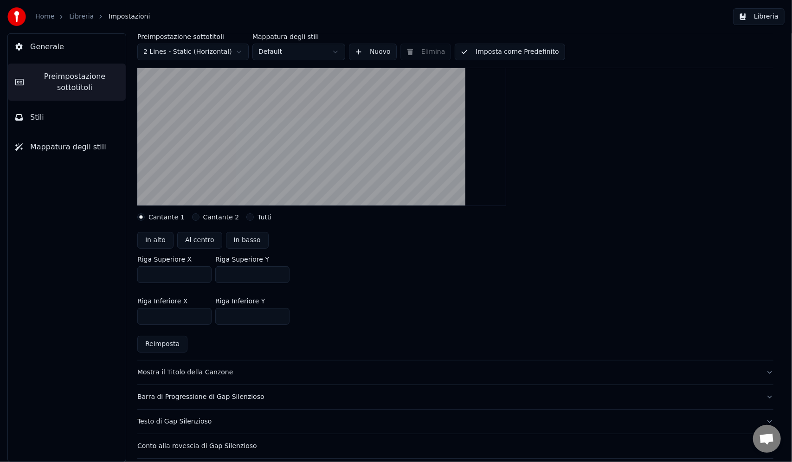
scroll to position [186, 0]
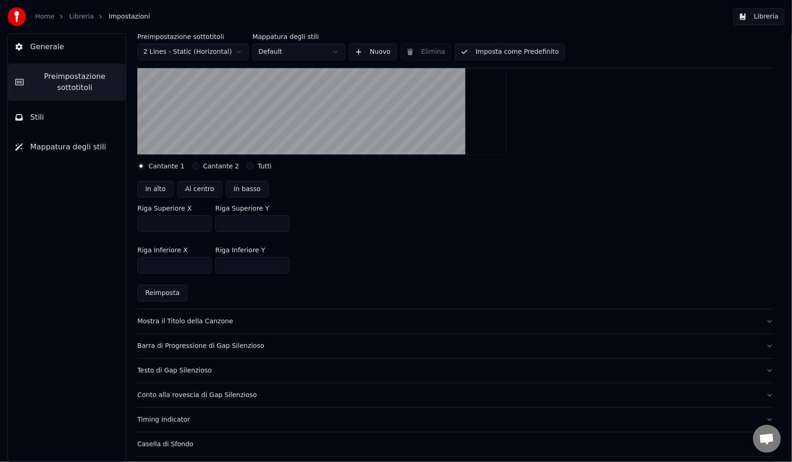
click at [181, 321] on div "Mostra il Titolo della Canzone" at bounding box center [447, 321] width 621 height 9
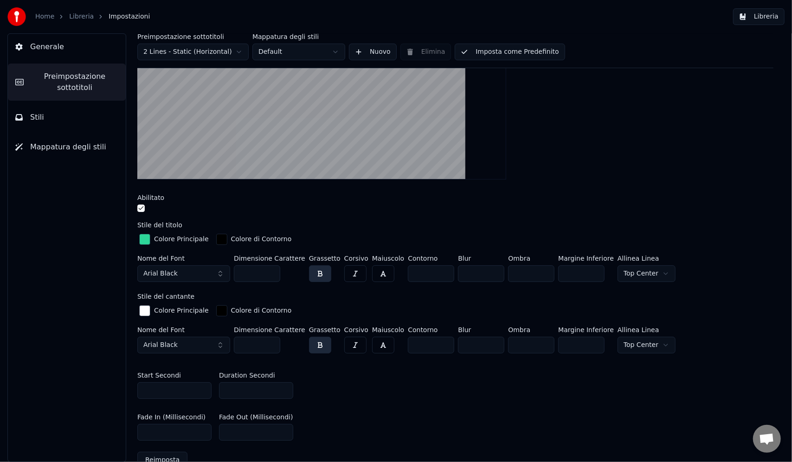
click at [140, 212] on div at bounding box center [455, 210] width 636 height 10
click at [139, 207] on button "button" at bounding box center [140, 208] width 7 height 7
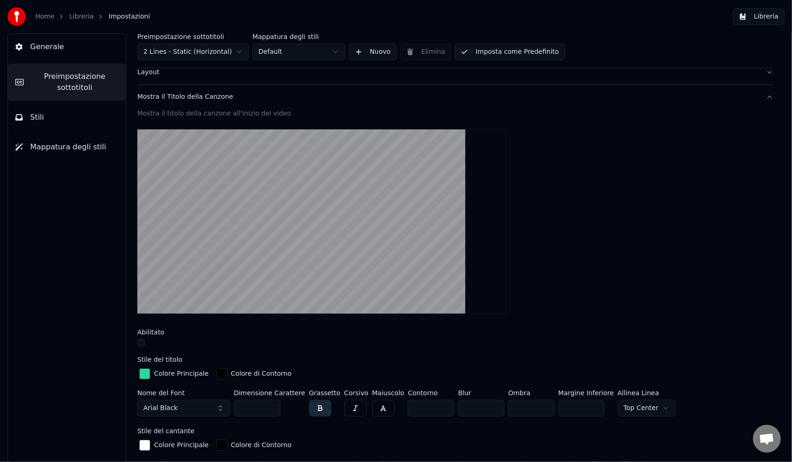
scroll to position [0, 0]
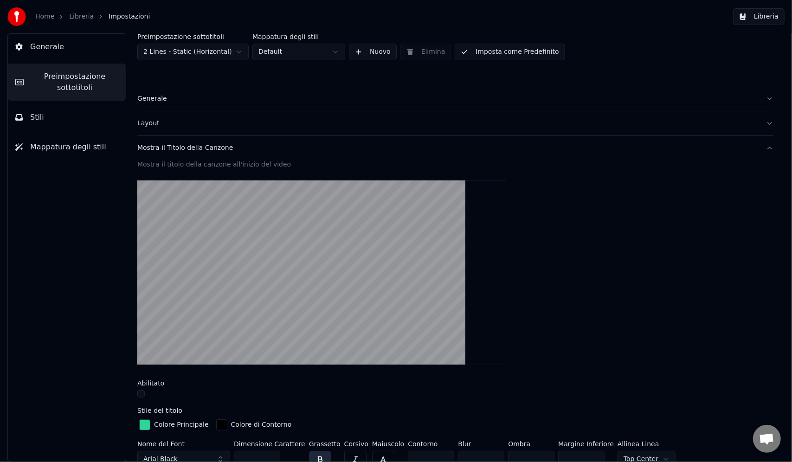
click at [144, 392] on button "button" at bounding box center [140, 393] width 7 height 7
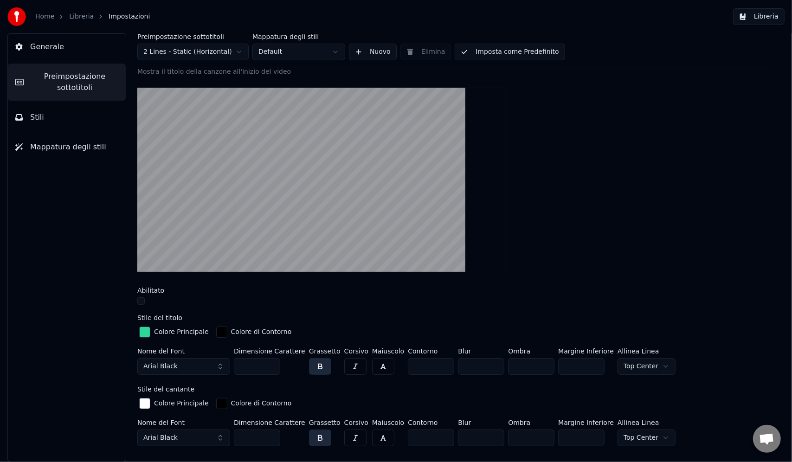
scroll to position [186, 0]
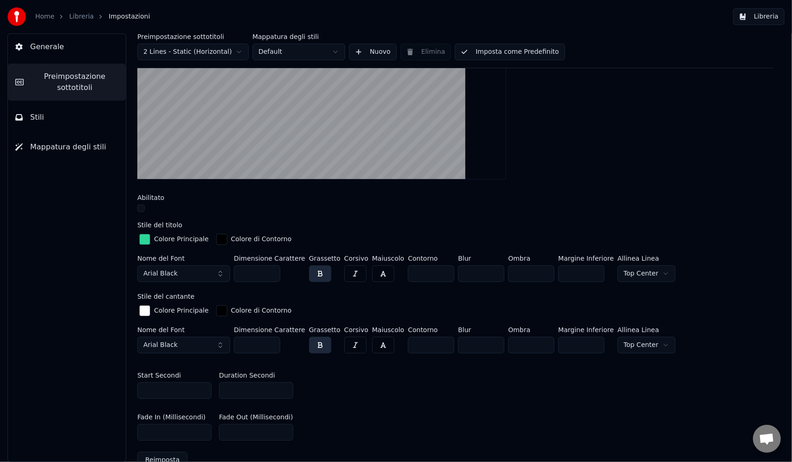
click at [384, 381] on div "Start Secondi * Duration Secondi *" at bounding box center [455, 386] width 636 height 42
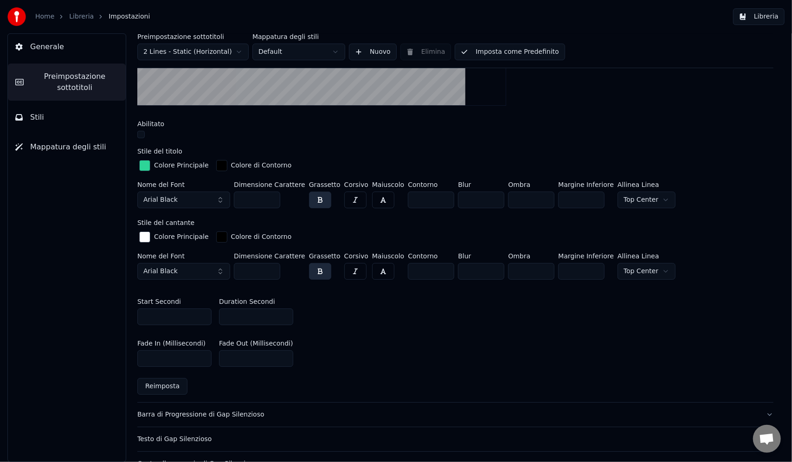
scroll to position [371, 0]
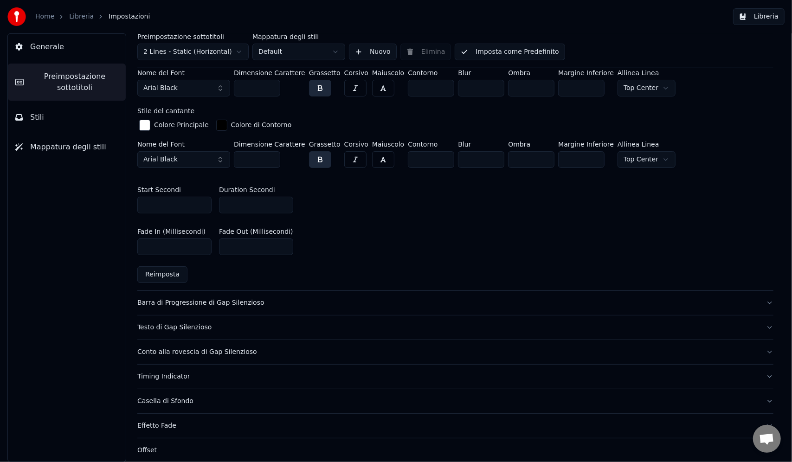
click at [174, 305] on div "Barra di Progressione di Gap Silenzioso" at bounding box center [447, 302] width 621 height 9
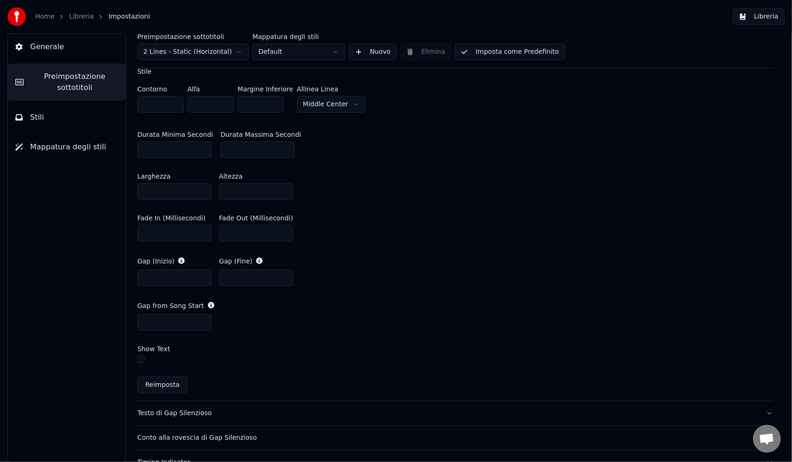
scroll to position [278, 0]
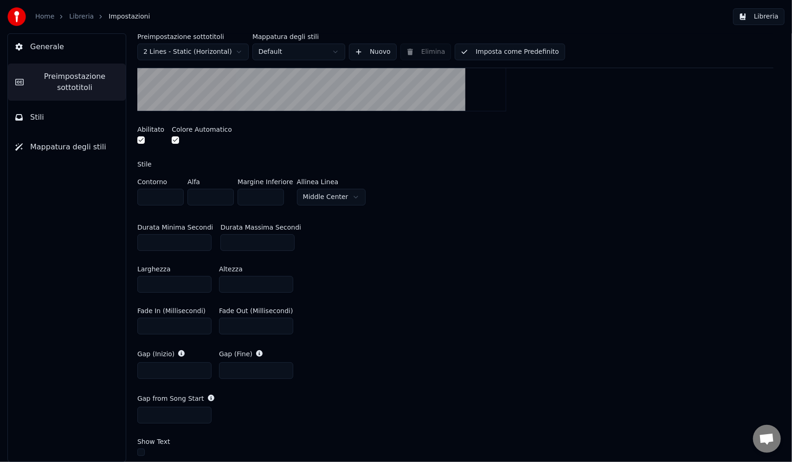
click at [142, 139] on button "button" at bounding box center [140, 139] width 7 height 7
click at [175, 142] on button "button" at bounding box center [175, 139] width 7 height 7
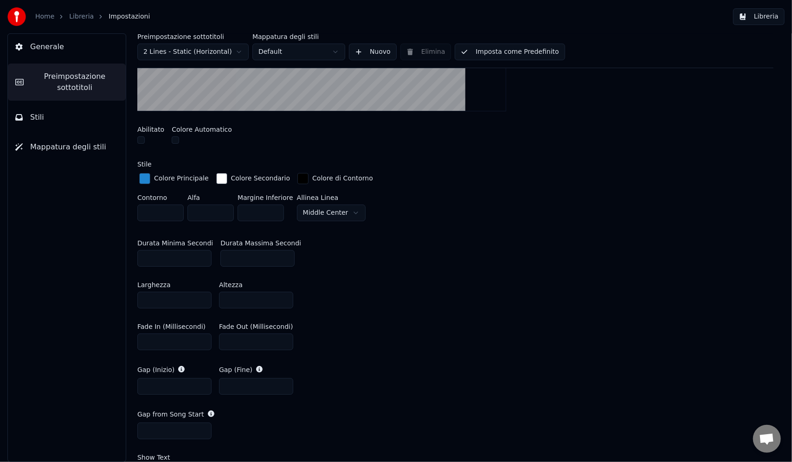
click at [48, 21] on div "Home Libreria Impostazioni" at bounding box center [78, 16] width 142 height 19
click at [45, 16] on link "Home" at bounding box center [44, 16] width 19 height 9
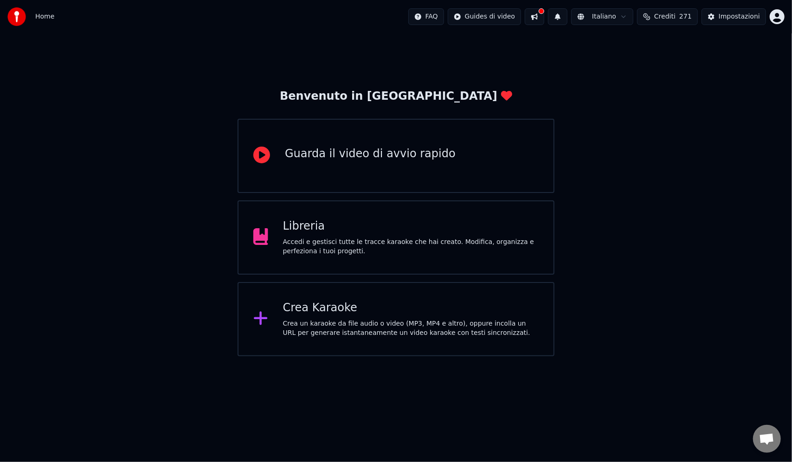
click at [544, 18] on button at bounding box center [534, 16] width 19 height 17
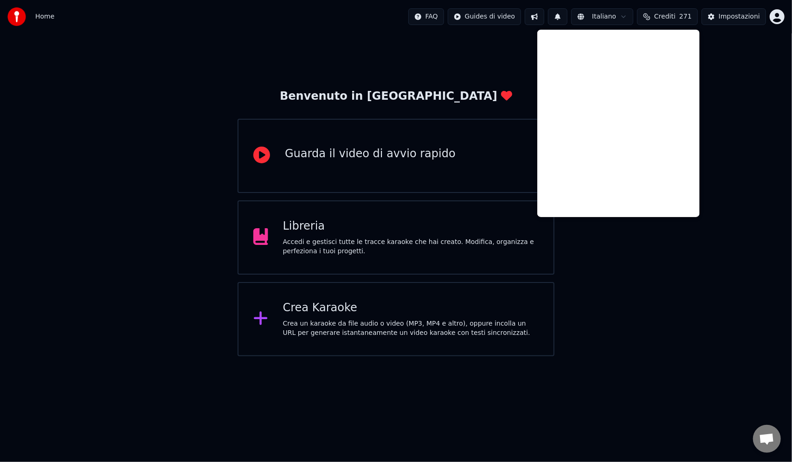
click at [762, 160] on div "Benvenuto in Youka Guarda il video di avvio rapido Libreria Accedi e gestisci t…" at bounding box center [396, 194] width 792 height 323
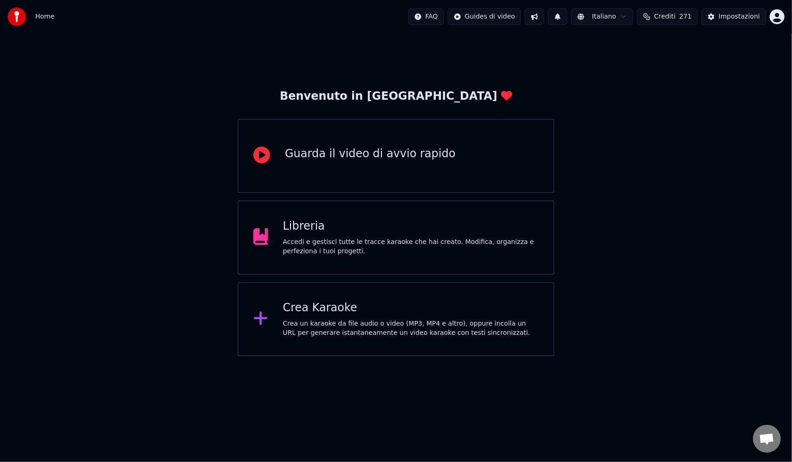
click at [24, 15] on img at bounding box center [16, 16] width 19 height 19
click at [34, 17] on div "Home" at bounding box center [30, 16] width 47 height 19
click at [777, 19] on html "Home FAQ Guides di video Italiano Crediti 271 Impostazioni Benvenuto in Youka G…" at bounding box center [396, 178] width 792 height 356
click at [684, 14] on html "Home FAQ Guides di video Italiano Crediti 271 Impostazioni Benvenuto in Youka G…" at bounding box center [396, 178] width 792 height 356
click at [499, 19] on html "Home FAQ Guides di video Italiano Crediti 271 Impostazioni Benvenuto in Youka G…" at bounding box center [396, 178] width 792 height 356
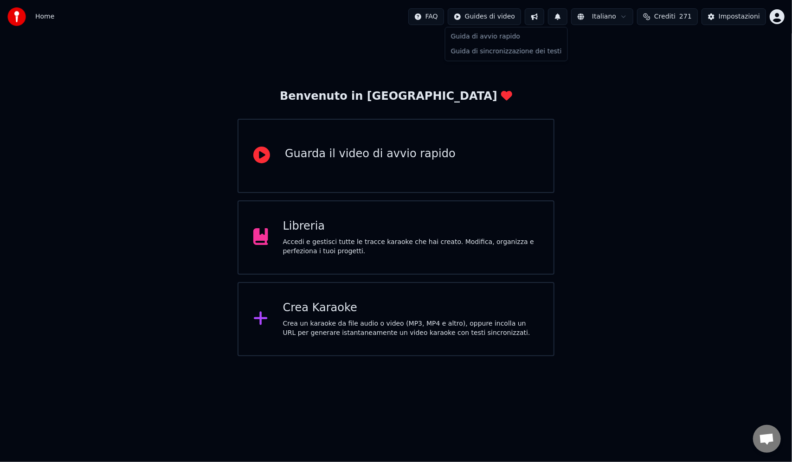
click at [580, 89] on html "Home FAQ Guides di video Italiano Crediti 271 Impostazioni Benvenuto in Youka G…" at bounding box center [396, 178] width 792 height 356
click at [664, 160] on div "Benvenuto in Youka Guarda il video di avvio rapido Libreria Accedi e gestisci t…" at bounding box center [396, 194] width 792 height 323
click at [487, 248] on div "Accedi e gestisci tutte le tracce karaoke che hai creato. Modifica, organizza e…" at bounding box center [411, 246] width 256 height 19
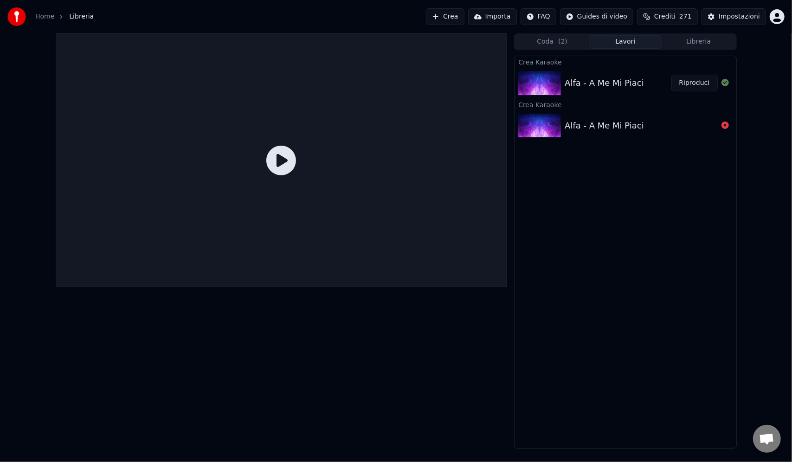
click at [639, 235] on div "Crea Karaoke Alfa - A Me Mi Piaci Riproduci Crea Karaoke Alfa - A Me Mi Piaci" at bounding box center [625, 252] width 222 height 393
click at [574, 87] on div "Alfa - A Me Mi Piaci" at bounding box center [603, 83] width 79 height 13
click at [701, 84] on button "Riproduci" at bounding box center [694, 83] width 46 height 17
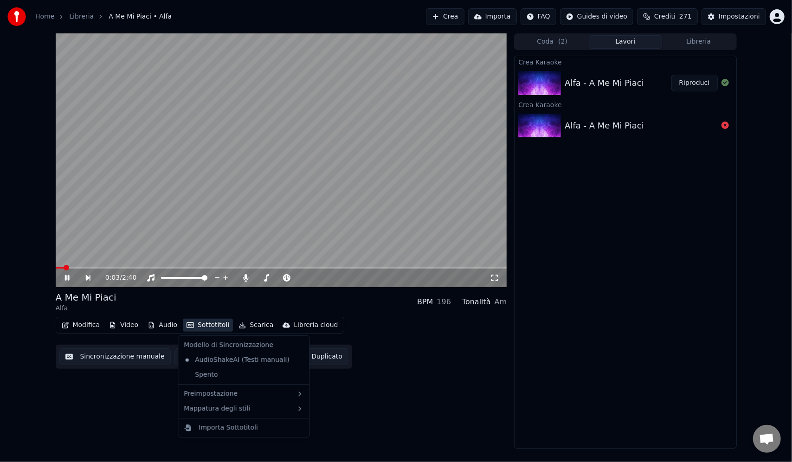
click at [203, 326] on button "Sottotitoli" at bounding box center [208, 325] width 50 height 13
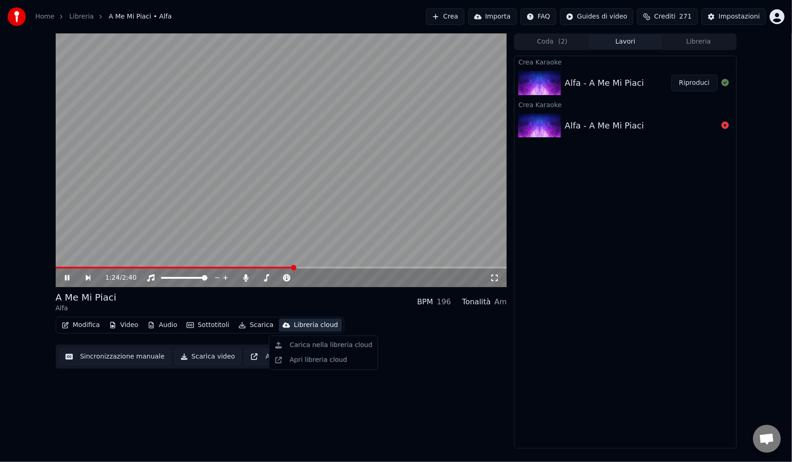
drag, startPoint x: 462, startPoint y: 357, endPoint x: 413, endPoint y: 346, distance: 51.0
click at [462, 357] on div "Modifica Video Audio Sottotitoli Scarica Libreria cloud Sincronizzazione manual…" at bounding box center [281, 343] width 451 height 52
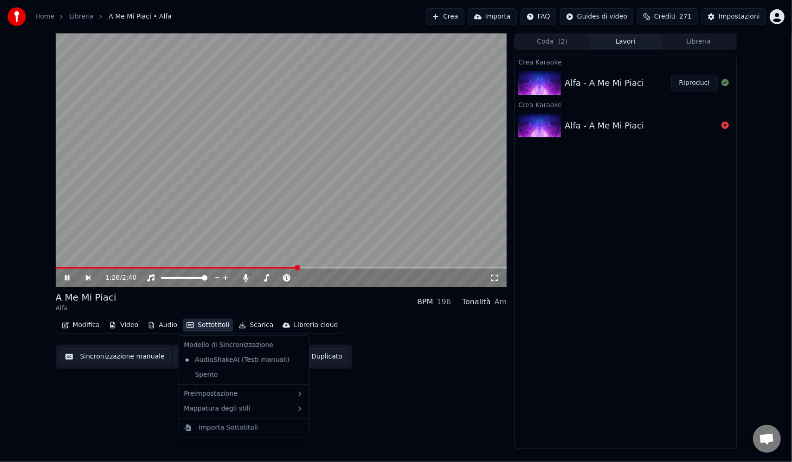
click at [205, 328] on button "Sottotitoli" at bounding box center [208, 325] width 50 height 13
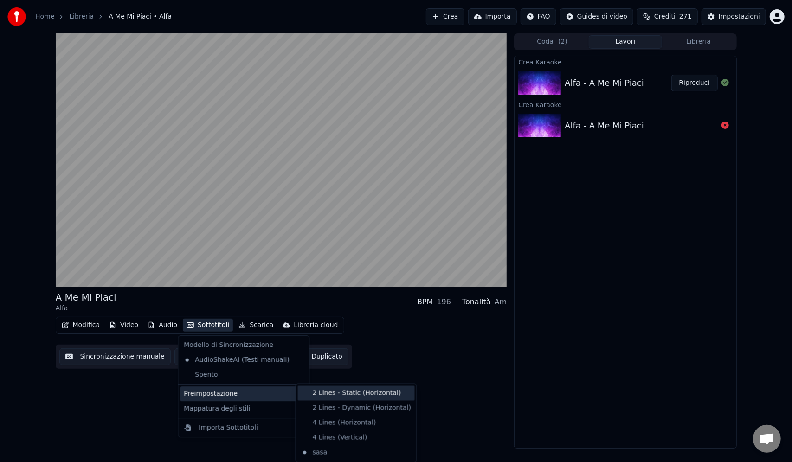
click at [359, 392] on div "2 Lines - Static (Horizontal)" at bounding box center [356, 393] width 117 height 15
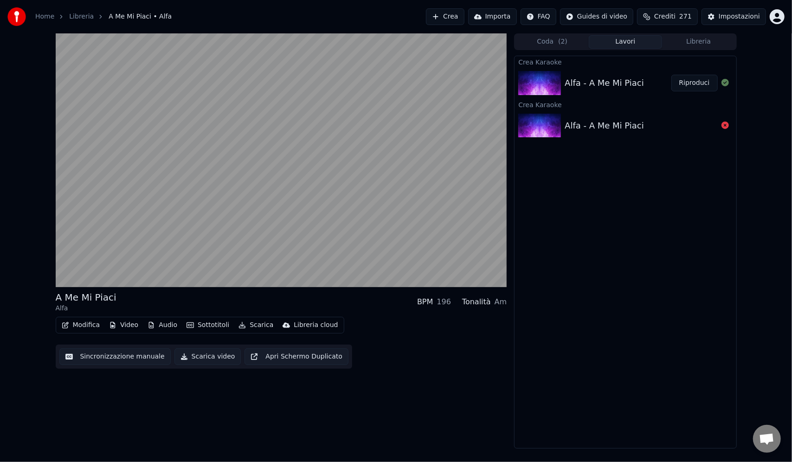
click at [359, 392] on div "A Me Mi Piaci Alfa BPM 196 Tonalità Am Modifica Video Audio Sottotitoli Scarica…" at bounding box center [281, 240] width 451 height 415
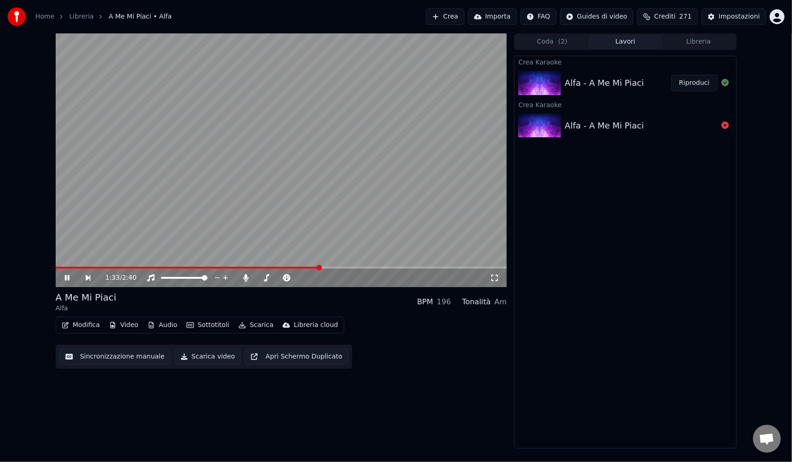
click at [384, 369] on div "1:33 / 2:40 A Me Mi Piaci Alfa BPM 196 Tonalità Am Modifica Video Audio Sottoti…" at bounding box center [281, 240] width 451 height 415
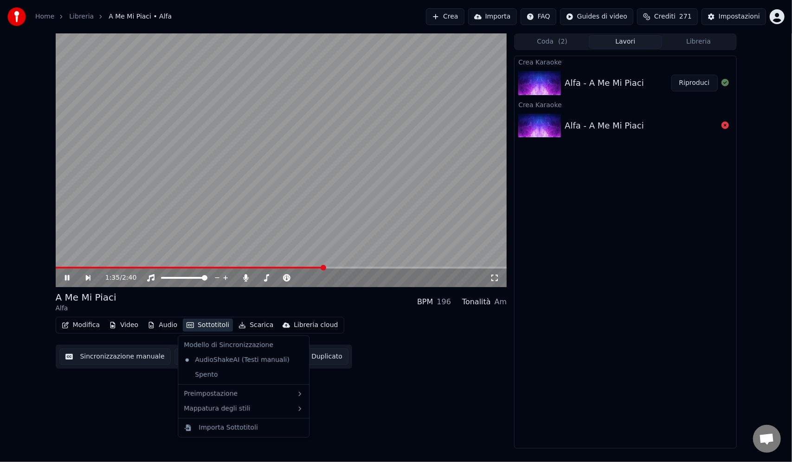
click at [213, 324] on button "Sottotitoli" at bounding box center [208, 325] width 50 height 13
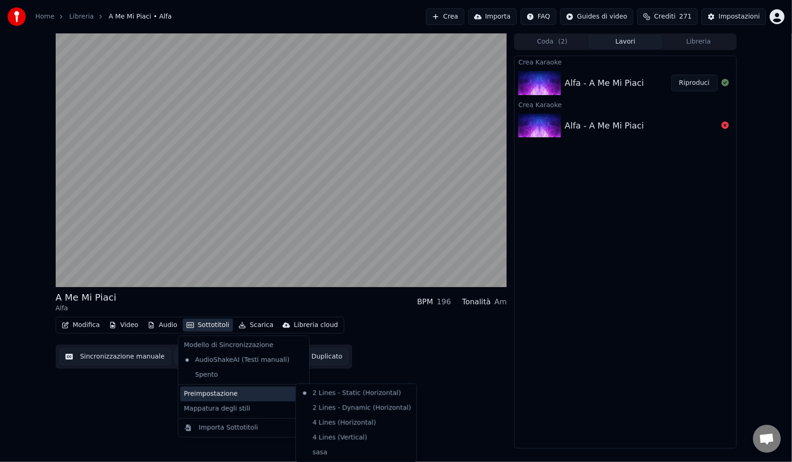
click at [275, 394] on div "Preimpostazione" at bounding box center [243, 393] width 127 height 15
click at [328, 452] on div "sasa" at bounding box center [356, 452] width 117 height 15
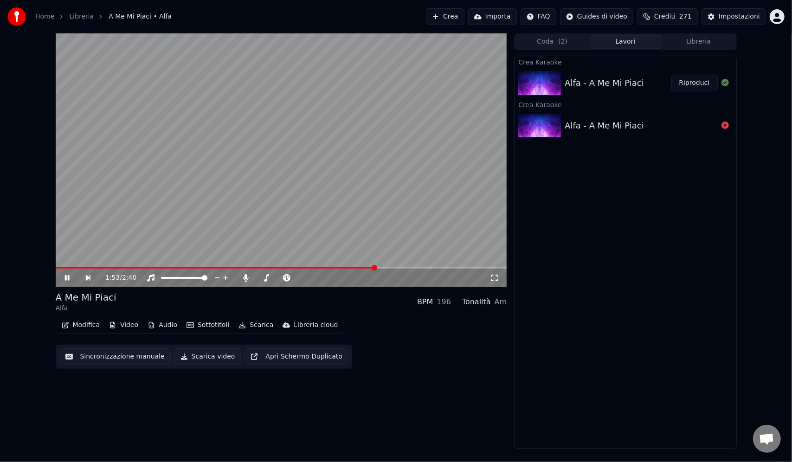
click at [61, 270] on div "1:53 / 2:40" at bounding box center [281, 278] width 451 height 19
click at [60, 268] on span at bounding box center [59, 268] width 6 height 2
click at [56, 267] on span at bounding box center [59, 268] width 6 height 6
click at [200, 327] on button "Sottotitoli" at bounding box center [208, 325] width 50 height 13
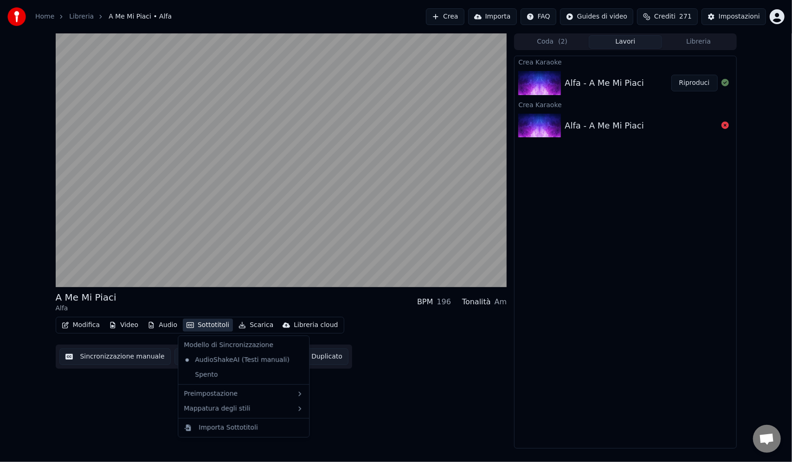
click at [404, 396] on div "A Me Mi Piaci Alfa BPM 196 Tonalità Am Modifica Video Audio Sottotitoli Scarica…" at bounding box center [281, 240] width 451 height 415
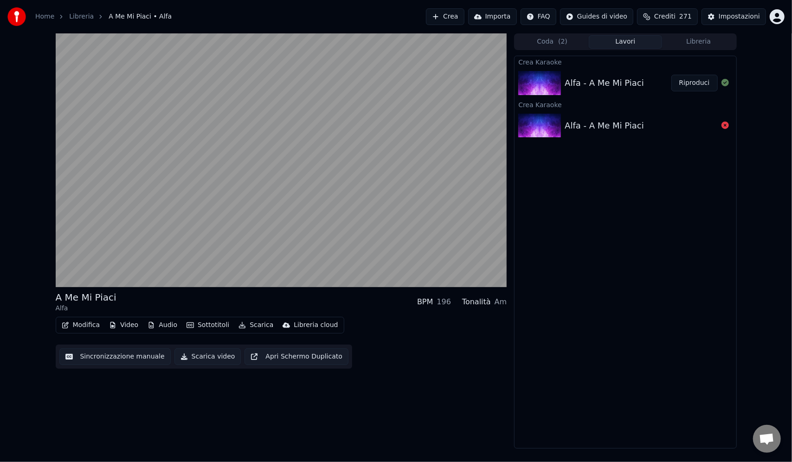
click at [117, 323] on button "Video" at bounding box center [123, 325] width 37 height 13
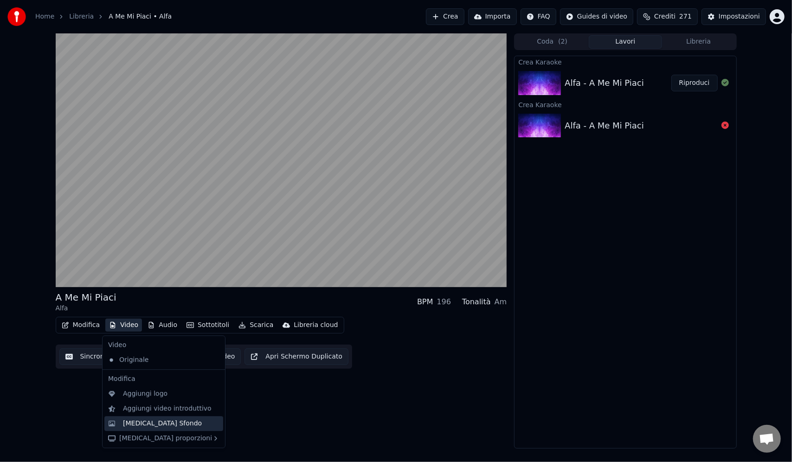
click at [193, 425] on div "[MEDICAL_DATA] Sfondo" at bounding box center [171, 423] width 96 height 9
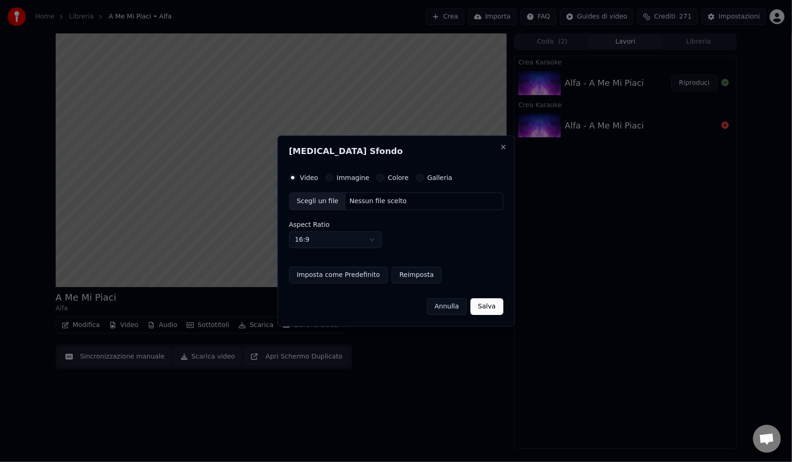
click at [442, 305] on button "Annulla" at bounding box center [447, 306] width 40 height 17
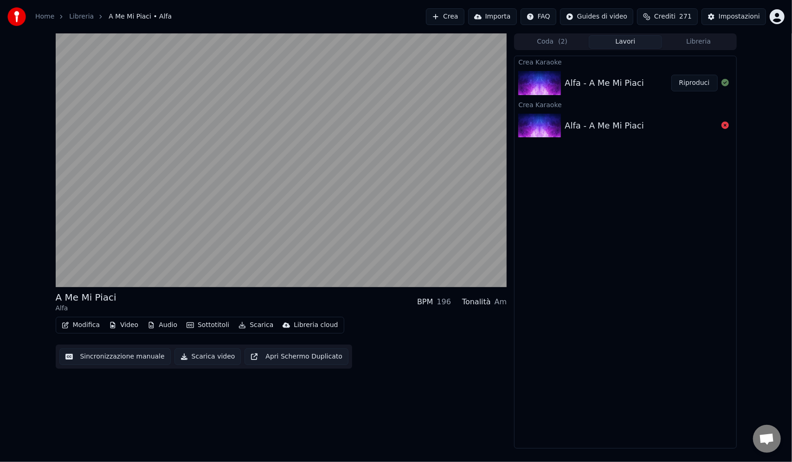
drag, startPoint x: 147, startPoint y: 397, endPoint x: 136, endPoint y: 389, distance: 13.0
click at [146, 397] on div "A Me Mi Piaci Alfa BPM 196 Tonalità Am Modifica Video Audio Sottotitoli Scarica…" at bounding box center [281, 240] width 451 height 415
click at [459, 357] on div "Modifica Video Audio Sottotitoli Scarica Libreria cloud Sincronizzazione manual…" at bounding box center [281, 343] width 451 height 52
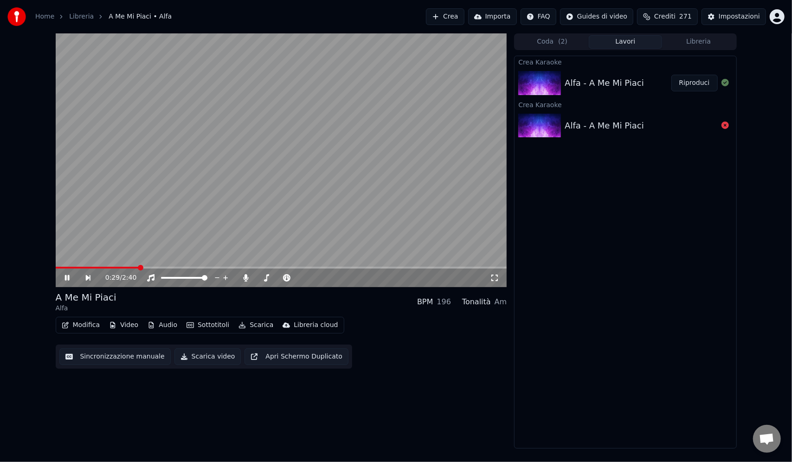
click at [354, 381] on div "0:29 / 2:40 A Me Mi Piaci Alfa BPM 196 Tonalità Am Modifica Video Audio Sottoti…" at bounding box center [281, 240] width 451 height 415
click at [204, 354] on button "Scarica video" at bounding box center [207, 356] width 67 height 17
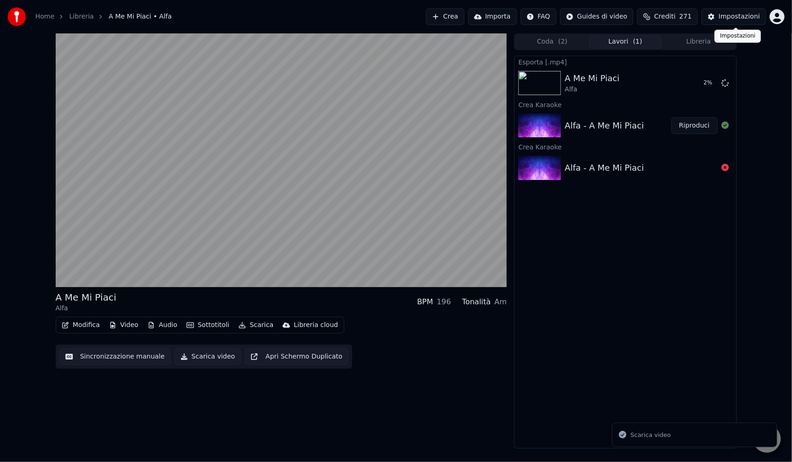
click at [733, 19] on div "Impostazioni" at bounding box center [738, 16] width 41 height 9
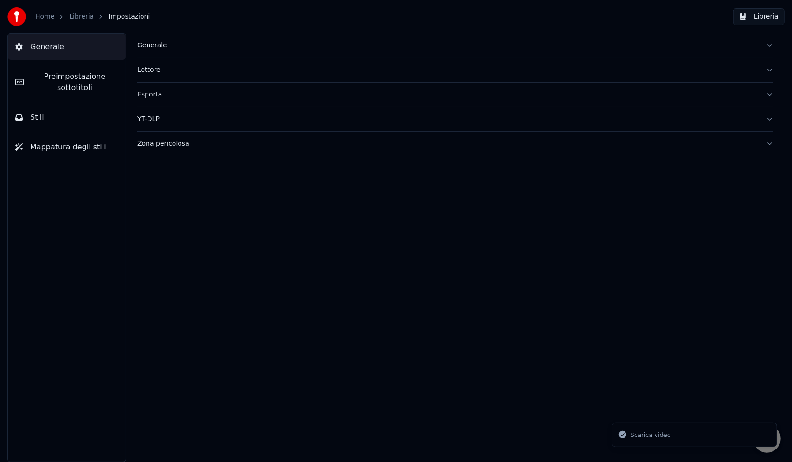
click at [76, 15] on link "Libreria" at bounding box center [81, 16] width 25 height 9
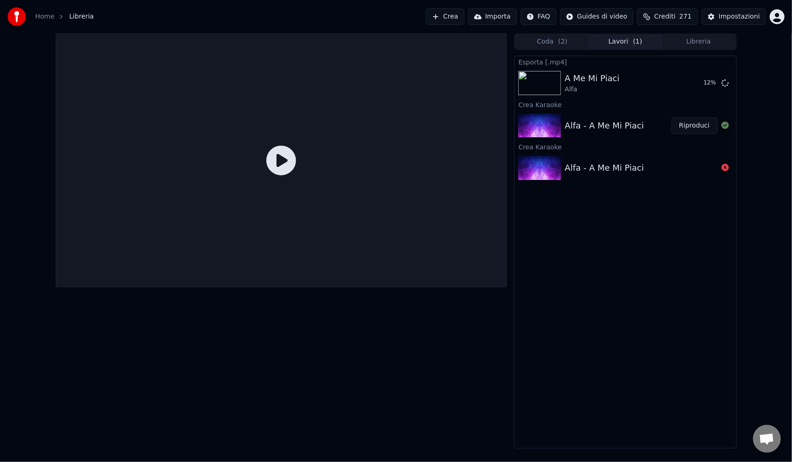
drag, startPoint x: 685, startPoint y: 260, endPoint x: 697, endPoint y: 194, distance: 67.0
click at [685, 260] on div "Esporta [.mp4] A Me Mi Piaci Alfa 12 % Crea Karaoke Alfa - A Me Mi Piaci Riprod…" at bounding box center [625, 252] width 222 height 393
click at [676, 303] on div "Esporta [.mp4] A Me Mi Piaci Alfa 20 % Crea Karaoke Alfa - A Me Mi Piaci Riprod…" at bounding box center [625, 252] width 222 height 393
click at [635, 258] on div "Esporta [.mp4] A Me Mi Piaci Alfa 44 % Crea Karaoke Alfa - A Me Mi Piaci Riprod…" at bounding box center [625, 252] width 222 height 393
click at [444, 380] on div at bounding box center [281, 240] width 451 height 415
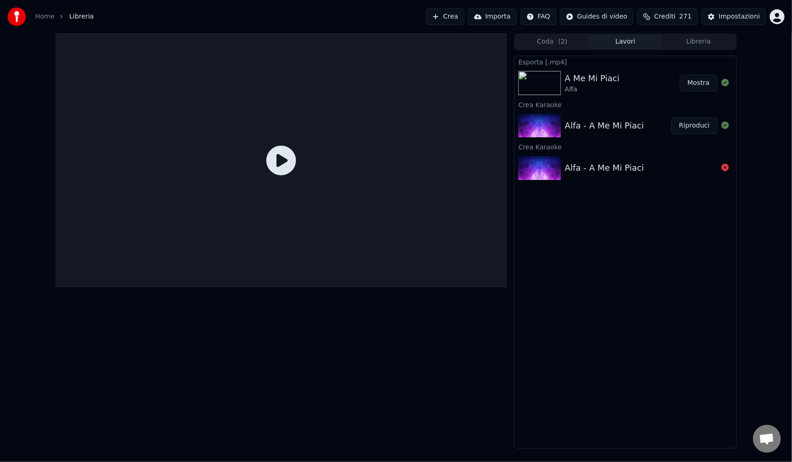
click at [688, 378] on div "Esporta [.mp4] A Me Mi Piaci Alfa Mostra Crea Karaoke Alfa - A Me Mi Piaci Ripr…" at bounding box center [625, 252] width 222 height 393
click at [695, 88] on button "Mostra" at bounding box center [698, 83] width 38 height 17
click at [645, 293] on div "Esporta [.mp4] A Me Mi Piaci Alfa Mostra Crea Karaoke Alfa - A Me Mi Piaci Ripr…" at bounding box center [625, 252] width 222 height 393
click at [779, 20] on html "Home Libreria Crea Importa FAQ Guides di video Crediti 271 Impostazioni Coda ( …" at bounding box center [396, 231] width 792 height 462
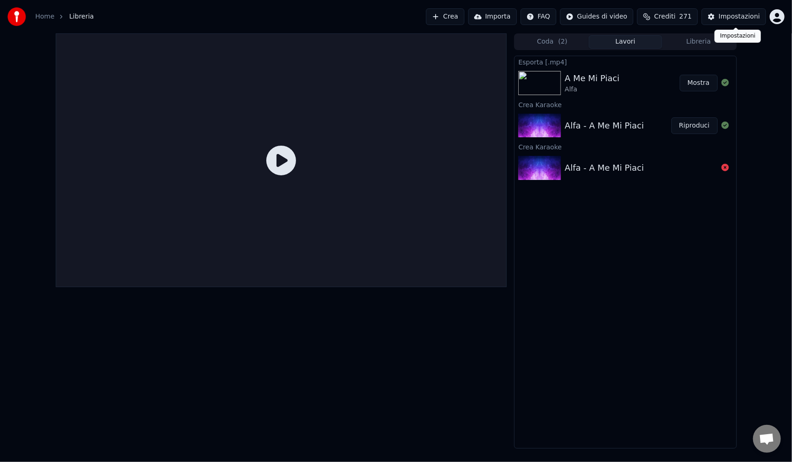
click at [774, 17] on html "Home Libreria Crea Importa FAQ Guides di video Crediti 271 Impostazioni Coda ( …" at bounding box center [396, 231] width 792 height 462
click at [742, 15] on div "Impostazioni" at bounding box center [738, 16] width 41 height 9
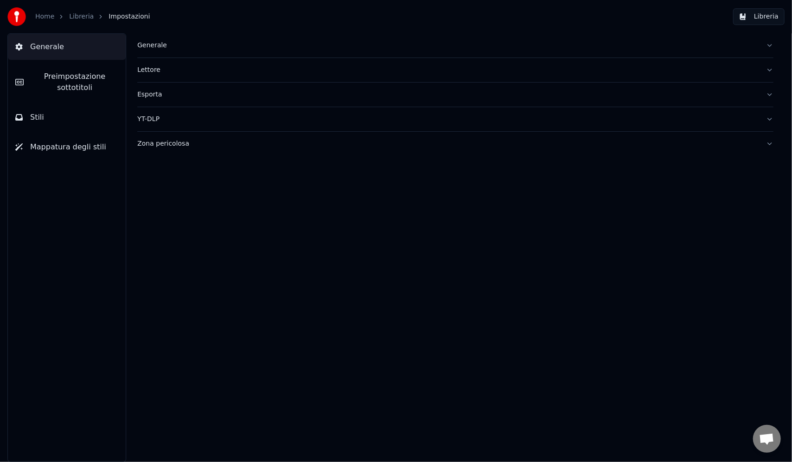
click at [159, 96] on div "Esporta" at bounding box center [447, 94] width 621 height 9
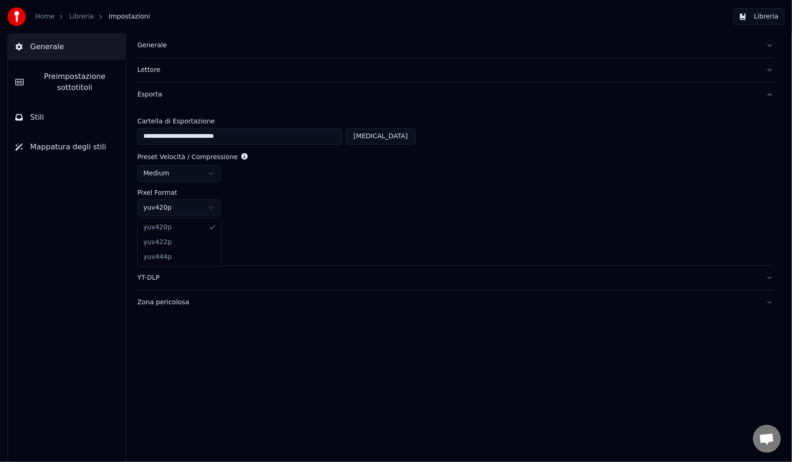
click at [211, 208] on html "**********" at bounding box center [396, 231] width 792 height 462
click at [83, 253] on div "**********" at bounding box center [396, 247] width 792 height 429
type input "**"
click at [224, 281] on div "YT-DLP" at bounding box center [447, 277] width 621 height 9
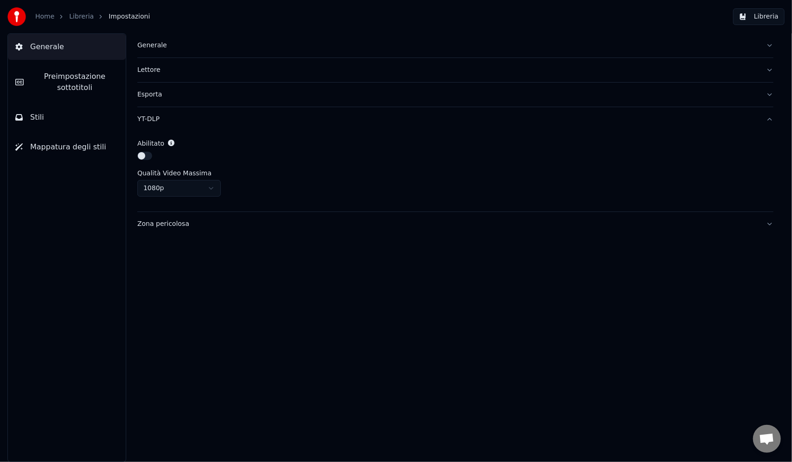
click at [143, 156] on button "button" at bounding box center [144, 156] width 15 height 8
click at [212, 190] on html "Home Libreria Impostazioni Libreria Generale Preimpostazione sottotitoli Stili …" at bounding box center [396, 231] width 792 height 462
click at [213, 190] on html "Home Libreria Impostazioni Libreria Generale Preimpostazione sottotitoli Stili …" at bounding box center [396, 231] width 792 height 462
click at [767, 225] on button "Zona pericolosa" at bounding box center [455, 224] width 636 height 24
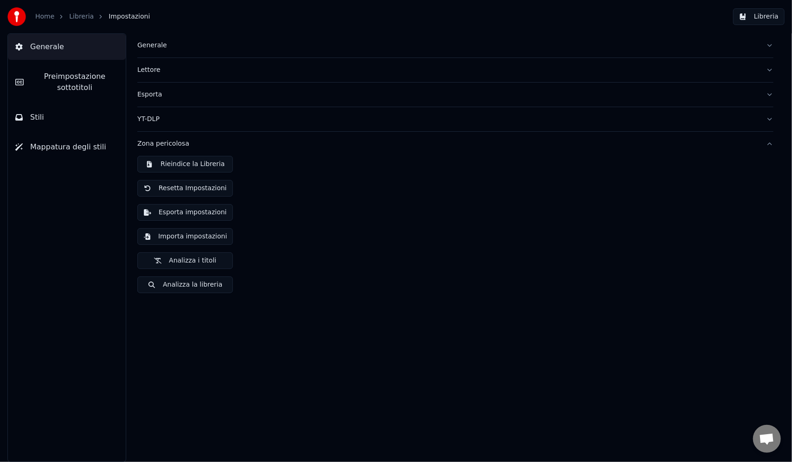
click at [344, 266] on div "Rieindice la Libreria Resetta Impostazioni Esporta impostazioni Importa imposta…" at bounding box center [455, 228] width 636 height 145
click at [772, 142] on button "Zona pericolosa" at bounding box center [455, 144] width 636 height 24
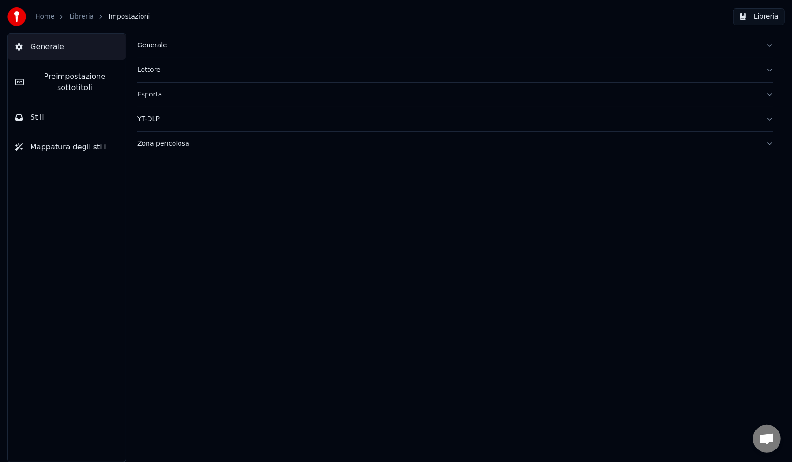
click at [771, 121] on button "YT-DLP" at bounding box center [455, 119] width 636 height 24
drag, startPoint x: 263, startPoint y: 147, endPoint x: 250, endPoint y: 143, distance: 12.9
click at [261, 147] on div "Abilitato" at bounding box center [455, 143] width 636 height 9
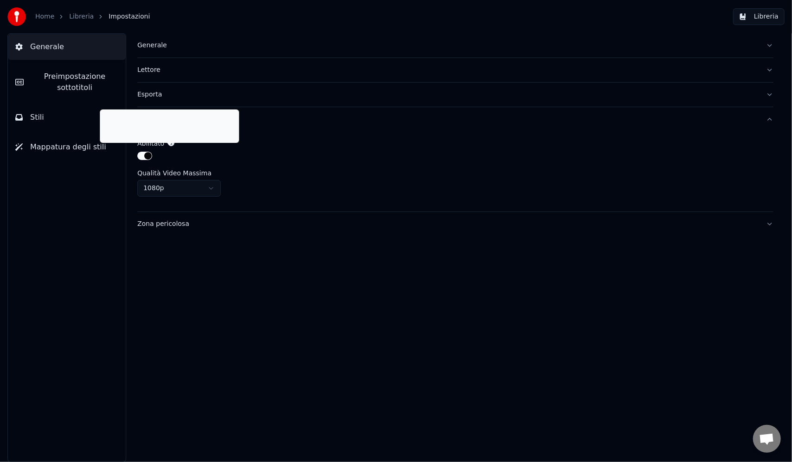
click at [168, 142] on icon at bounding box center [171, 143] width 6 height 6
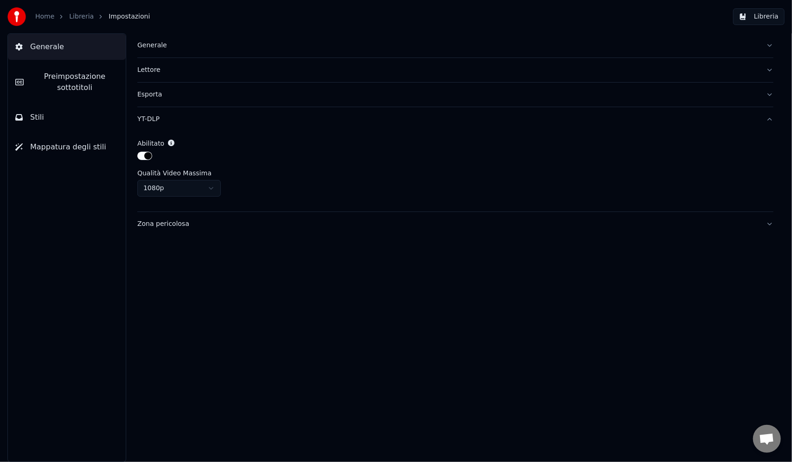
click at [148, 155] on button "button" at bounding box center [144, 156] width 15 height 8
click at [142, 154] on button "button" at bounding box center [144, 156] width 15 height 8
click at [272, 136] on div "Abilitato Qualità Video Massima 1080p" at bounding box center [455, 171] width 636 height 80
click at [769, 125] on button "YT-DLP" at bounding box center [455, 119] width 636 height 24
click at [199, 96] on div "Esporta" at bounding box center [447, 94] width 621 height 9
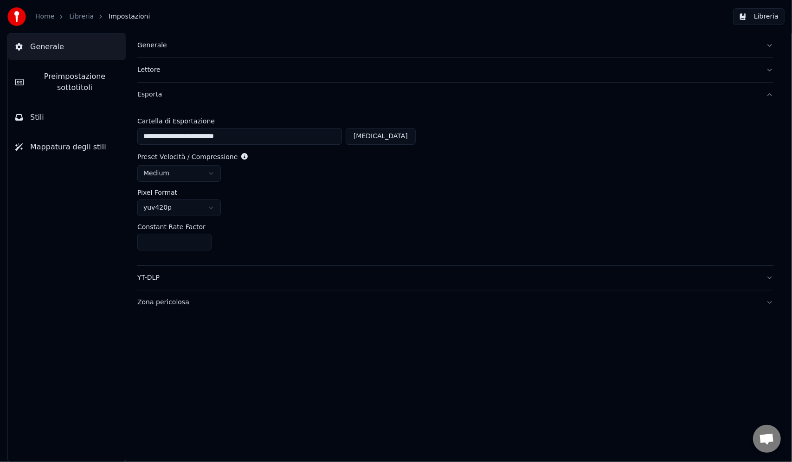
click at [213, 170] on html "**********" at bounding box center [396, 231] width 792 height 462
click at [264, 186] on div "**********" at bounding box center [455, 186] width 636 height 159
click at [206, 210] on html "**********" at bounding box center [396, 231] width 792 height 462
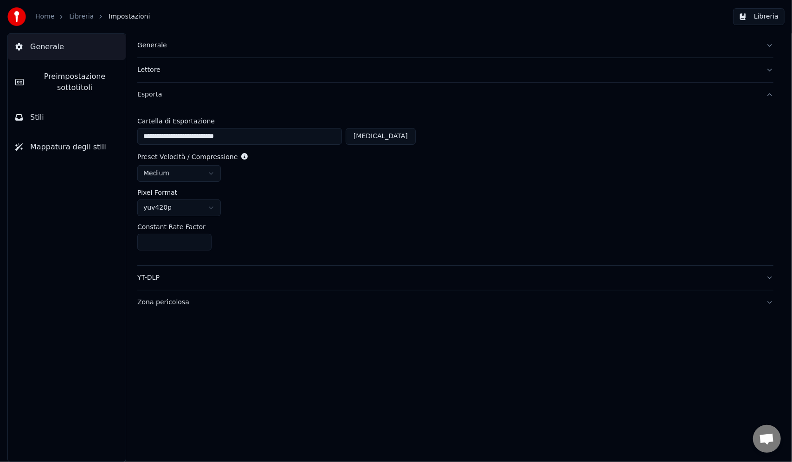
click at [186, 243] on input "**" at bounding box center [174, 242] width 74 height 17
click at [272, 232] on div "Constant Rate Factor **" at bounding box center [455, 237] width 636 height 27
click at [186, 206] on html "**********" at bounding box center [396, 231] width 792 height 462
click at [192, 209] on html "**********" at bounding box center [396, 231] width 792 height 462
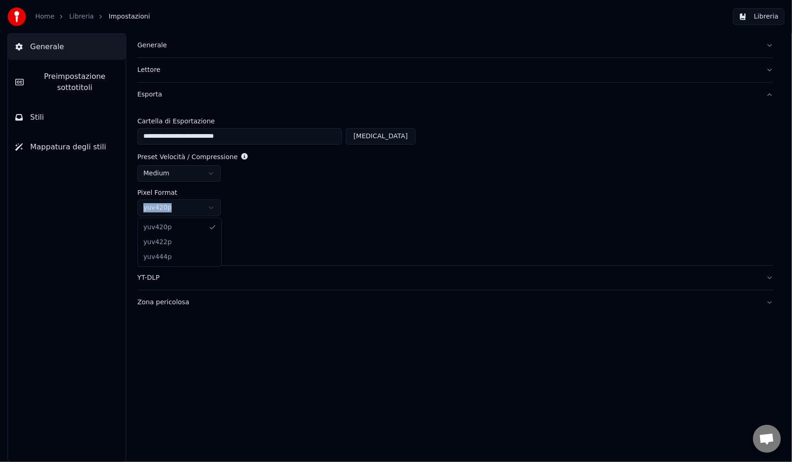
click at [192, 209] on html "**********" at bounding box center [396, 231] width 792 height 462
click at [179, 99] on button "Esporta" at bounding box center [455, 95] width 636 height 24
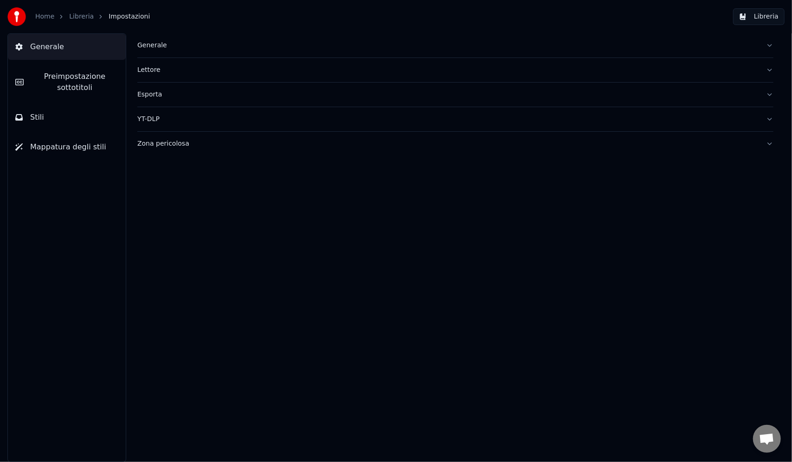
click at [186, 100] on button "Esporta" at bounding box center [455, 95] width 636 height 24
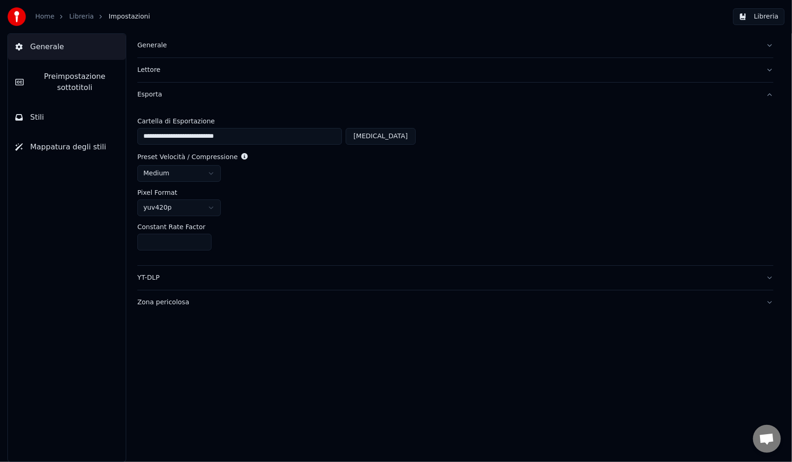
click at [185, 71] on div "Lettore" at bounding box center [447, 69] width 621 height 9
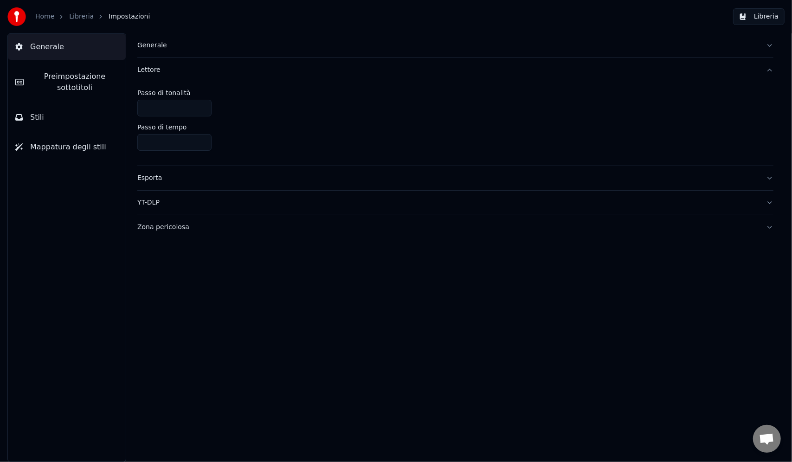
click at [362, 105] on div "*" at bounding box center [455, 108] width 636 height 17
click at [189, 206] on div "YT-DLP" at bounding box center [447, 202] width 621 height 9
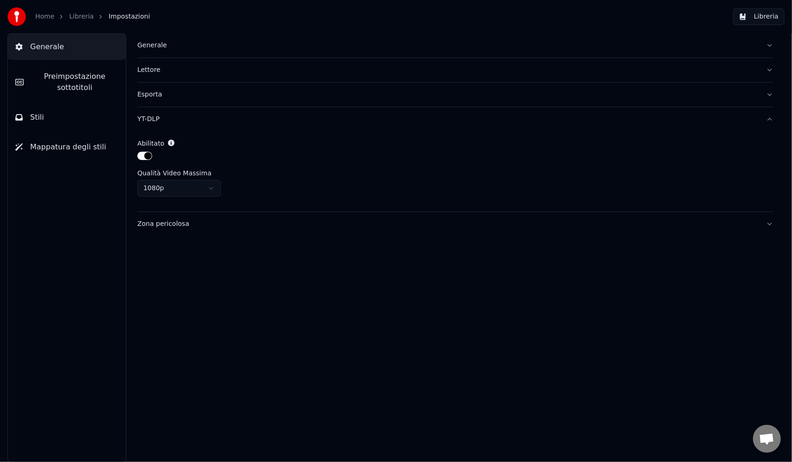
drag, startPoint x: 679, startPoint y: 253, endPoint x: 692, endPoint y: 234, distance: 23.2
click at [685, 246] on div "Generale [PERSON_NAME] YT-DLP Abilitato Qualità Video Massima 1080p Zona perico…" at bounding box center [455, 247] width 673 height 429
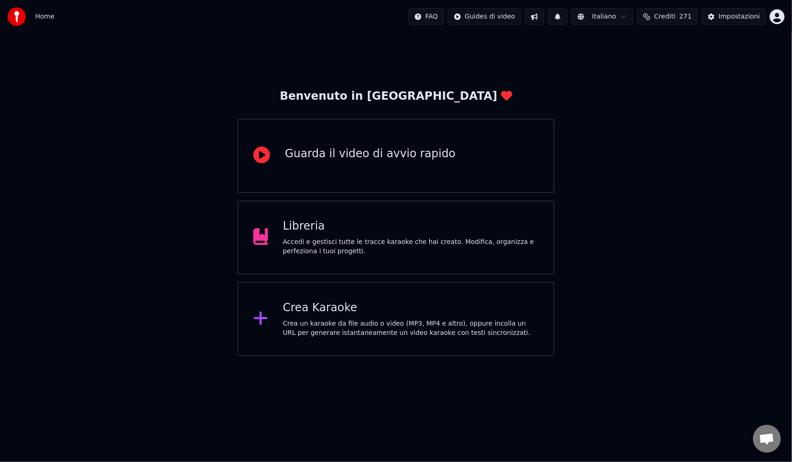
click at [504, 216] on div "Libreria Accedi e gestisci tutte le tracce karaoke che hai creato. Modifica, or…" at bounding box center [395, 237] width 317 height 74
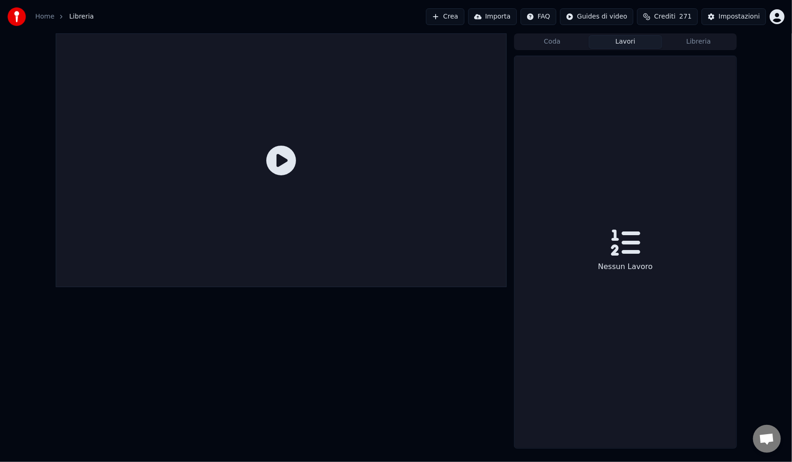
click at [637, 41] on button "Lavori" at bounding box center [625, 41] width 73 height 13
click at [548, 37] on button "Coda" at bounding box center [551, 41] width 73 height 13
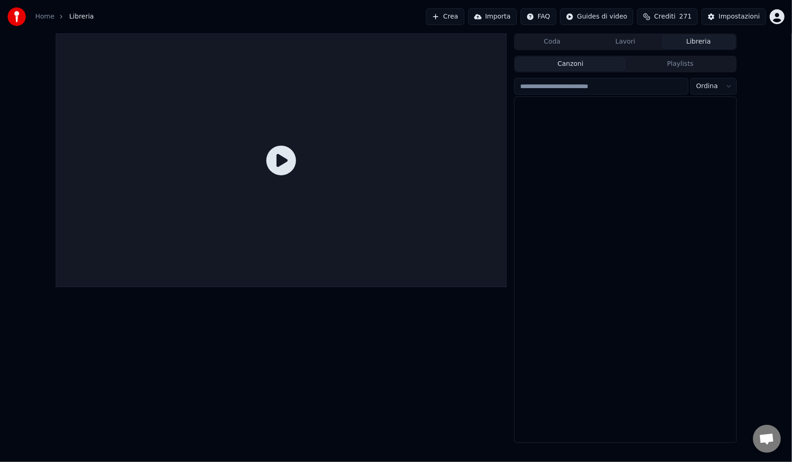
click at [692, 41] on button "Libreria" at bounding box center [698, 41] width 73 height 13
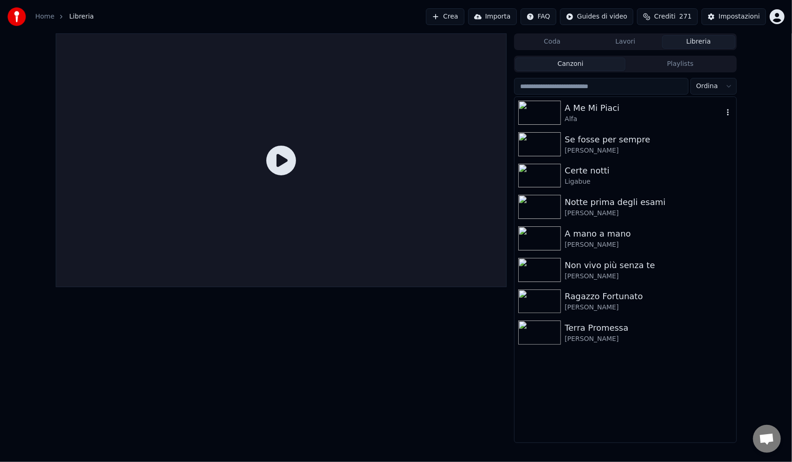
click at [624, 120] on div "Alfa" at bounding box center [643, 119] width 158 height 9
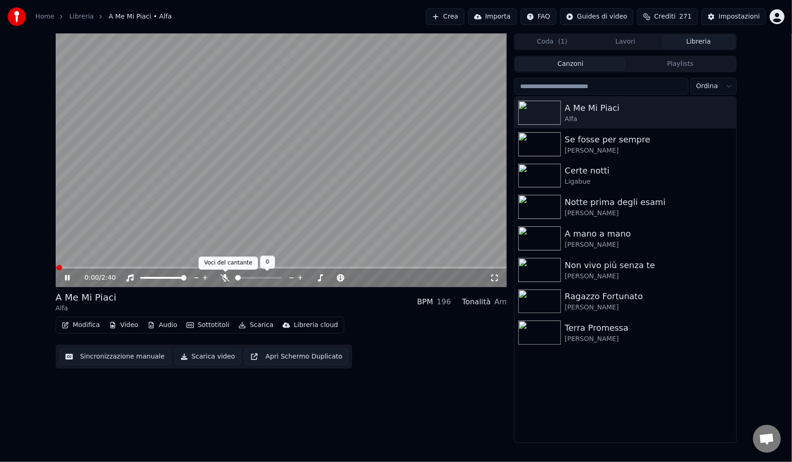
click at [223, 276] on icon at bounding box center [224, 277] width 9 height 7
click at [364, 392] on div "0:06 / 2:40 A Me Mi Piaci Alfa BPM 196 Tonalità Am Modifica Video Audio Sottoti…" at bounding box center [281, 238] width 451 height 410
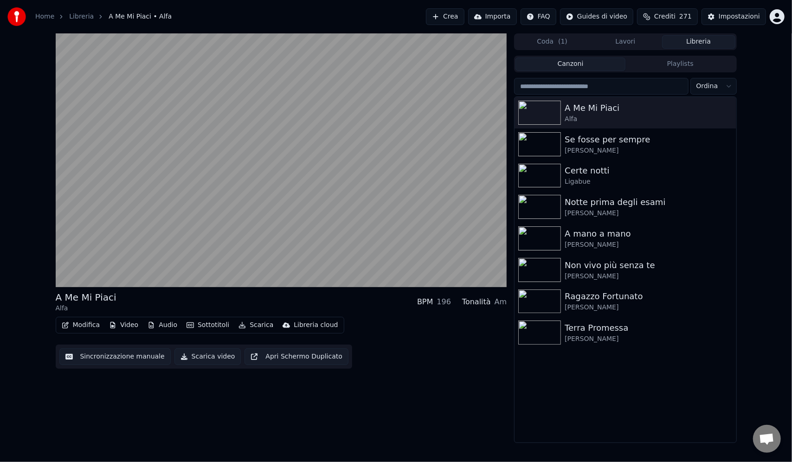
click at [164, 325] on button "Audio" at bounding box center [162, 325] width 37 height 13
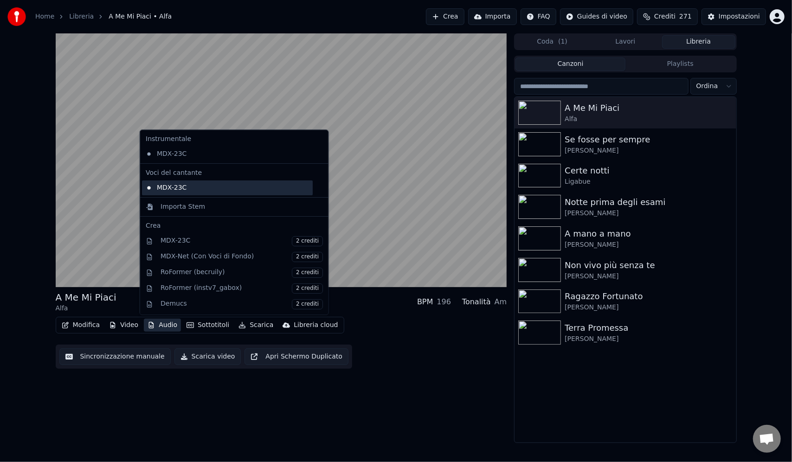
click at [174, 186] on div "MDX-23C" at bounding box center [227, 187] width 171 height 15
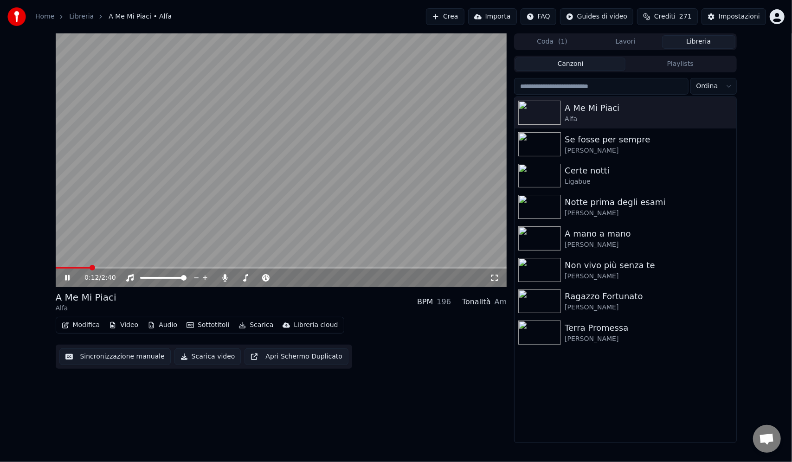
click at [162, 419] on div "0:12 / 2:40 A Me Mi Piaci Alfa BPM 196 Tonalità Am Modifica Video Audio Sottoti…" at bounding box center [281, 238] width 451 height 410
click at [124, 327] on button "Video" at bounding box center [123, 325] width 37 height 13
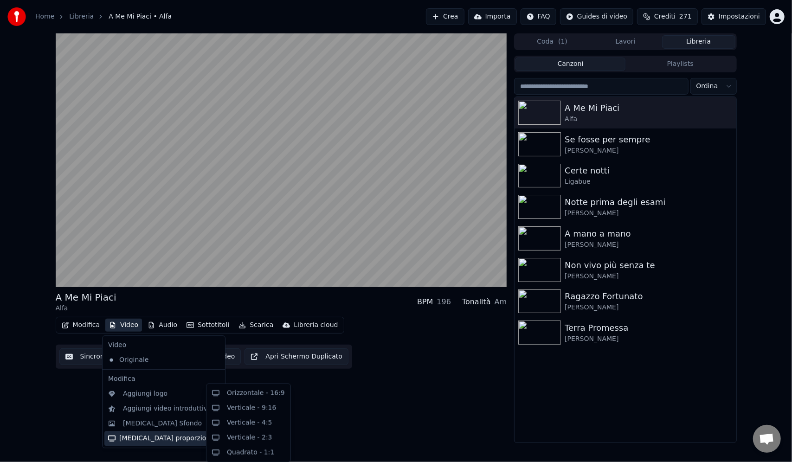
click at [339, 410] on div "A Me Mi Piaci Alfa BPM 196 Tonalità Am Modifica Video Audio Sottotitoli Scarica…" at bounding box center [281, 238] width 451 height 410
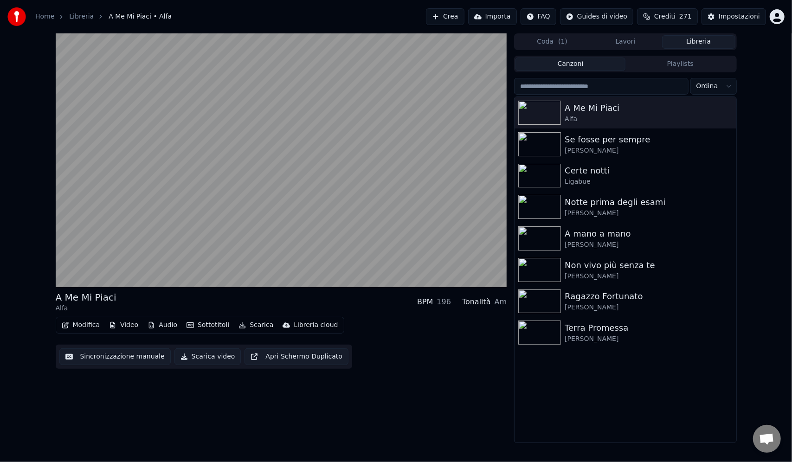
click at [130, 323] on button "Video" at bounding box center [123, 325] width 37 height 13
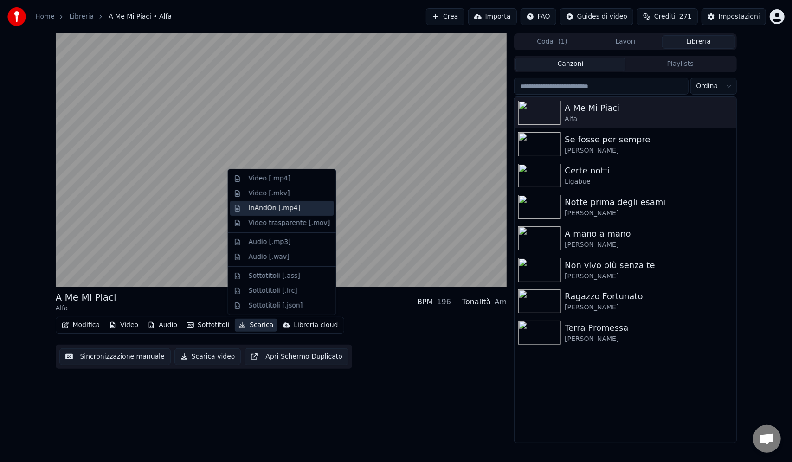
click at [259, 210] on div "InAndOn [.mp4]" at bounding box center [275, 208] width 52 height 9
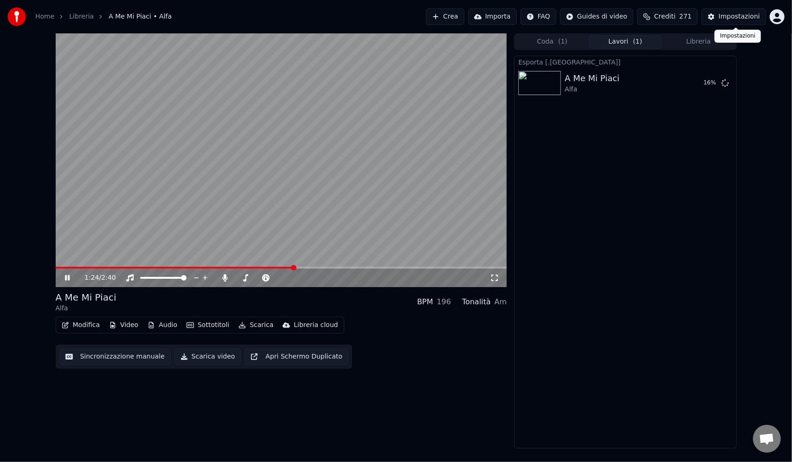
click at [736, 17] on div "Impostazioni" at bounding box center [738, 16] width 41 height 9
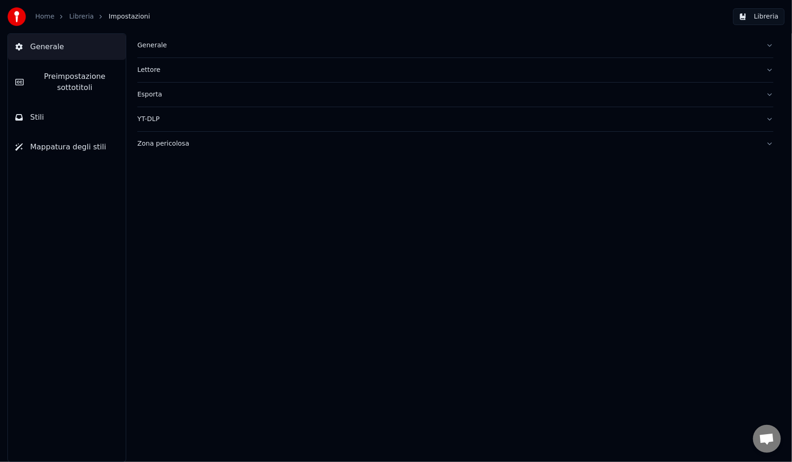
click at [158, 97] on div "Esporta" at bounding box center [447, 94] width 621 height 9
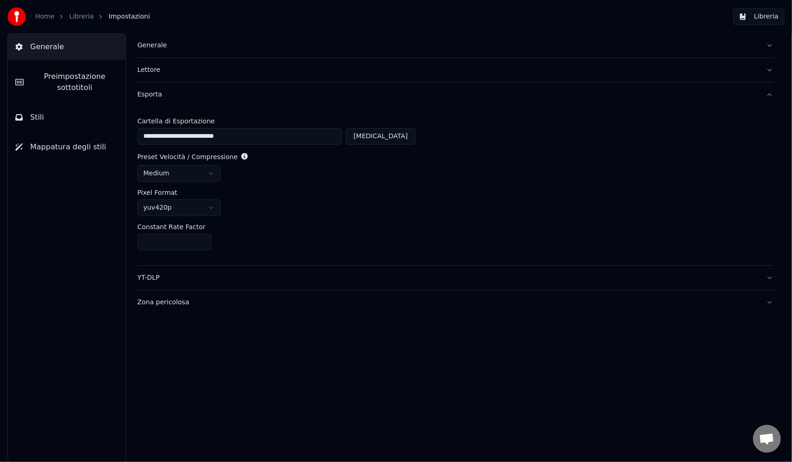
drag, startPoint x: 180, startPoint y: 243, endPoint x: 115, endPoint y: 243, distance: 64.9
click at [118, 243] on div "**********" at bounding box center [396, 247] width 792 height 429
type input "**"
drag, startPoint x: 340, startPoint y: 353, endPoint x: 334, endPoint y: 351, distance: 6.6
click at [341, 354] on div "**********" at bounding box center [455, 247] width 673 height 429
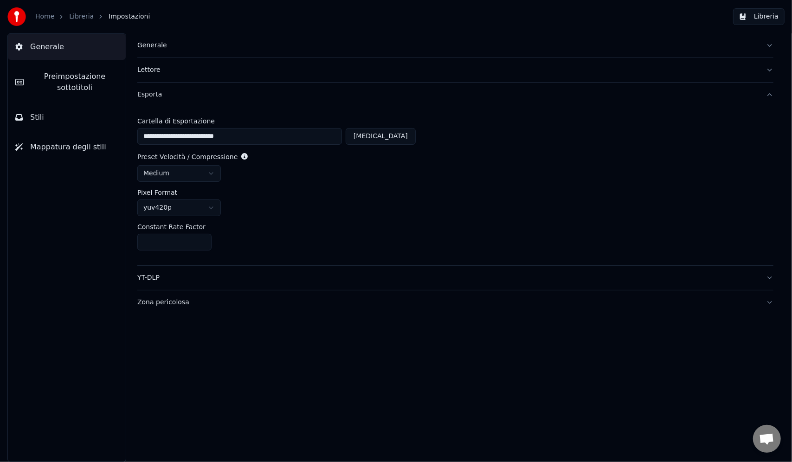
click at [756, 17] on button "Libreria" at bounding box center [758, 16] width 51 height 17
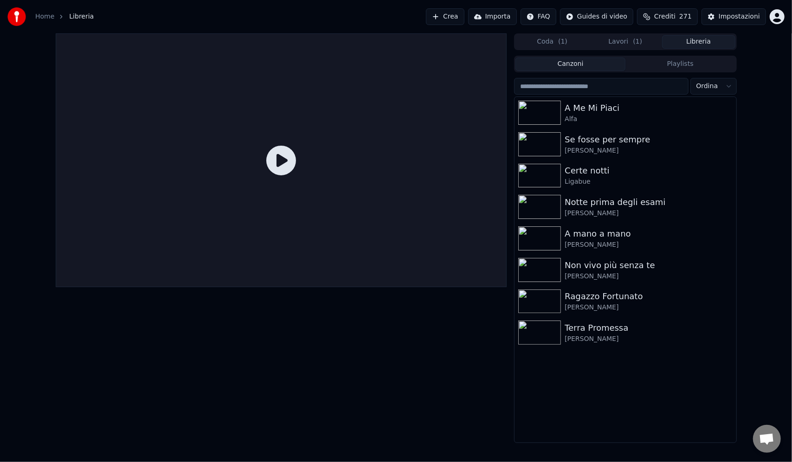
click at [635, 43] on span "( 1 )" at bounding box center [637, 41] width 9 height 9
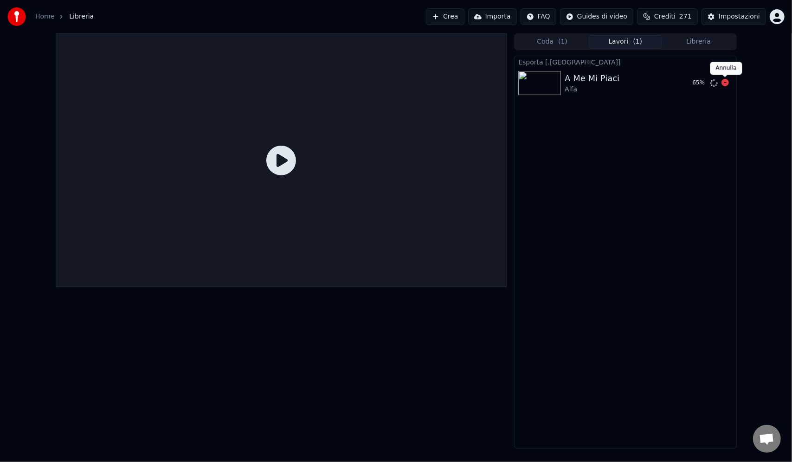
click at [725, 83] on icon at bounding box center [724, 82] width 7 height 7
click at [725, 84] on icon at bounding box center [724, 82] width 7 height 7
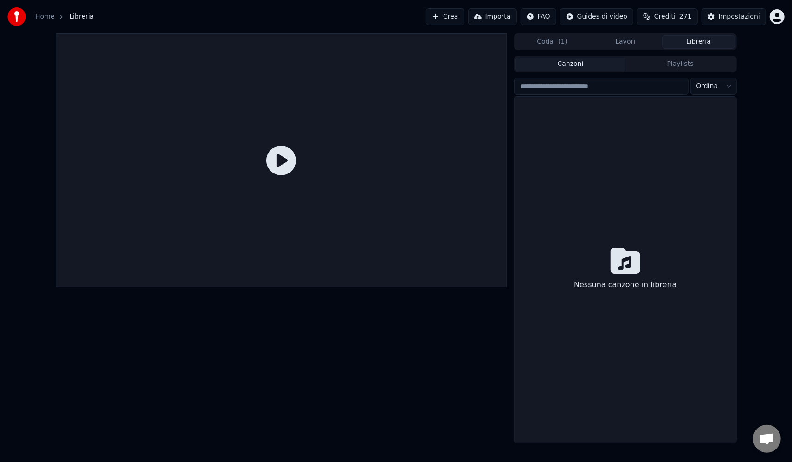
click at [698, 44] on button "Libreria" at bounding box center [698, 41] width 73 height 13
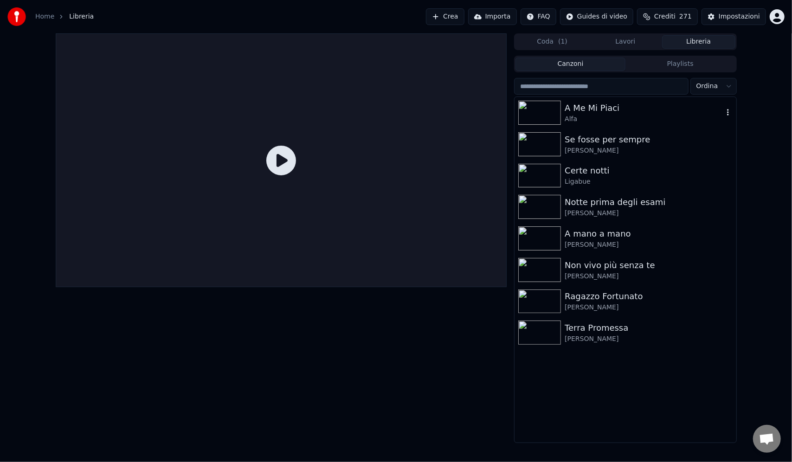
click at [609, 104] on div "A Me Mi Piaci" at bounding box center [643, 108] width 158 height 13
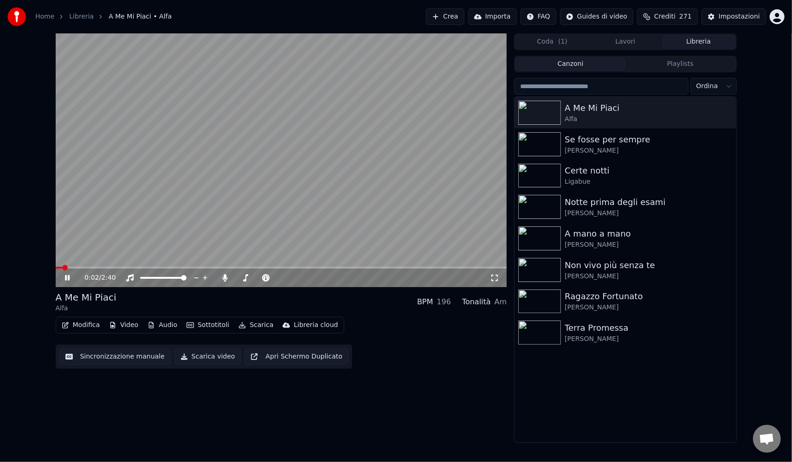
click at [159, 327] on button "Audio" at bounding box center [162, 325] width 37 height 13
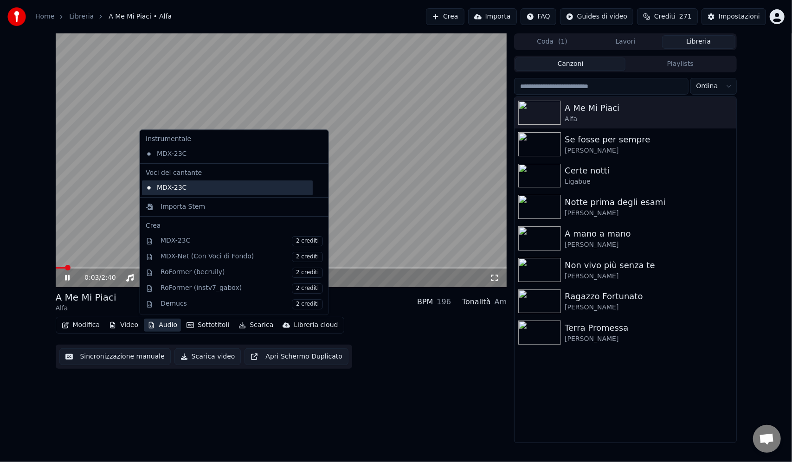
click at [190, 185] on div "MDX-23C" at bounding box center [227, 187] width 171 height 15
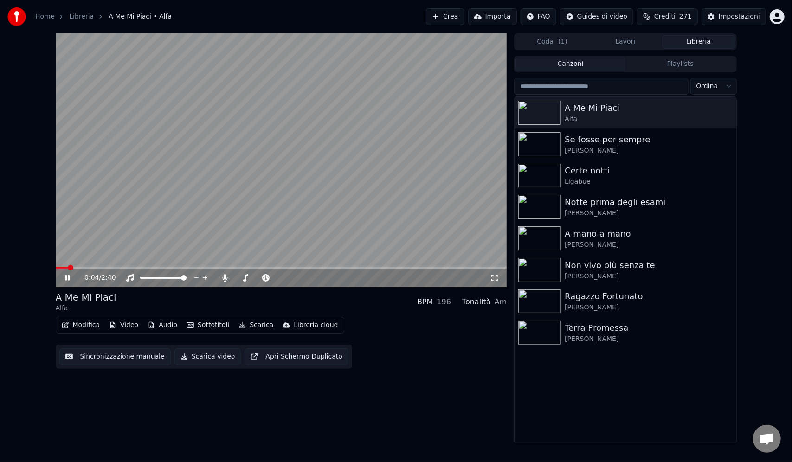
click at [122, 327] on button "Video" at bounding box center [123, 325] width 37 height 13
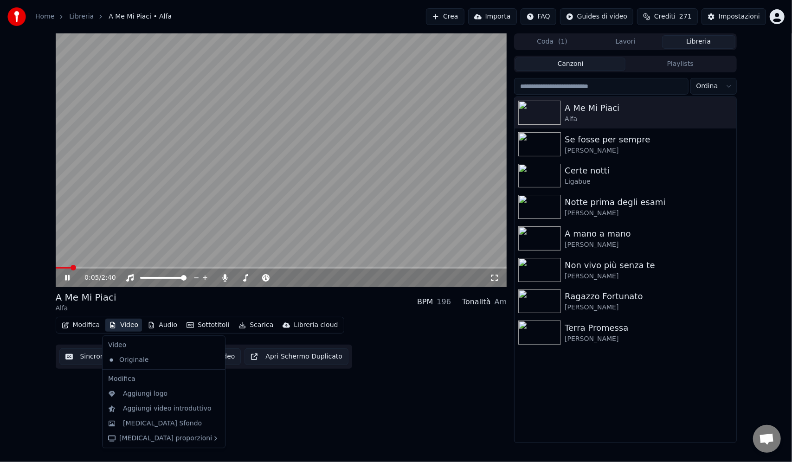
click at [417, 368] on div "Modifica Video Audio Sottotitoli Scarica Libreria cloud Sincronizzazione manual…" at bounding box center [281, 343] width 451 height 52
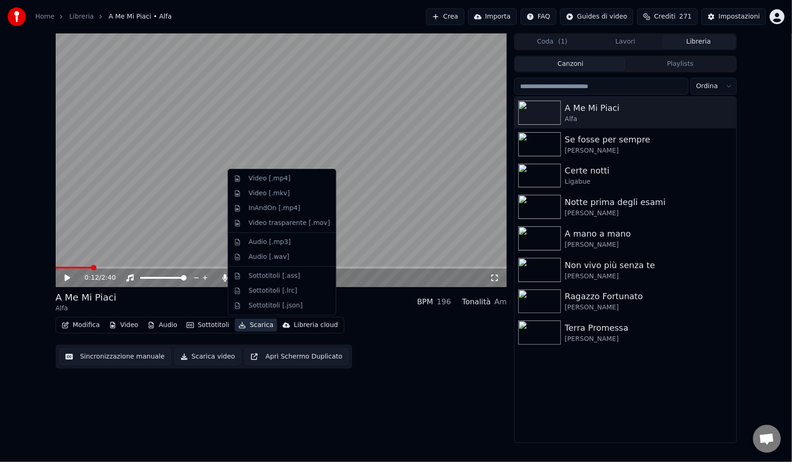
click at [254, 324] on button "Scarica" at bounding box center [256, 325] width 42 height 13
click at [301, 207] on div "InAndOn [.mp4]" at bounding box center [290, 208] width 82 height 9
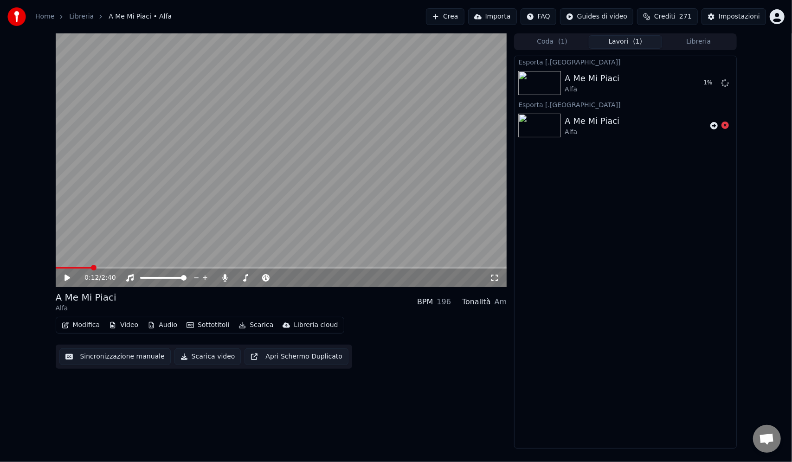
click at [697, 188] on div "Esporta [.inandon] A Me Mi Piaci Alfa 1 % Esporta [.inandon] A Me Mi Piaci Alfa" at bounding box center [625, 252] width 222 height 393
click at [711, 391] on div "Esporta [.inandon] A Me Mi Piaci Alfa 38 % Esporta [.inandon] A Me Mi Piaci Alfa" at bounding box center [625, 252] width 222 height 393
click at [695, 82] on button "Mostra" at bounding box center [698, 83] width 38 height 17
click at [247, 325] on button "Scarica" at bounding box center [256, 325] width 42 height 13
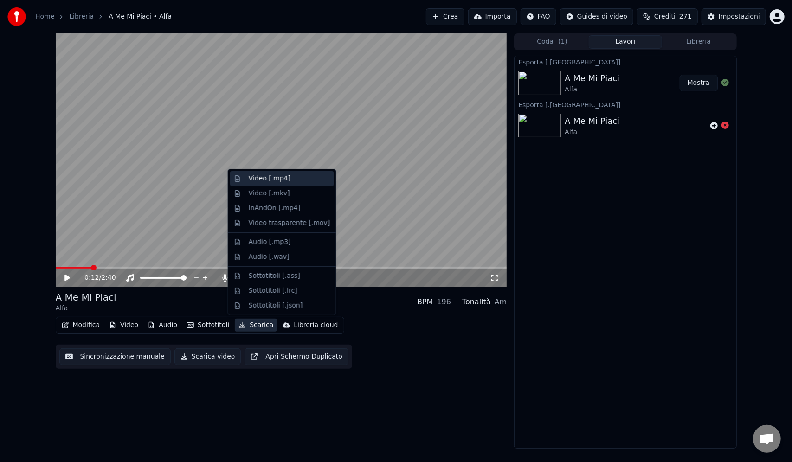
click at [279, 180] on div "Video [.mp4]" at bounding box center [270, 178] width 42 height 9
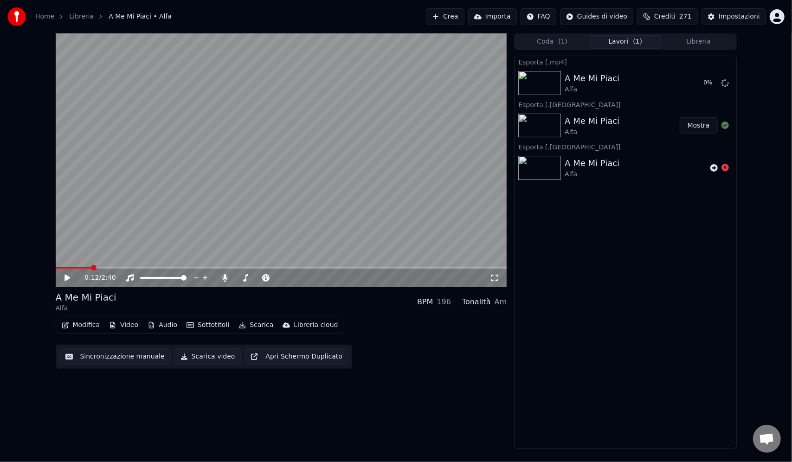
click at [659, 276] on div "Esporta [.mp4] A Me Mi Piaci Alfa 0 % Esporta [.inandon] A Me Mi Piaci Alfa Mos…" at bounding box center [625, 252] width 222 height 393
click at [736, 18] on div "Impostazioni" at bounding box center [738, 16] width 41 height 9
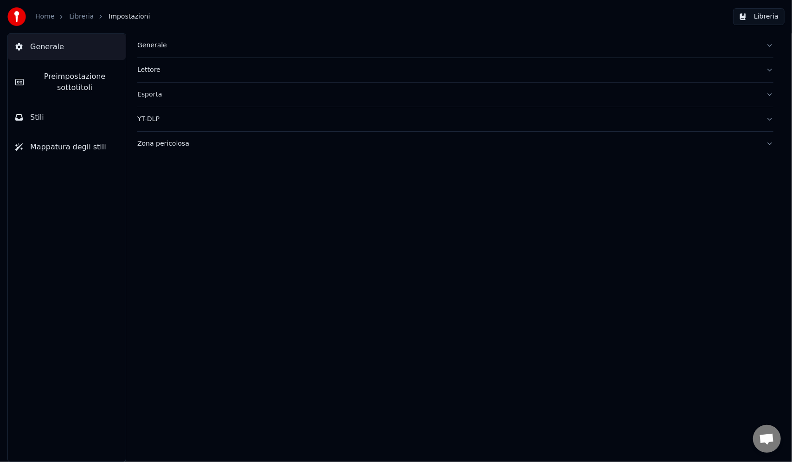
click at [163, 91] on div "Esporta" at bounding box center [447, 94] width 621 height 9
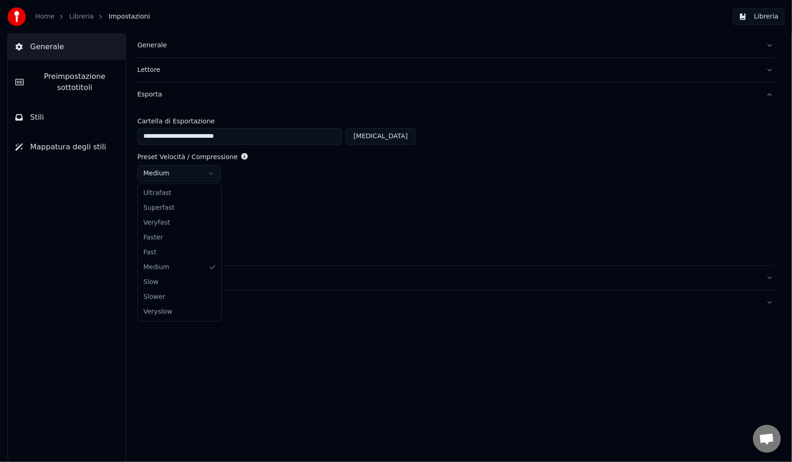
click at [212, 172] on html "**********" at bounding box center [396, 231] width 792 height 462
click at [234, 155] on html "**********" at bounding box center [396, 231] width 792 height 462
click at [241, 155] on icon at bounding box center [244, 156] width 6 height 6
click at [205, 208] on html "**********" at bounding box center [396, 231] width 792 height 462
click at [280, 219] on html "**********" at bounding box center [396, 231] width 792 height 462
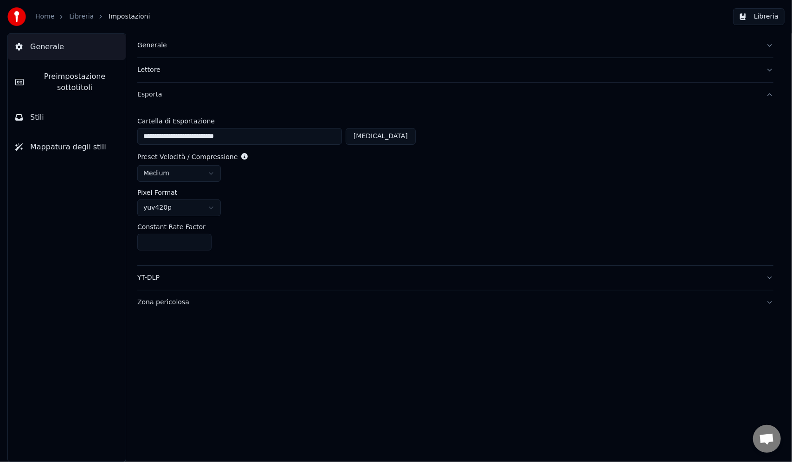
click at [238, 273] on div "YT-DLP" at bounding box center [447, 277] width 621 height 9
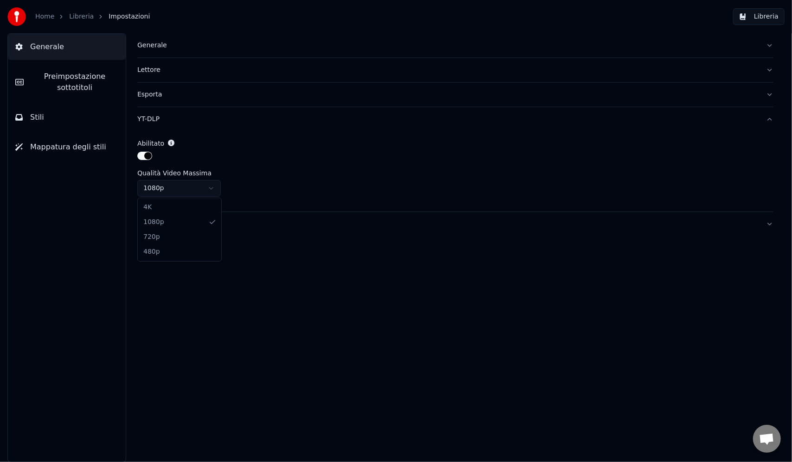
click at [212, 187] on html "Home Libreria Impostazioni Libreria Generale Preimpostazione sottotitoli Stili …" at bounding box center [396, 231] width 792 height 462
click at [212, 188] on html "Home Libreria Impostazioni Libreria Generale Preimpostazione sottotitoli Stili …" at bounding box center [396, 231] width 792 height 462
click at [232, 223] on div "Zona pericolosa" at bounding box center [447, 223] width 621 height 9
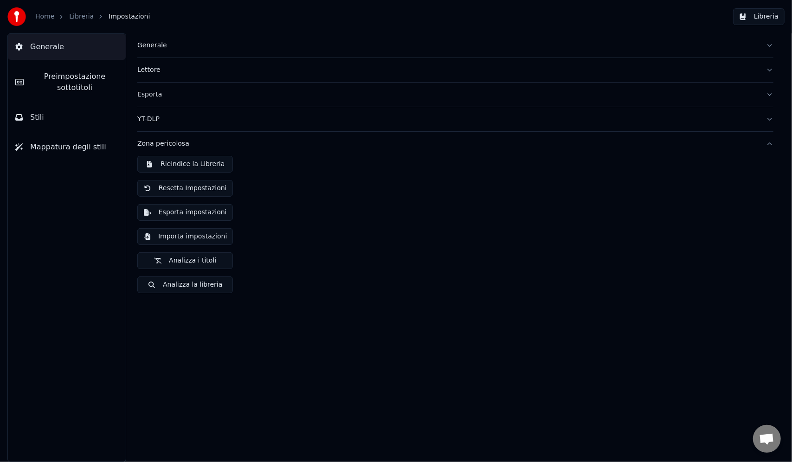
drag, startPoint x: 325, startPoint y: 264, endPoint x: 289, endPoint y: 250, distance: 38.2
click at [324, 264] on div "Rieindice la Libreria Resetta Impostazioni Esporta impostazioni Importa imposta…" at bounding box center [455, 228] width 636 height 145
click at [84, 147] on span "Mappatura degli stili" at bounding box center [68, 146] width 76 height 11
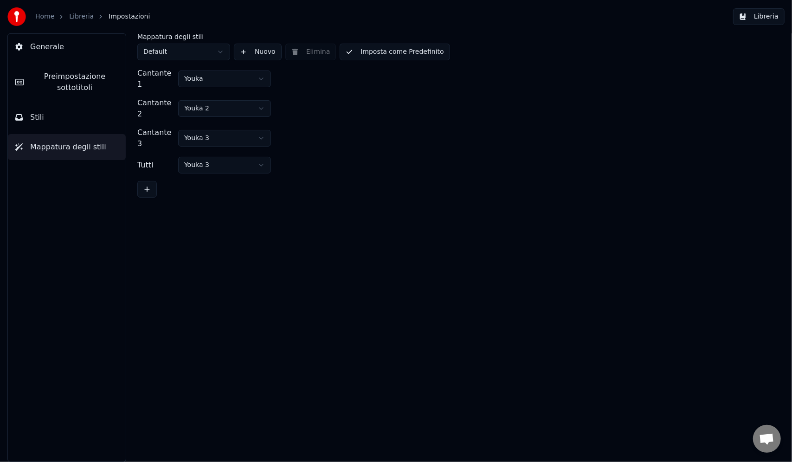
click at [60, 48] on button "Generale" at bounding box center [67, 47] width 118 height 26
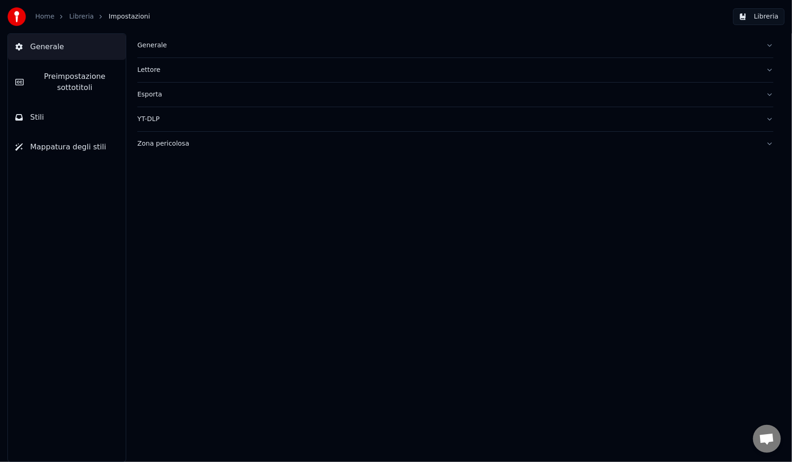
click at [151, 68] on div "Lettore" at bounding box center [447, 69] width 621 height 9
click at [154, 46] on div "Generale" at bounding box center [447, 45] width 621 height 9
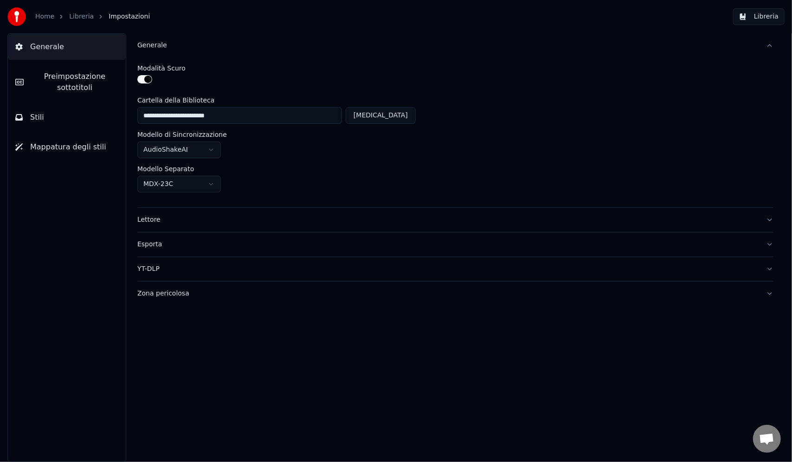
click at [305, 50] on button "Generale" at bounding box center [455, 45] width 636 height 24
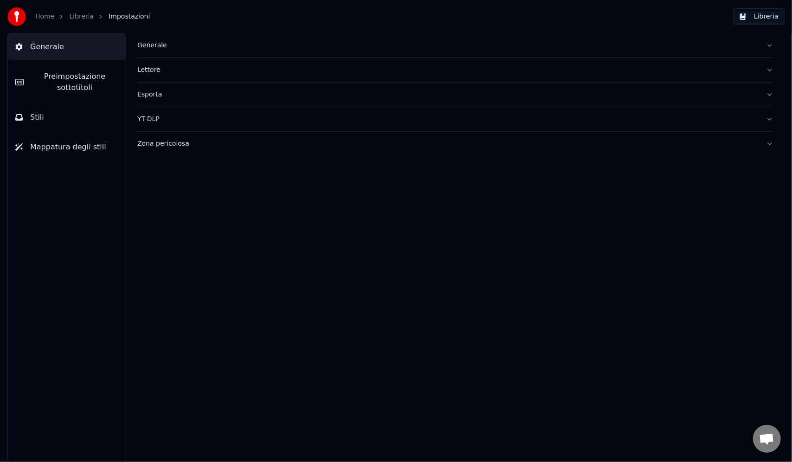
click at [170, 51] on button "Generale" at bounding box center [455, 45] width 636 height 24
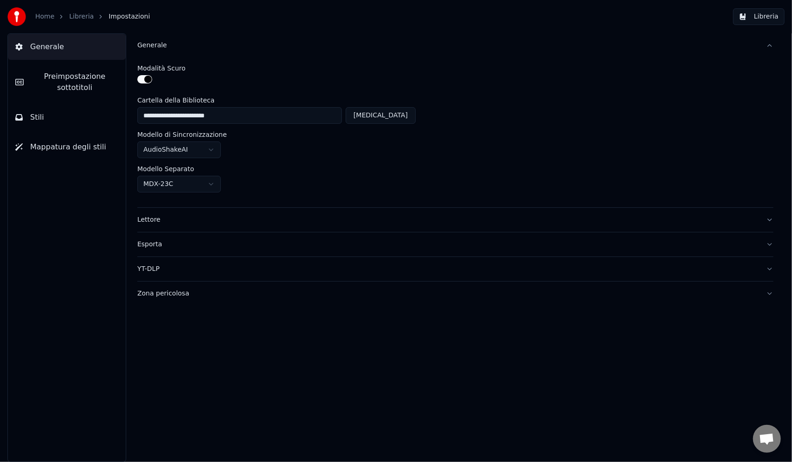
click at [212, 185] on html "**********" at bounding box center [396, 231] width 792 height 462
click at [212, 148] on html "**********" at bounding box center [396, 231] width 792 height 462
click at [211, 148] on html "**********" at bounding box center [396, 231] width 792 height 462
click at [247, 152] on div "AudioShakeAI" at bounding box center [455, 149] width 636 height 17
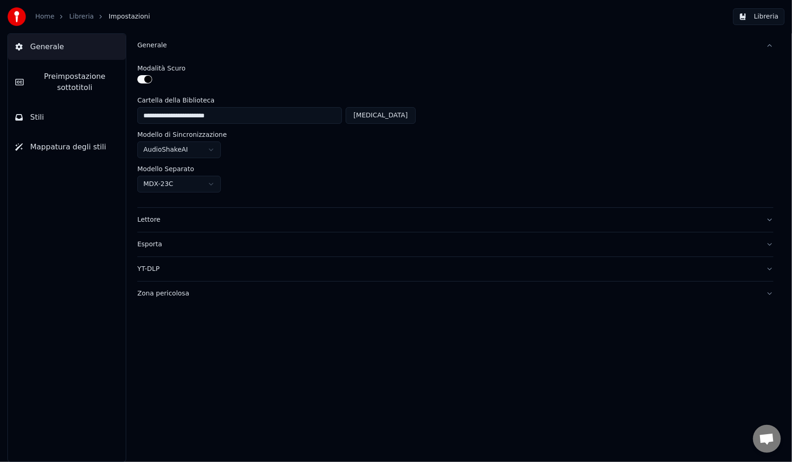
click at [84, 17] on link "Libreria" at bounding box center [81, 16] width 25 height 9
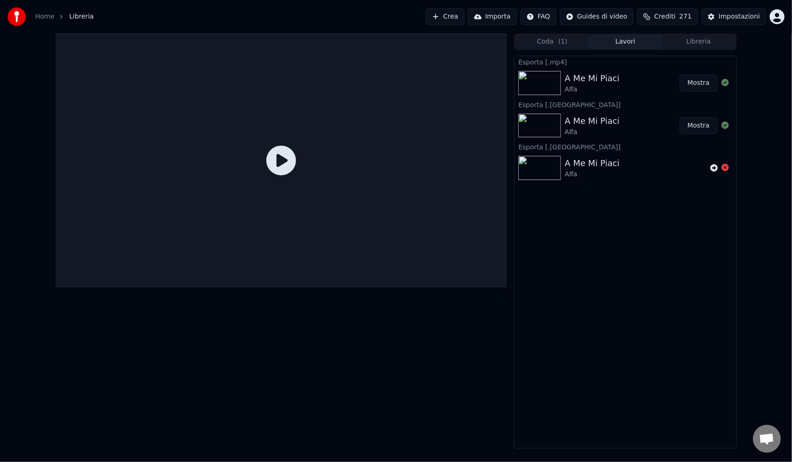
click at [583, 245] on div "Esporta [.mp4] A Me Mi Piaci Alfa Mostra Esporta [.inandon] A Me Mi Piaci Alfa …" at bounding box center [625, 252] width 222 height 393
click at [688, 84] on button "Mostra" at bounding box center [698, 83] width 38 height 17
click at [668, 235] on div "Esporta [.mp4] A Me Mi Piaci Alfa Mostra Esporta [.inandon] A Me Mi Piaci Alfa …" at bounding box center [625, 252] width 222 height 393
click at [736, 20] on div "Impostazioni" at bounding box center [738, 16] width 41 height 9
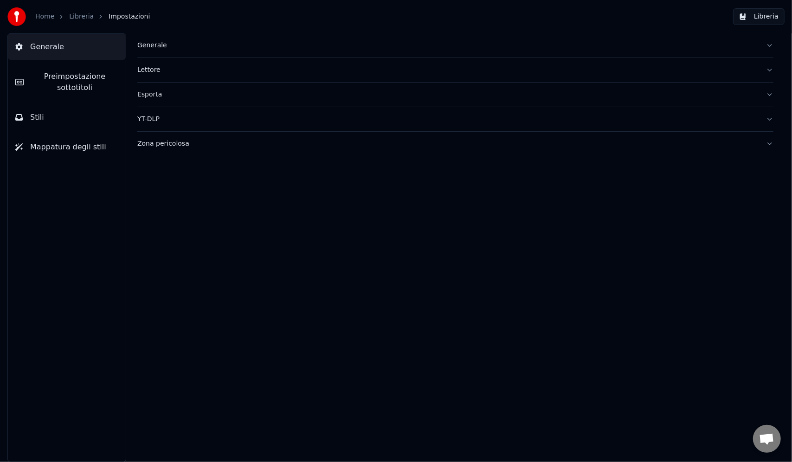
click at [151, 92] on div "Esporta" at bounding box center [447, 94] width 621 height 9
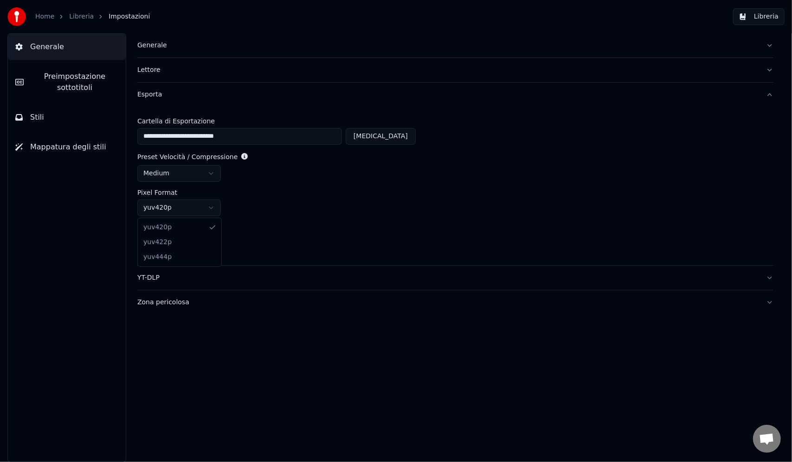
click at [209, 211] on html "**********" at bounding box center [396, 231] width 792 height 462
click at [173, 241] on input "**" at bounding box center [174, 242] width 74 height 17
drag, startPoint x: 183, startPoint y: 243, endPoint x: 113, endPoint y: 240, distance: 69.6
click at [113, 240] on div "**********" at bounding box center [396, 247] width 792 height 429
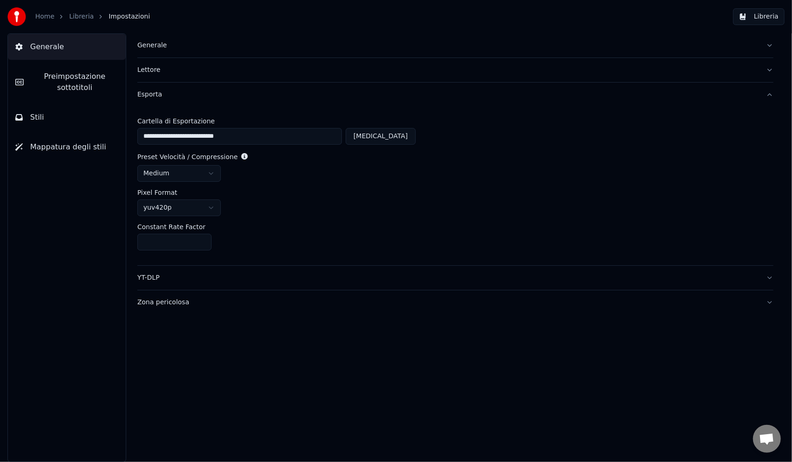
click at [146, 246] on input "*" at bounding box center [174, 242] width 74 height 17
click at [199, 174] on html "**********" at bounding box center [396, 231] width 792 height 462
click at [298, 226] on div "Constant Rate Factor" at bounding box center [455, 227] width 636 height 6
click at [207, 209] on html "**********" at bounding box center [396, 231] width 792 height 462
click at [279, 229] on div "Constant Rate Factor" at bounding box center [455, 227] width 636 height 6
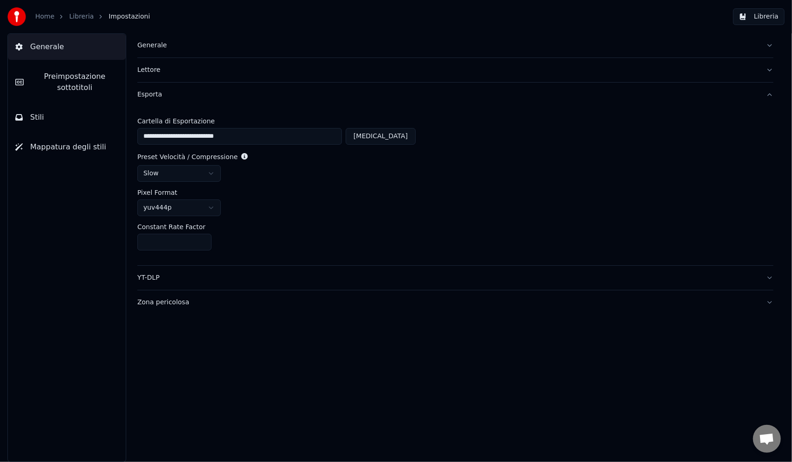
drag, startPoint x: 150, startPoint y: 238, endPoint x: 133, endPoint y: 233, distance: 18.0
click at [135, 234] on div "**********" at bounding box center [455, 247] width 673 height 429
type input "**"
click at [195, 286] on button "YT-DLP" at bounding box center [455, 278] width 636 height 24
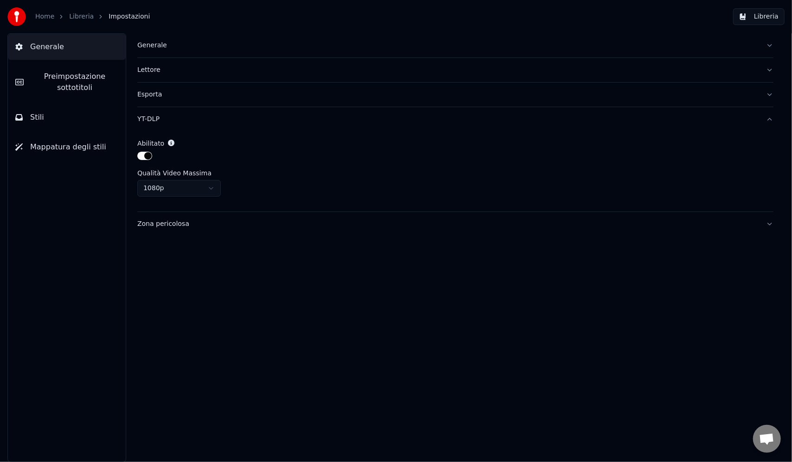
click at [186, 192] on html "Home Libreria Impostazioni Libreria Generale Preimpostazione sottotitoli Stili …" at bounding box center [396, 231] width 792 height 462
click at [144, 152] on html "Home Libreria Impostazioni Libreria Generale Preimpostazione sottotitoli Stili …" at bounding box center [396, 231] width 792 height 462
click at [146, 155] on button "button" at bounding box center [144, 156] width 15 height 8
click at [289, 147] on div "Abilitato" at bounding box center [455, 143] width 636 height 9
click at [207, 184] on html "Home Libreria Impostazioni Libreria Generale Preimpostazione sottotitoli Stili …" at bounding box center [396, 231] width 792 height 462
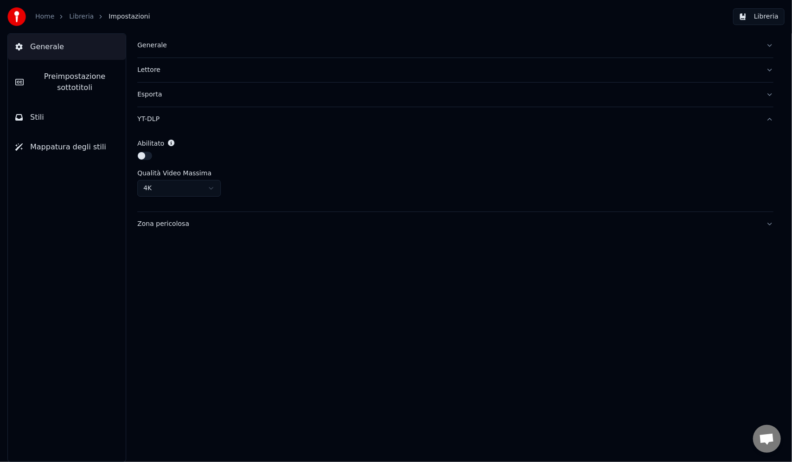
click at [288, 158] on div at bounding box center [455, 157] width 636 height 11
click at [365, 166] on div "Abilitato Qualità Video Massima 4K" at bounding box center [455, 171] width 636 height 80
click at [759, 16] on button "Libreria" at bounding box center [758, 16] width 51 height 17
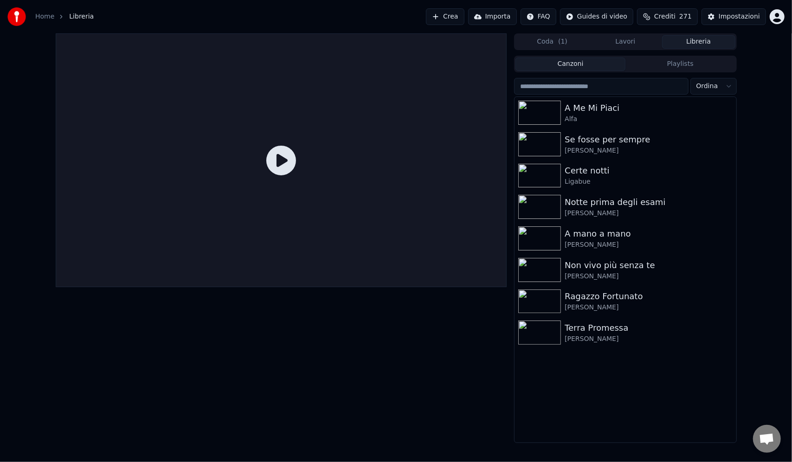
click at [628, 43] on button "Lavori" at bounding box center [625, 41] width 73 height 13
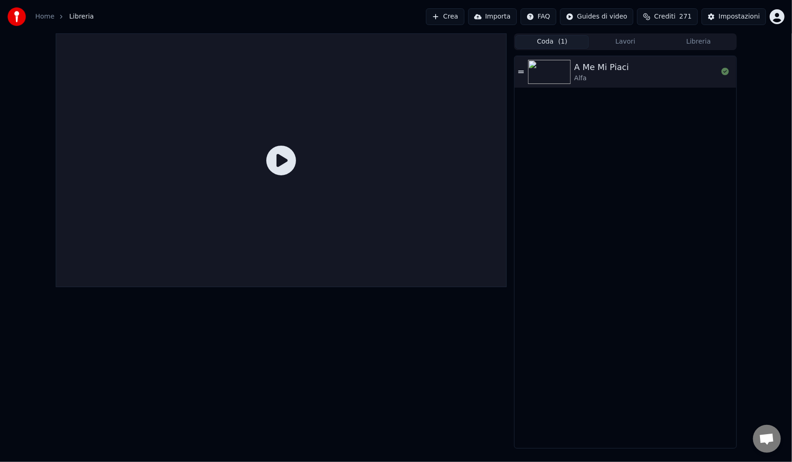
click at [556, 41] on button "Coda ( 1 )" at bounding box center [551, 41] width 73 height 13
click at [704, 45] on button "Libreria" at bounding box center [698, 41] width 73 height 13
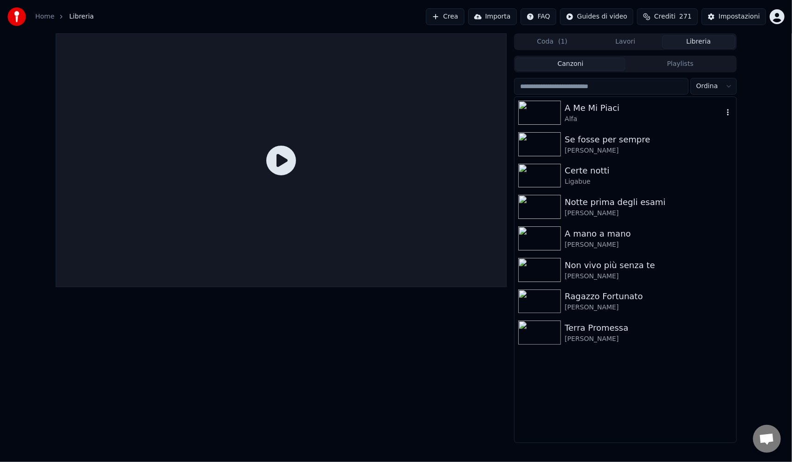
click at [631, 113] on div "A Me Mi Piaci" at bounding box center [643, 108] width 158 height 13
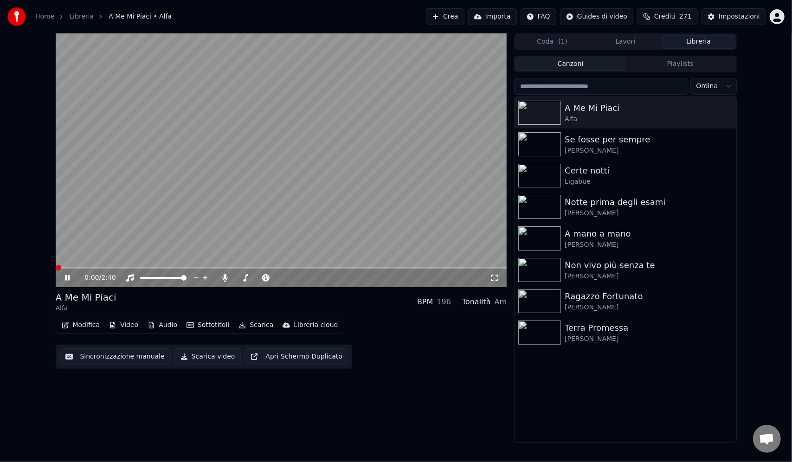
click at [198, 326] on button "Sottotitoli" at bounding box center [208, 325] width 50 height 13
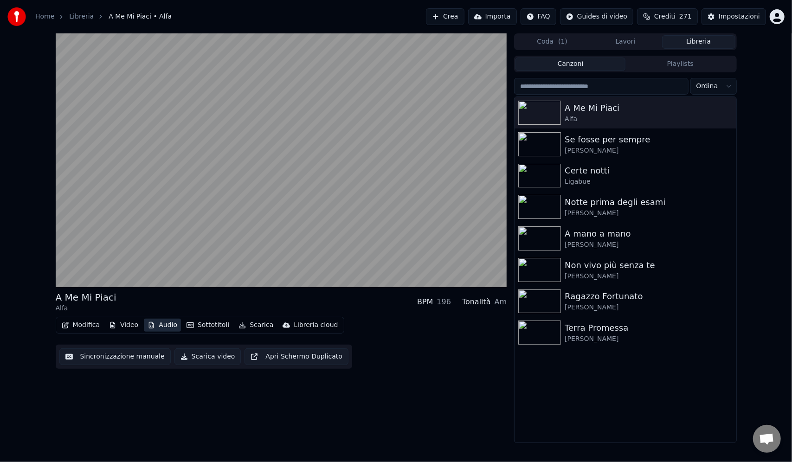
click at [160, 321] on button "Audio" at bounding box center [162, 325] width 37 height 13
click at [159, 325] on button "Audio" at bounding box center [162, 325] width 37 height 13
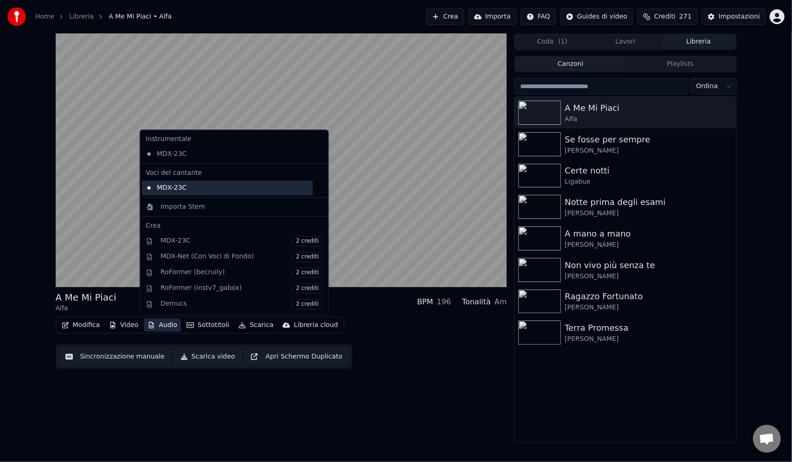
click at [184, 188] on div "MDX-23C" at bounding box center [227, 187] width 171 height 15
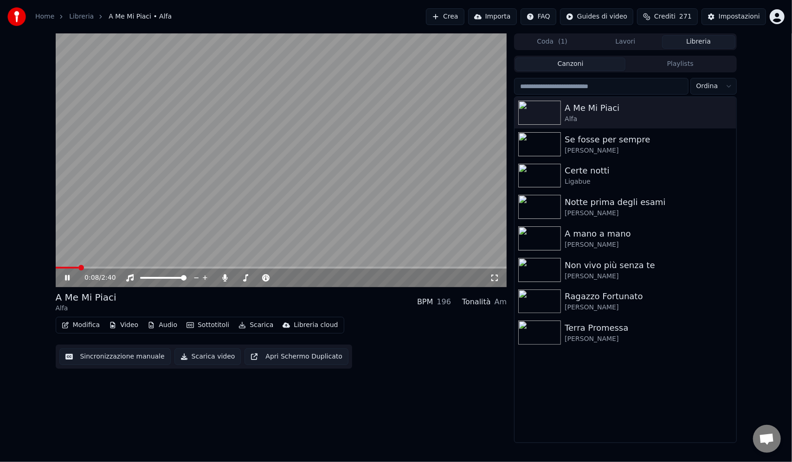
click at [133, 325] on button "Video" at bounding box center [123, 325] width 37 height 13
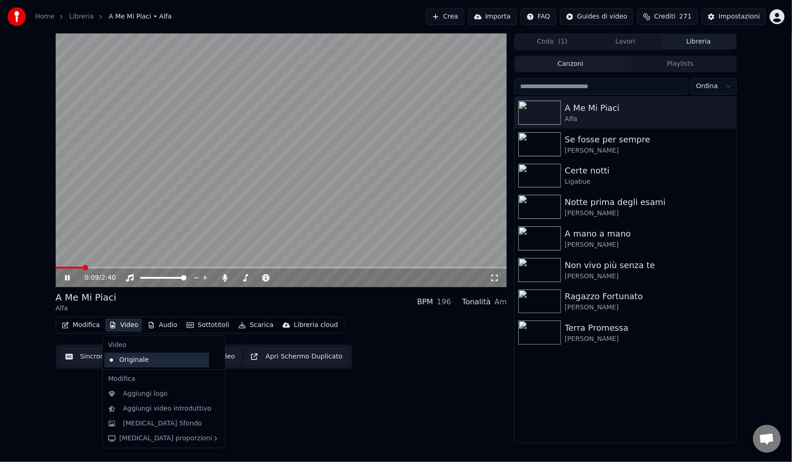
click at [157, 360] on div "Originale" at bounding box center [156, 359] width 105 height 15
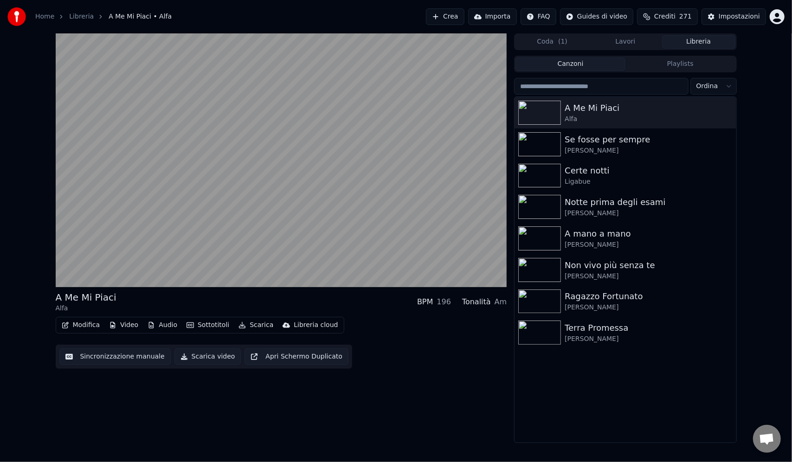
click at [126, 326] on button "Video" at bounding box center [123, 325] width 37 height 13
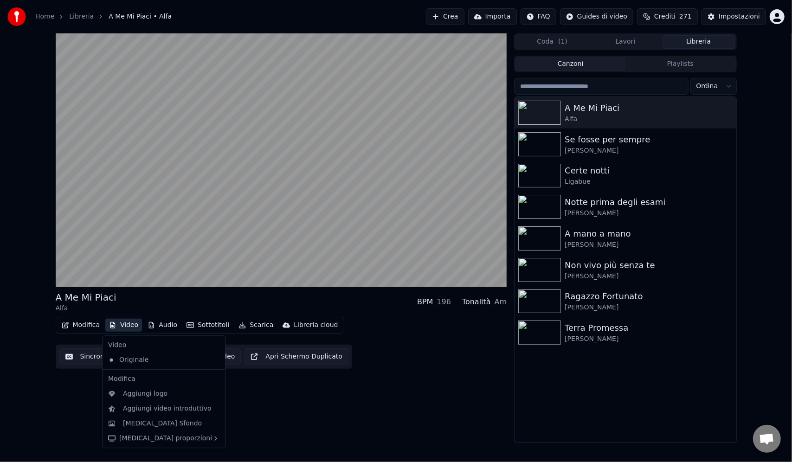
click at [74, 420] on div "A Me Mi Piaci Alfa BPM 196 Tonalità Am Modifica Video Audio Sottotitoli Scarica…" at bounding box center [281, 238] width 451 height 410
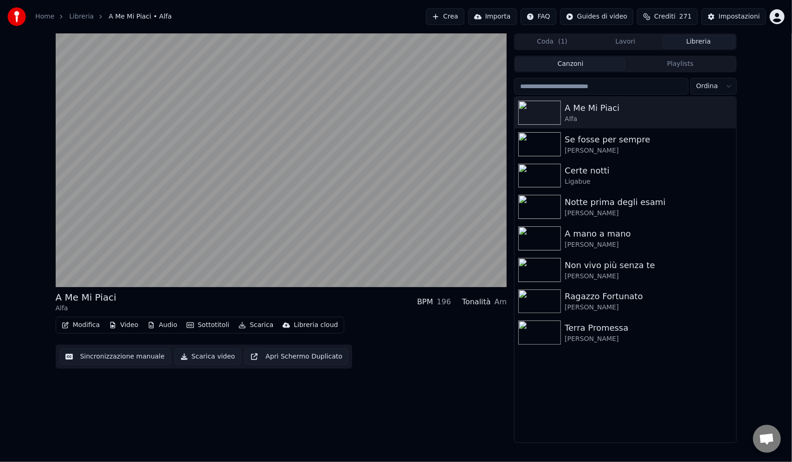
click at [85, 327] on button "Modifica" at bounding box center [81, 325] width 46 height 13
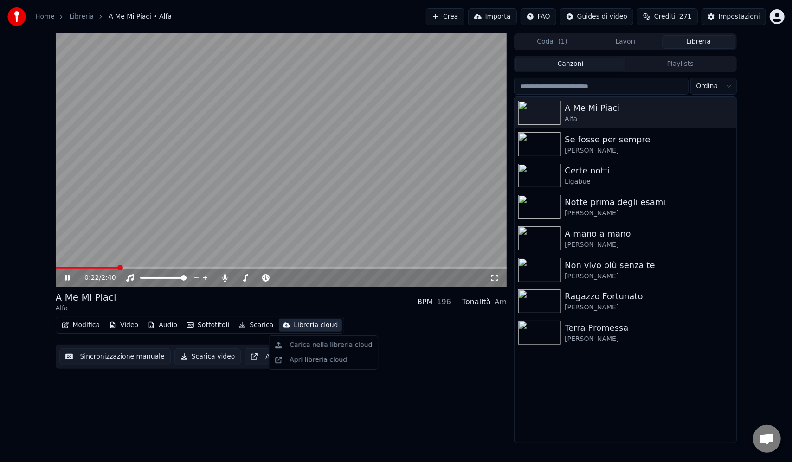
drag, startPoint x: 447, startPoint y: 361, endPoint x: 378, endPoint y: 349, distance: 69.6
click at [445, 362] on div "Modifica Video Audio Sottotitoli Scarica Libreria cloud Sincronizzazione manual…" at bounding box center [281, 343] width 451 height 52
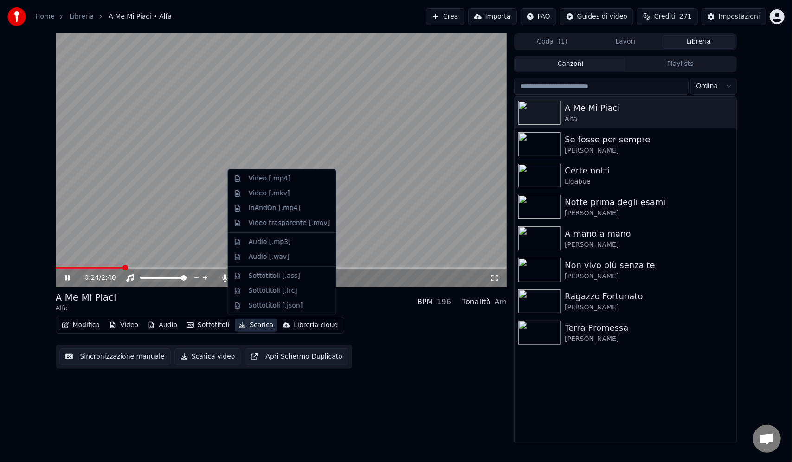
click at [250, 327] on button "Scarica" at bounding box center [256, 325] width 42 height 13
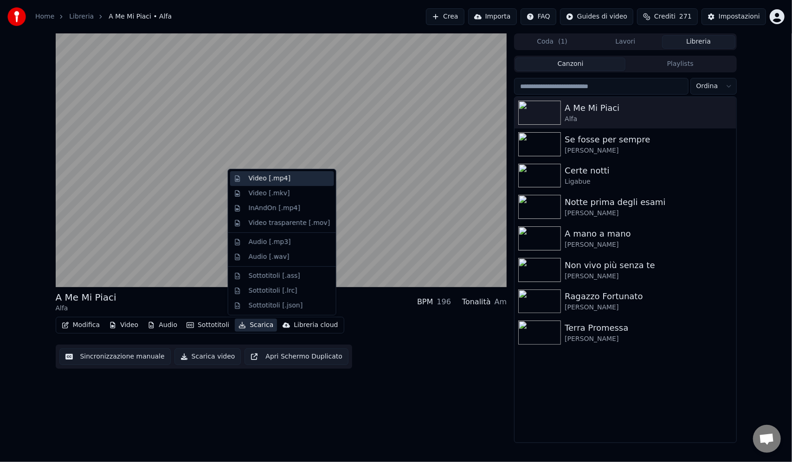
click at [296, 175] on div "Video [.mp4]" at bounding box center [290, 178] width 82 height 9
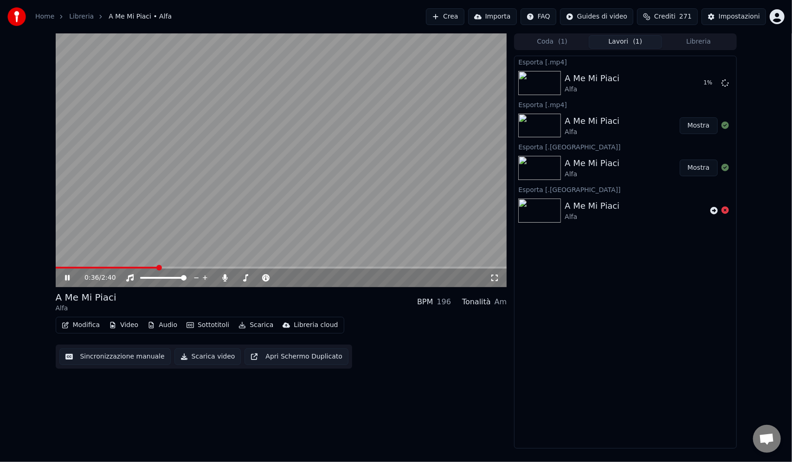
click at [277, 168] on video at bounding box center [281, 160] width 451 height 254
click at [768, 206] on div "0:36 / 2:40 A Me Mi Piaci Alfa BPM 196 Tonalità Am Modifica Video Audio Sottoti…" at bounding box center [396, 240] width 792 height 415
click at [697, 84] on button "Mostra" at bounding box center [698, 83] width 38 height 17
drag, startPoint x: 256, startPoint y: 418, endPoint x: 237, endPoint y: 401, distance: 25.0
click at [256, 418] on div "0:36 / 2:40 A Me Mi Piaci Alfa BPM 196 Tonalità Am Modifica Video Audio Sottoti…" at bounding box center [281, 240] width 451 height 415
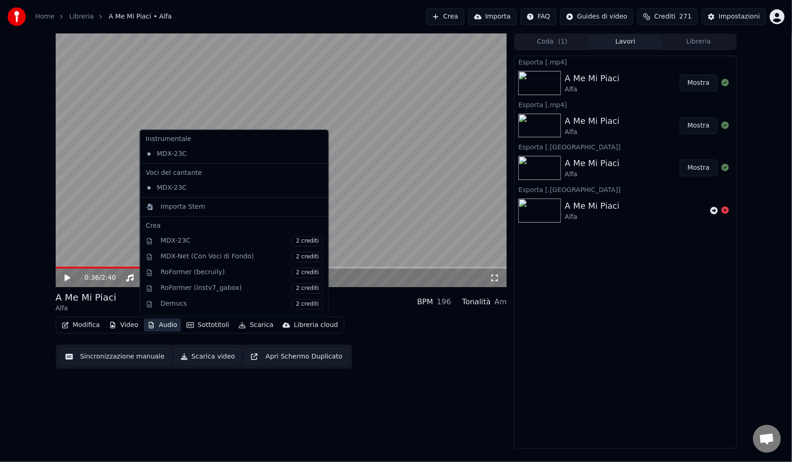
click at [164, 327] on button "Audio" at bounding box center [162, 325] width 37 height 13
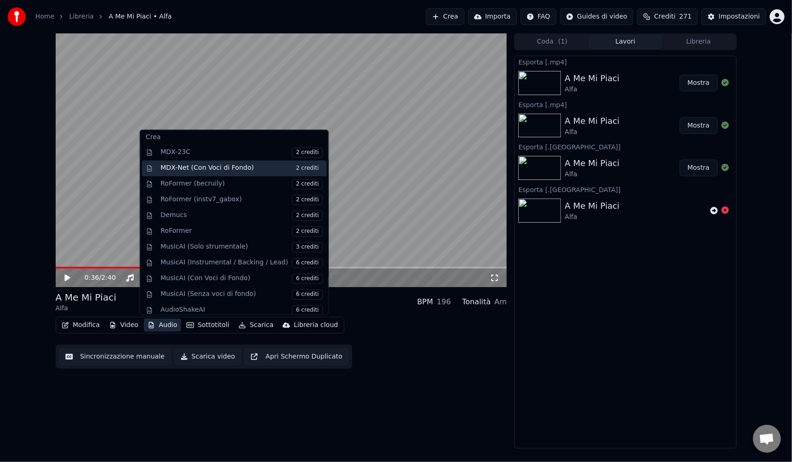
scroll to position [90, 0]
drag, startPoint x: 426, startPoint y: 401, endPoint x: 414, endPoint y: 363, distance: 39.9
click at [426, 401] on div "0:36 / 2:40 A Me Mi Piaci Alfa BPM 196 Tonalità Am Modifica Video Audio Sottoti…" at bounding box center [281, 240] width 451 height 415
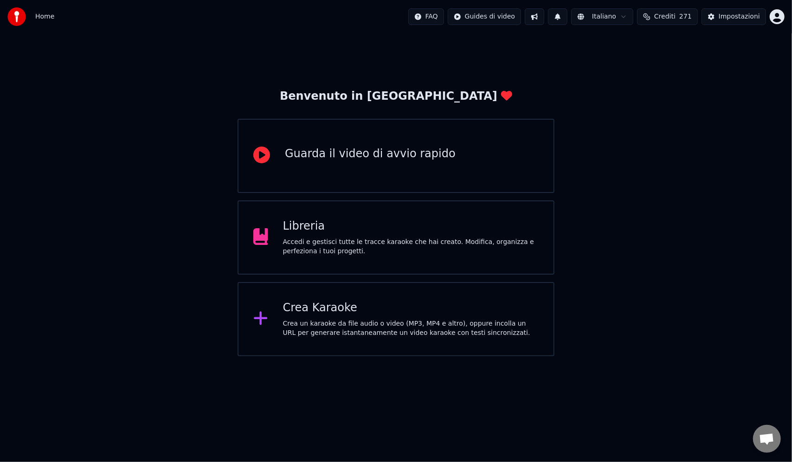
click at [459, 241] on div "Accedi e gestisci tutte le tracce karaoke che hai creato. Modifica, organizza e…" at bounding box center [411, 246] width 256 height 19
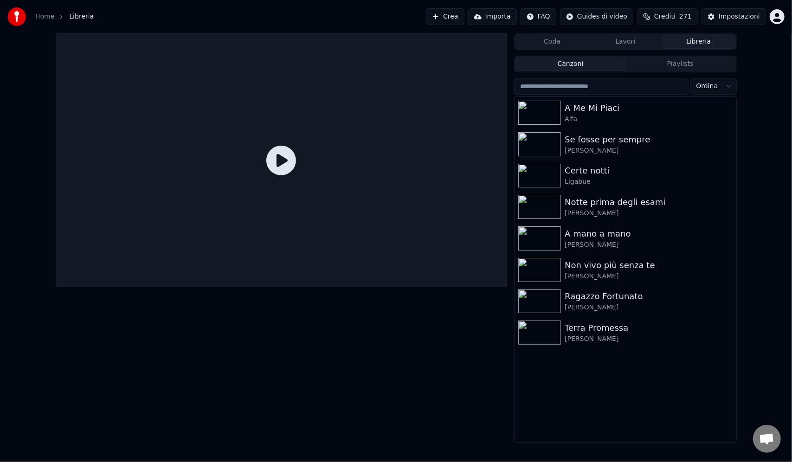
click at [626, 42] on button "Lavori" at bounding box center [625, 41] width 73 height 13
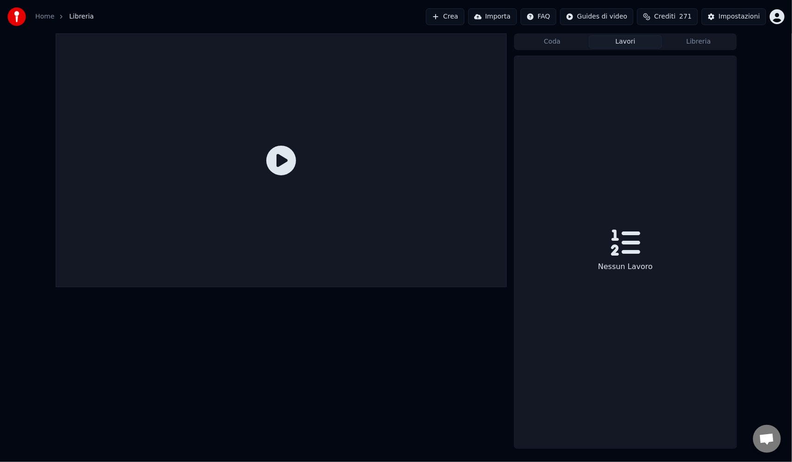
click at [691, 42] on button "Libreria" at bounding box center [698, 41] width 73 height 13
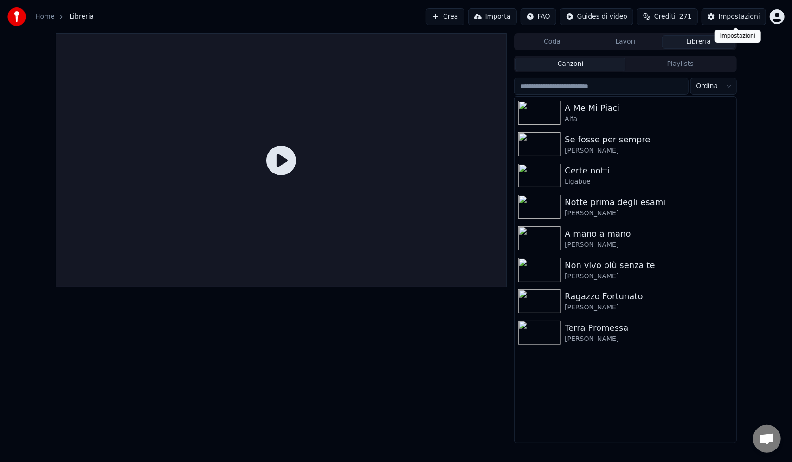
click at [742, 15] on div "Impostazioni" at bounding box center [738, 16] width 41 height 9
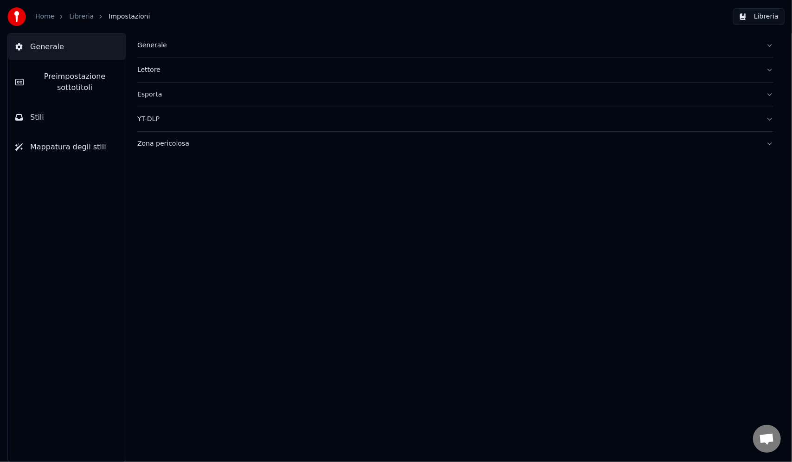
click at [154, 97] on div "Esporta" at bounding box center [447, 94] width 621 height 9
